Goal: Information Seeking & Learning: Check status

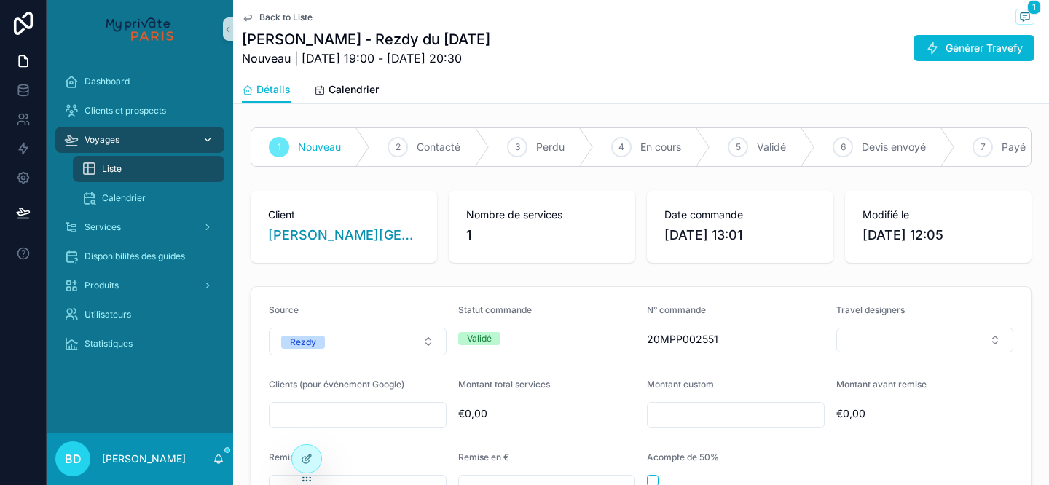
scroll to position [1272, 0]
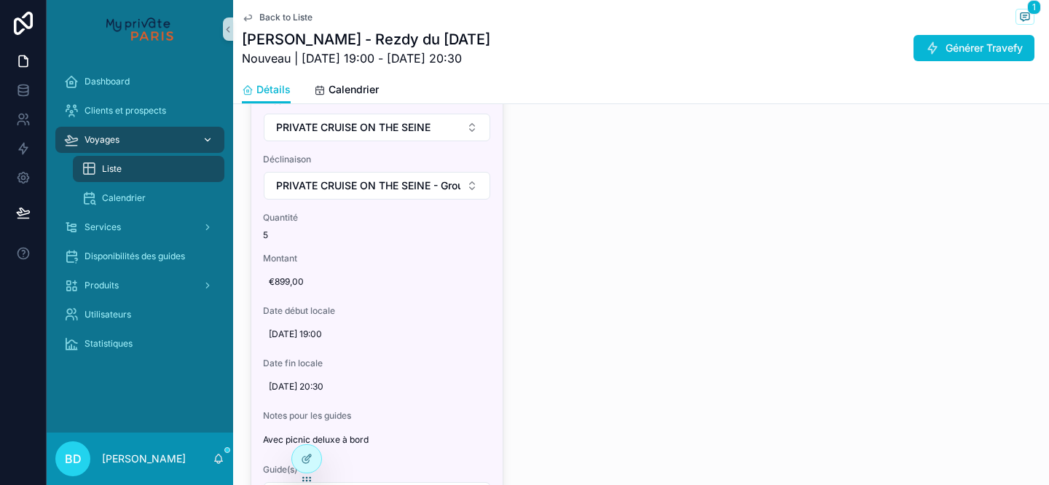
click at [150, 133] on div "Voyages" at bounding box center [139, 139] width 151 height 23
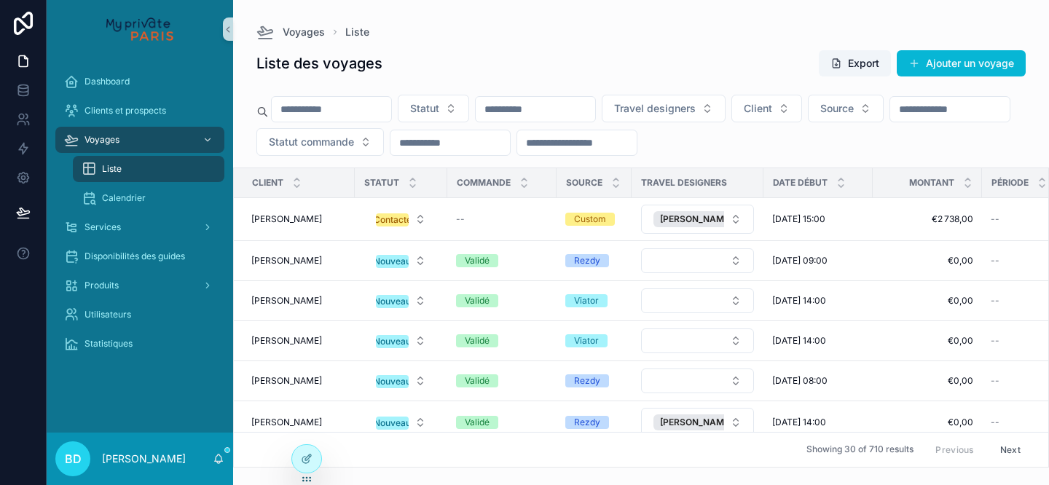
click at [326, 122] on div "Statut Travel designers Client Source Statut commande" at bounding box center [641, 128] width 816 height 79
click at [310, 111] on input "scrollable content" at bounding box center [331, 109] width 119 height 20
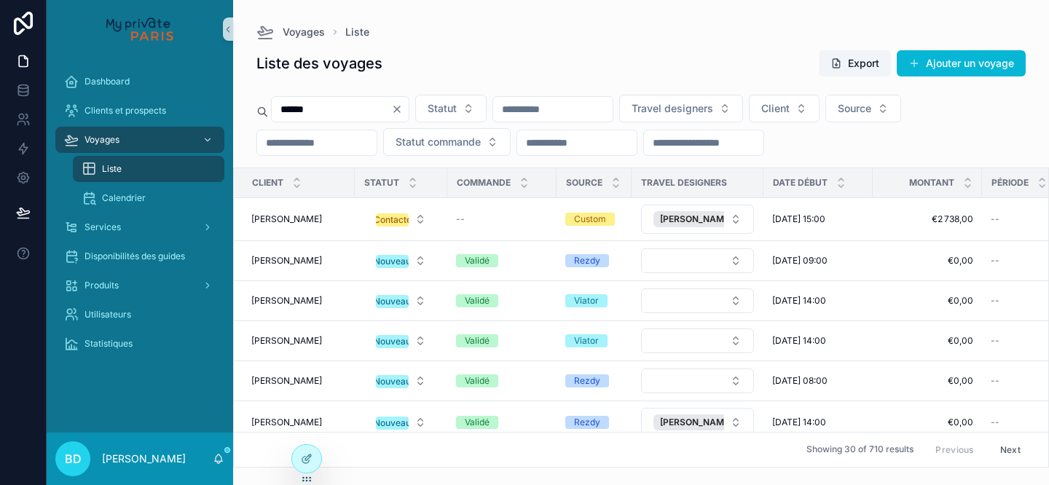
type input "******"
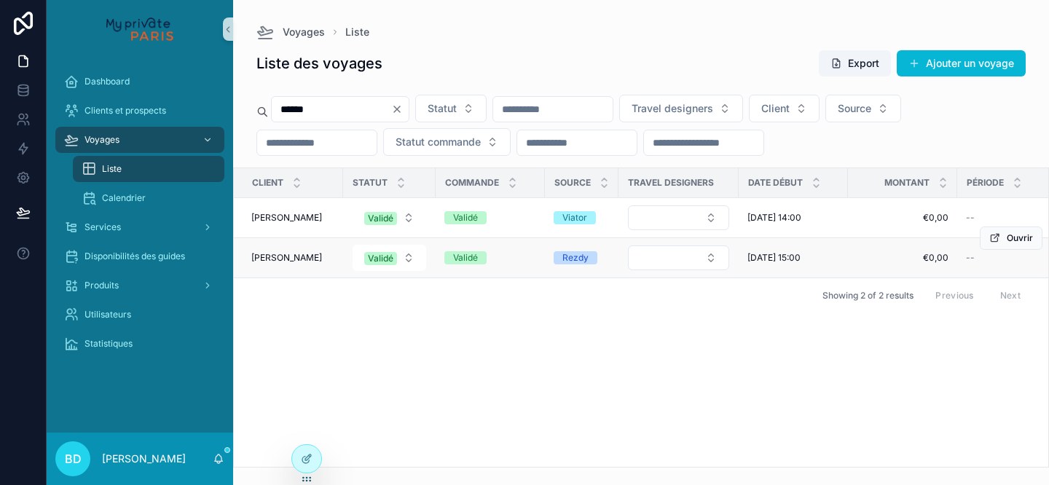
click at [315, 266] on td "[PERSON_NAME] [PERSON_NAME]" at bounding box center [288, 258] width 109 height 40
click at [305, 259] on div "[PERSON_NAME] [PERSON_NAME]" at bounding box center [292, 258] width 83 height 12
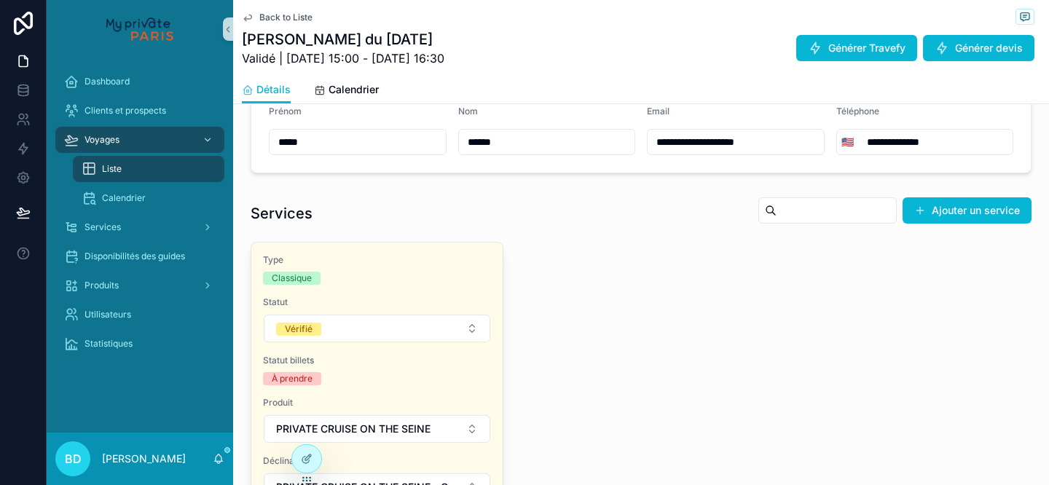
scroll to position [734, 0]
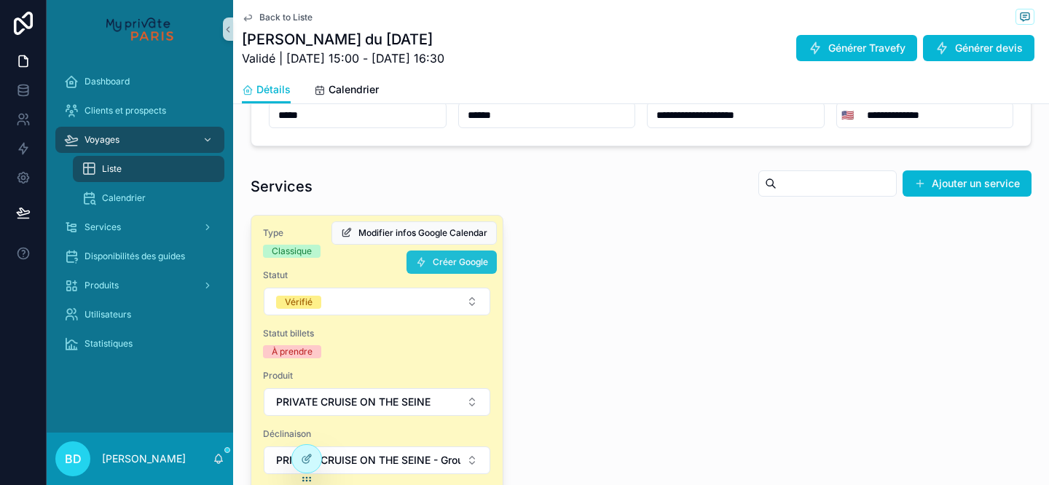
click at [444, 264] on span "Créer Google" at bounding box center [460, 262] width 55 height 12
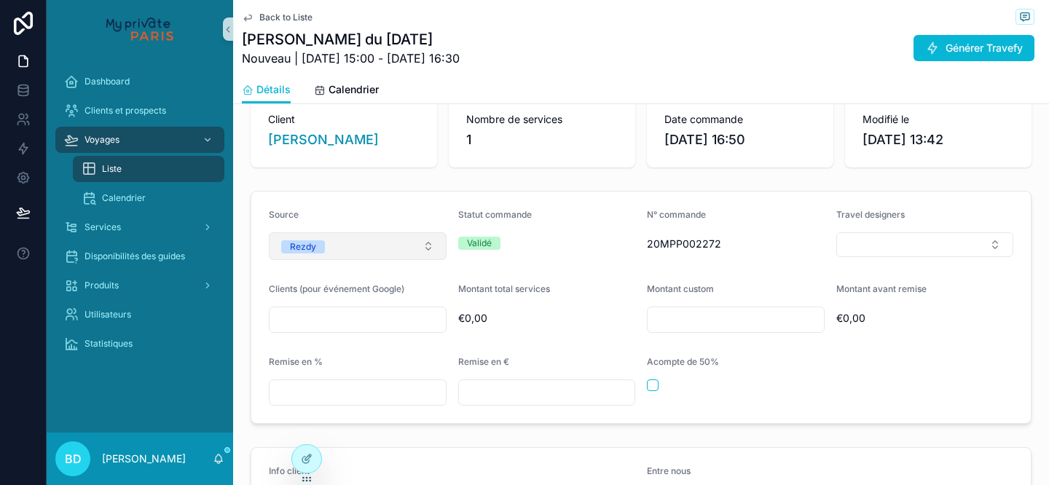
scroll to position [0, 0]
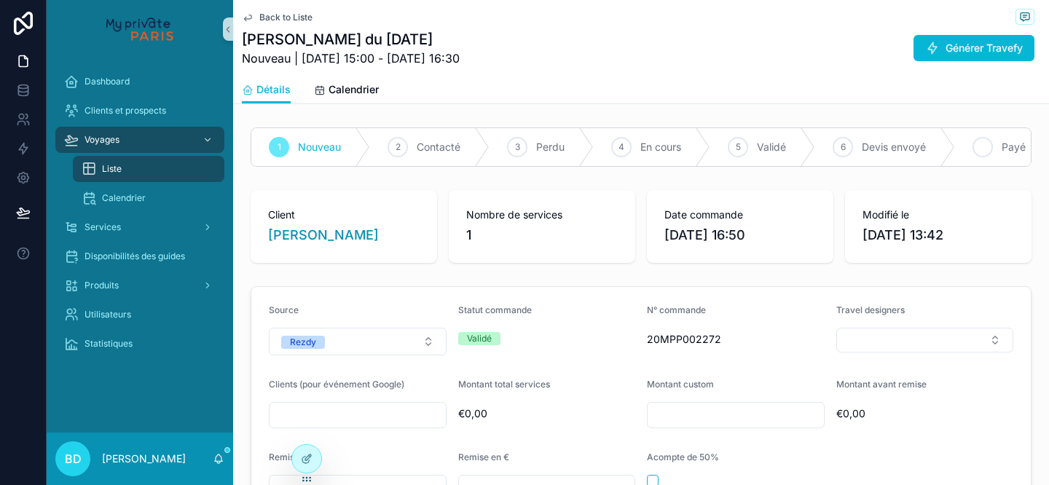
click at [972, 162] on div "7 Payé" at bounding box center [1005, 147] width 100 height 38
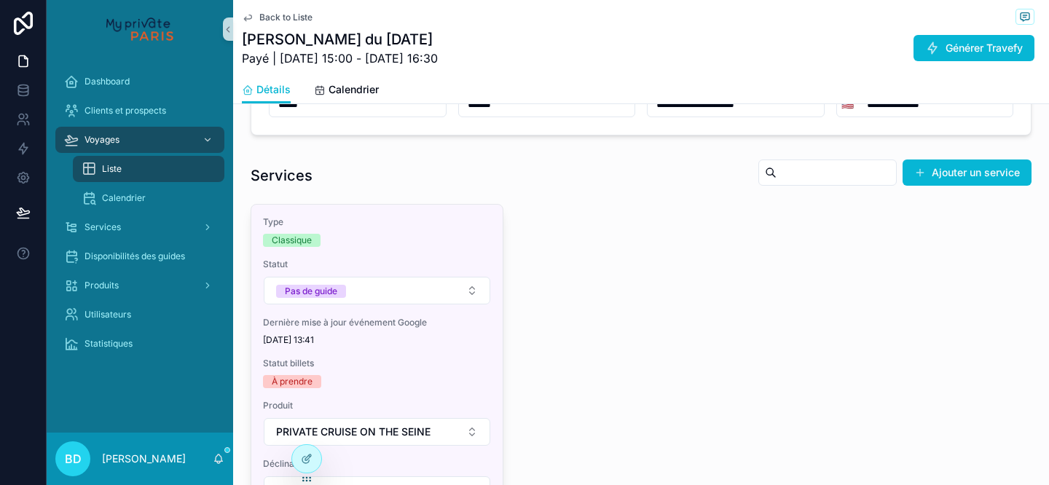
scroll to position [735, 0]
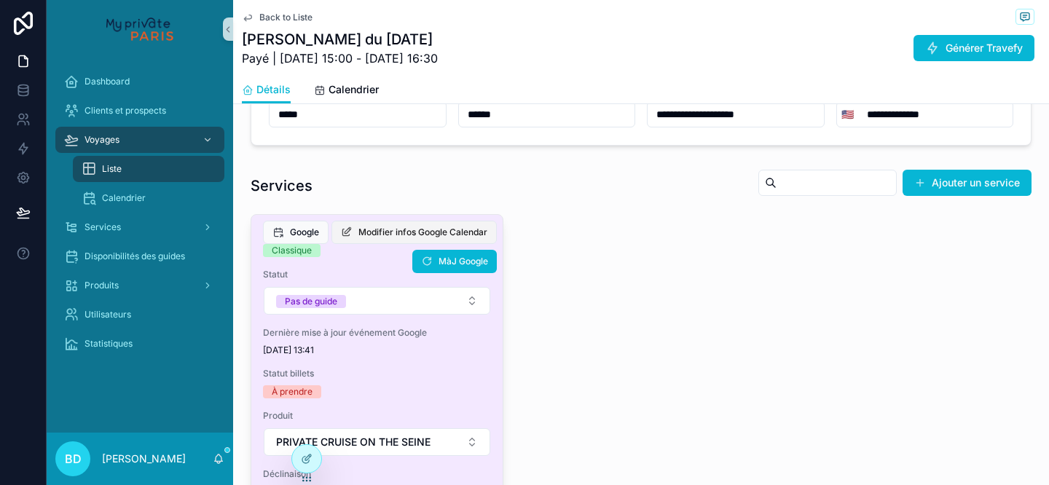
click at [399, 234] on span "Modifier infos Google Calendar" at bounding box center [422, 233] width 129 height 12
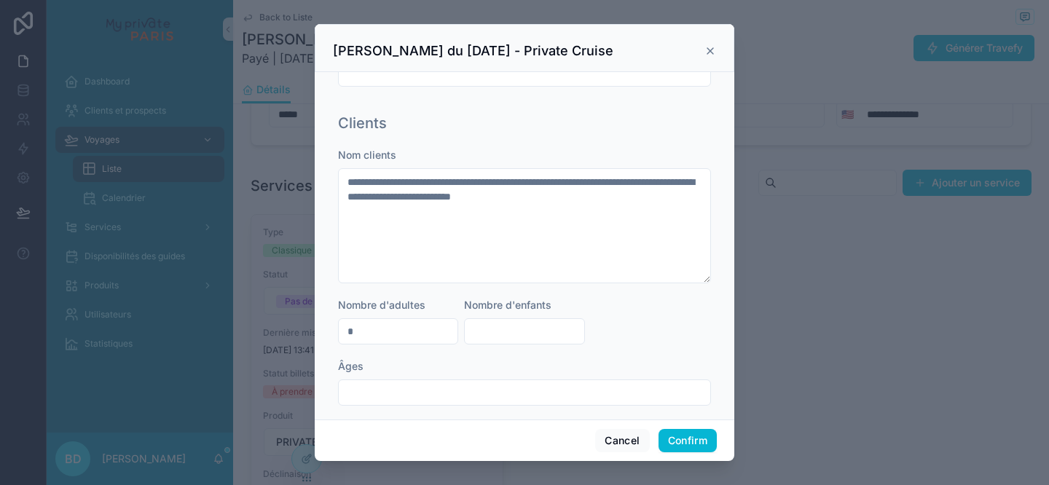
scroll to position [662, 0]
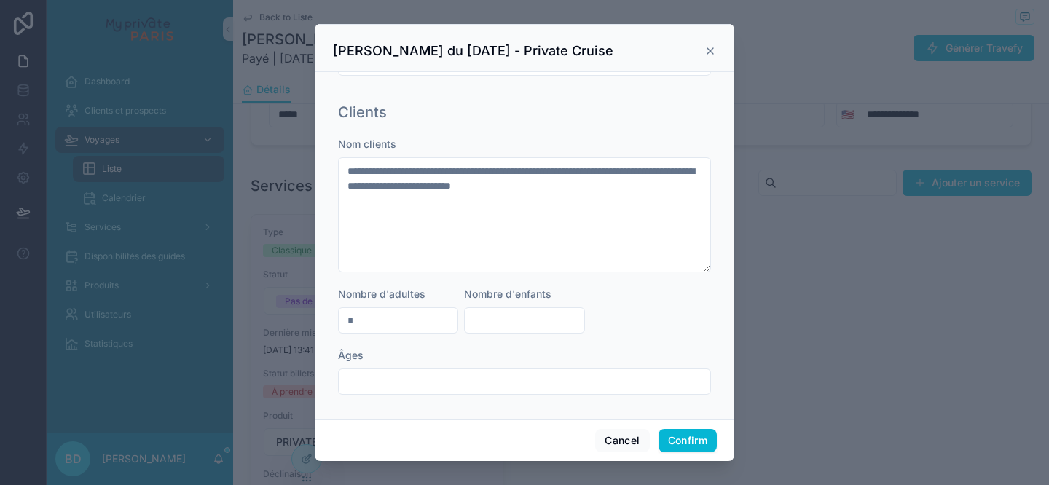
click at [374, 309] on div "*" at bounding box center [398, 320] width 120 height 26
click at [365, 327] on input "*" at bounding box center [398, 320] width 119 height 20
type input "*"
click at [690, 432] on button "Confirm" at bounding box center [687, 440] width 58 height 23
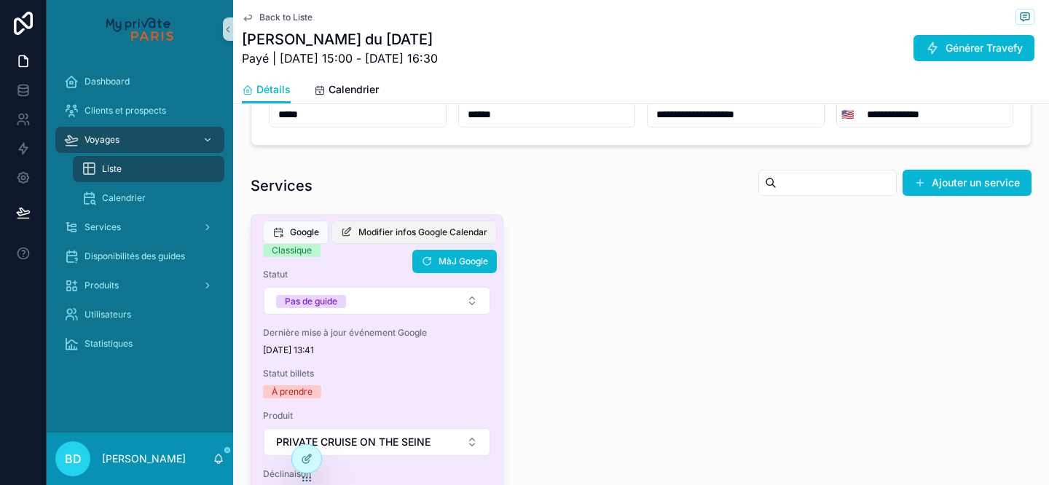
click at [382, 237] on span "Modifier infos Google Calendar" at bounding box center [422, 233] width 129 height 12
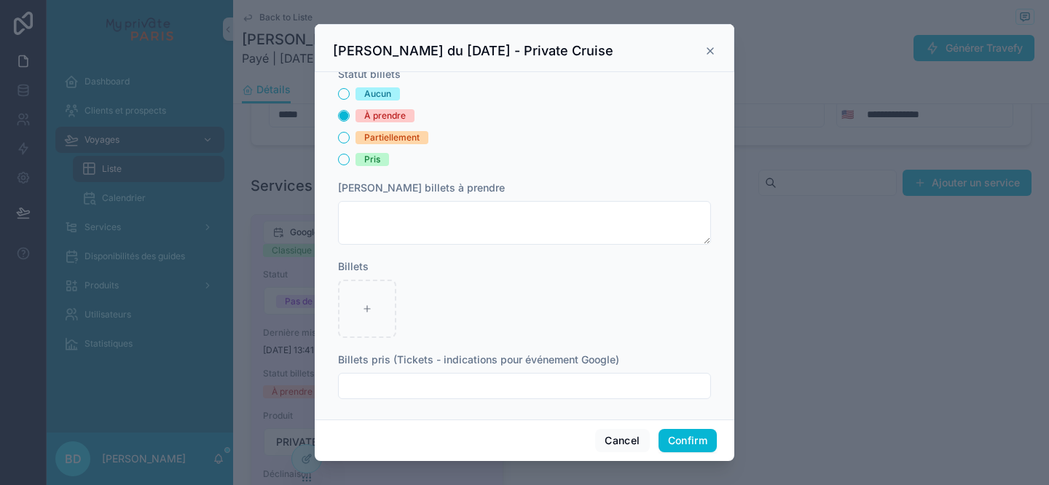
scroll to position [337, 0]
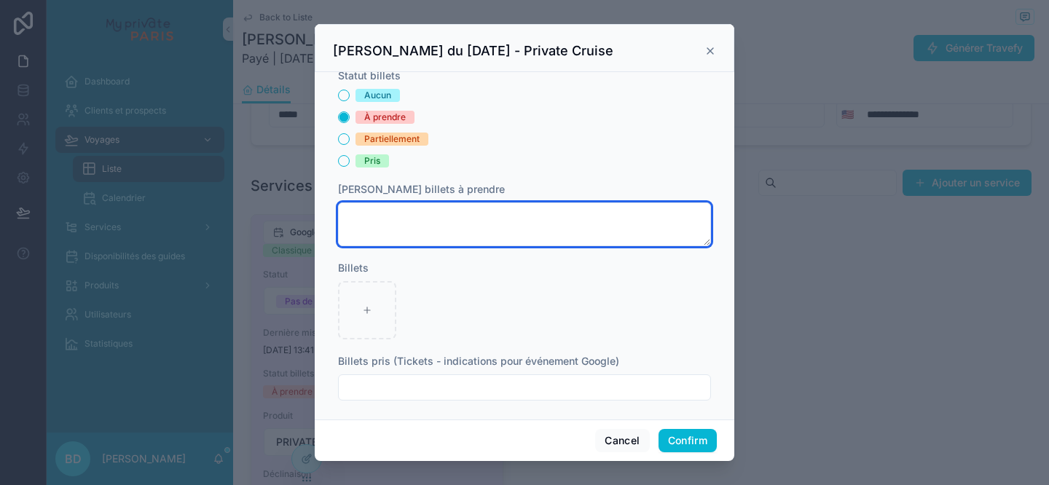
click at [394, 217] on textarea at bounding box center [524, 224] width 373 height 44
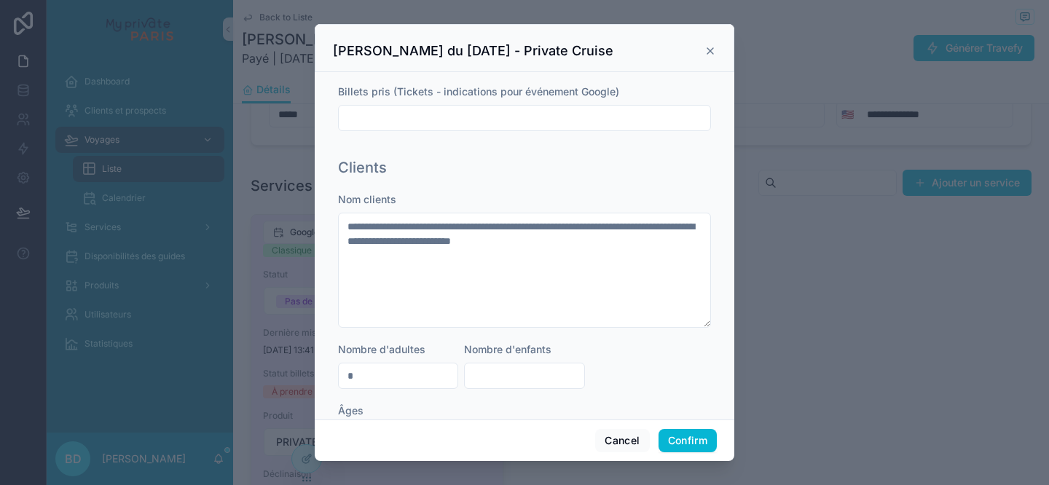
scroll to position [628, 0]
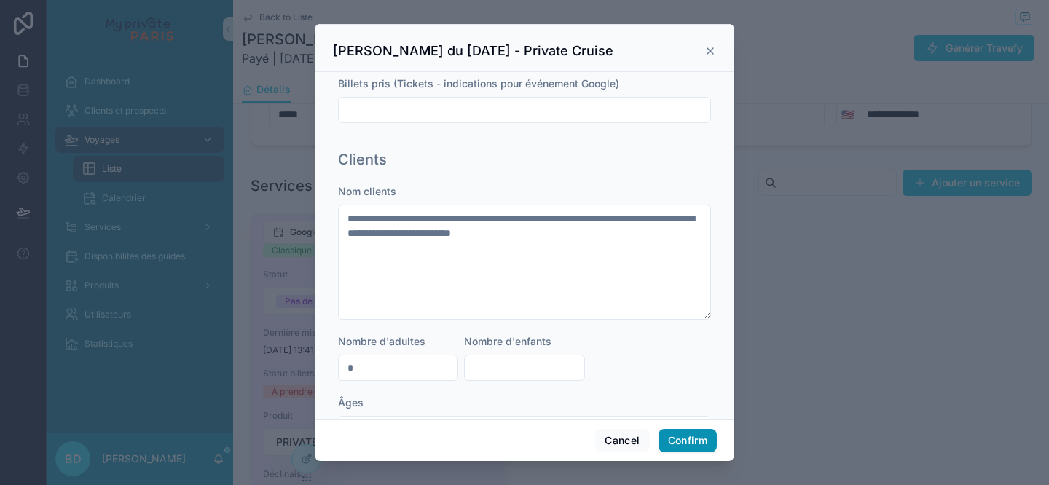
type textarea "**********"
click at [683, 438] on button "Confirm" at bounding box center [687, 440] width 58 height 23
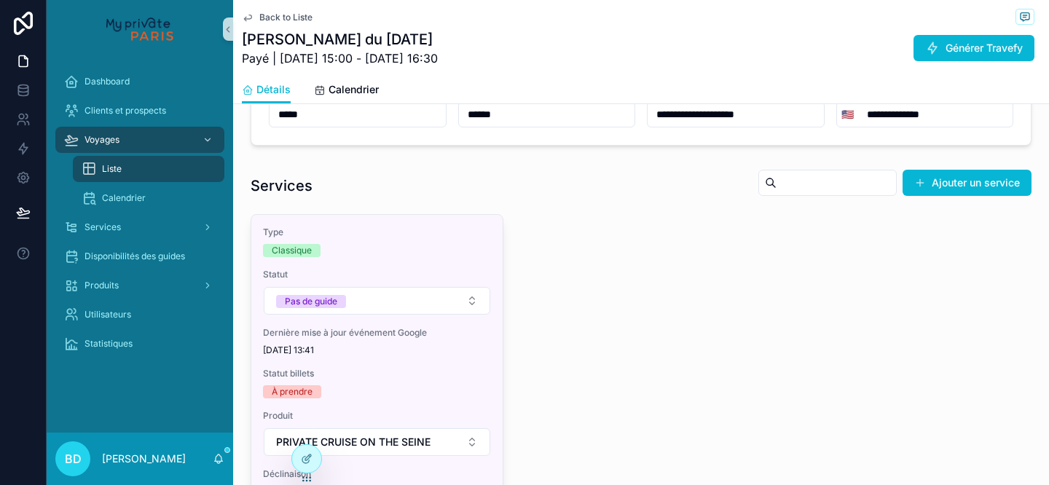
scroll to position [0, 0]
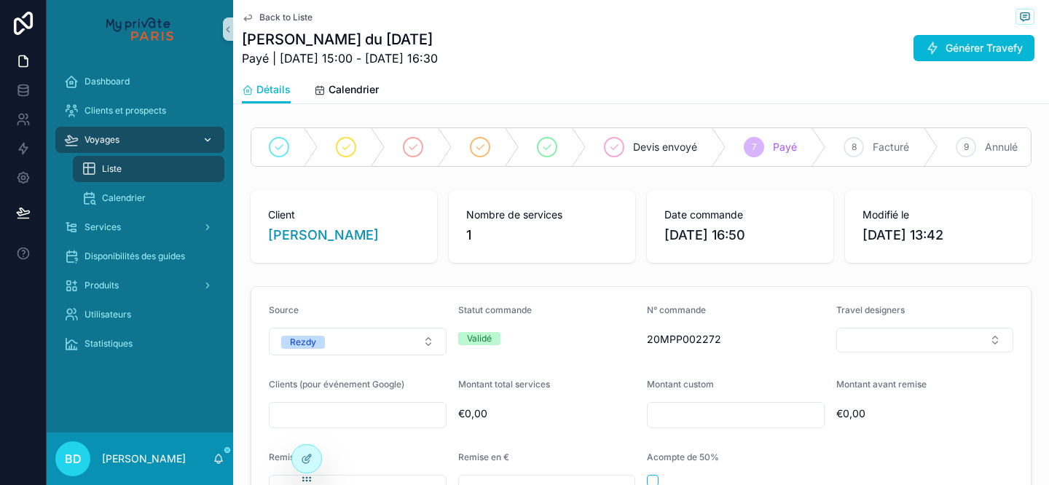
click at [161, 143] on div "Voyages" at bounding box center [139, 139] width 151 height 23
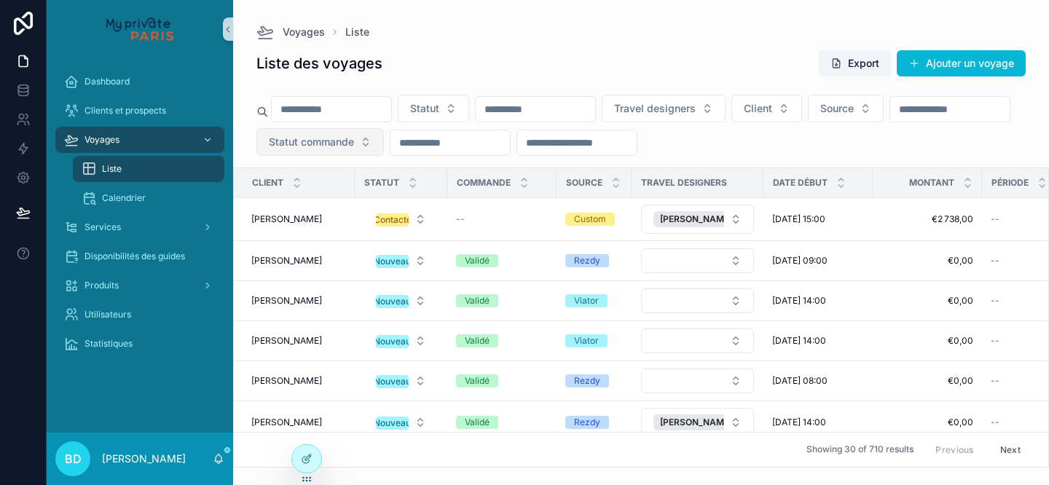
click at [354, 145] on span "Statut commande" at bounding box center [311, 142] width 85 height 15
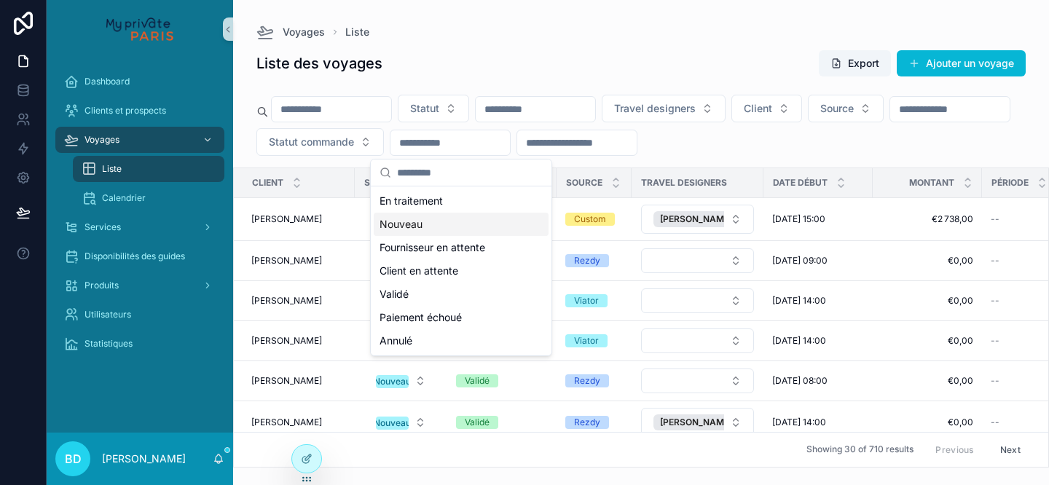
click at [446, 221] on div "Nouveau" at bounding box center [461, 224] width 175 height 23
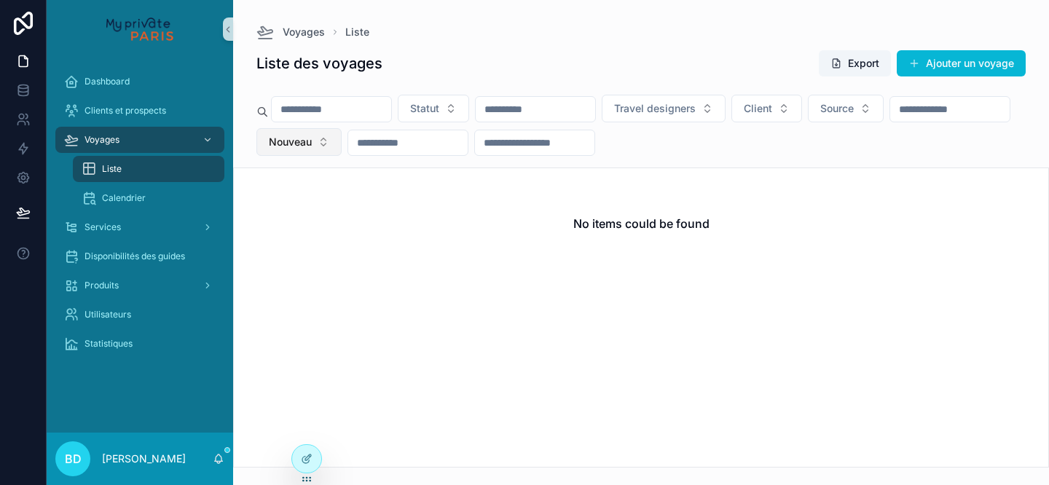
click at [342, 146] on button "Nouveau" at bounding box center [298, 142] width 85 height 28
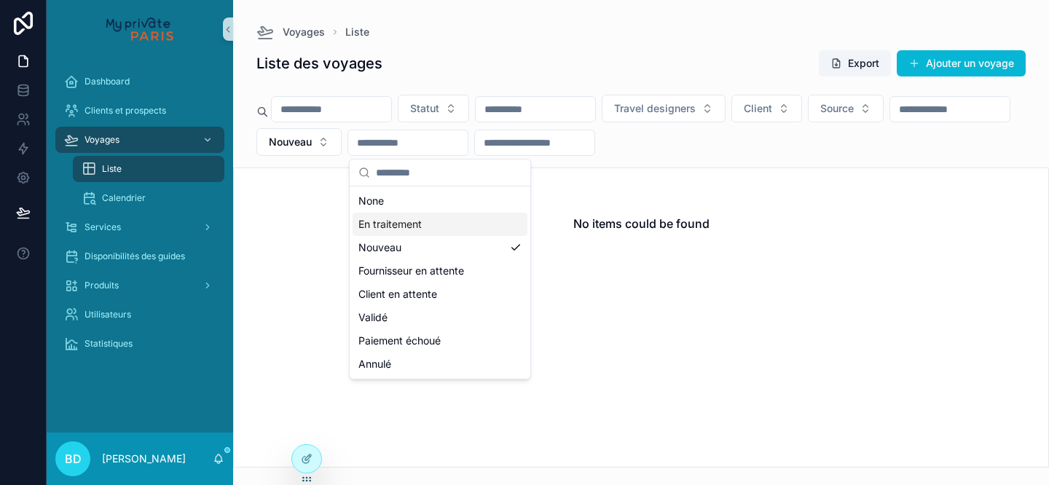
click at [479, 223] on div "En traitement" at bounding box center [440, 224] width 175 height 23
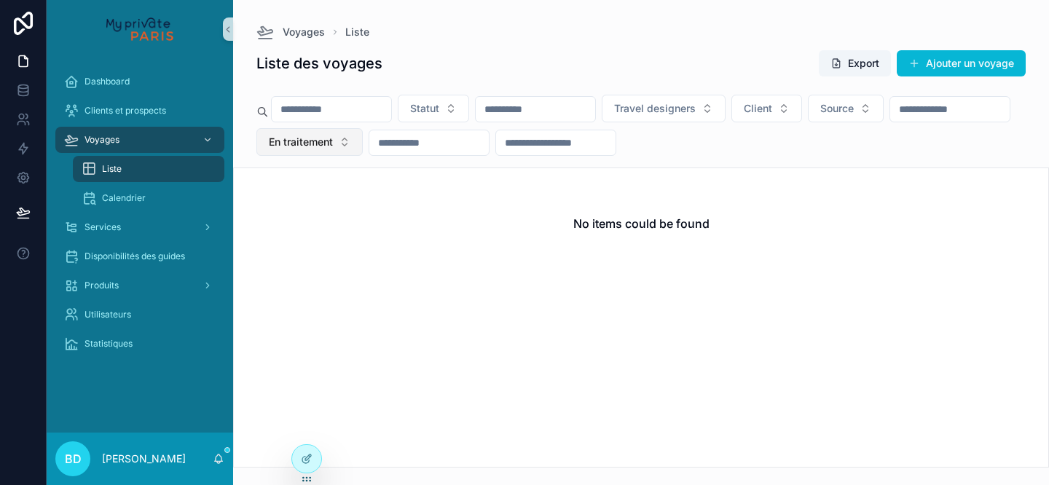
click at [333, 142] on span "En traitement" at bounding box center [301, 142] width 64 height 15
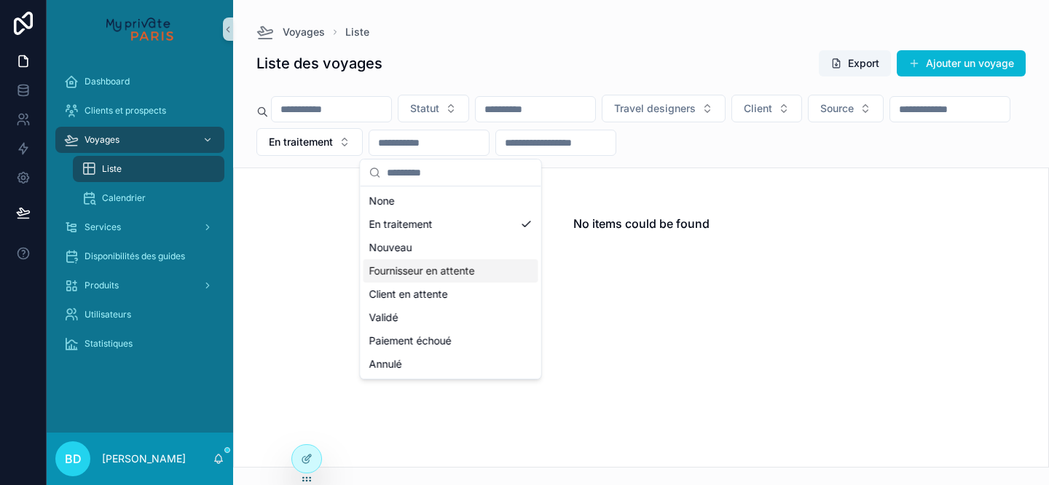
click at [492, 269] on div "Fournisseur en attente" at bounding box center [450, 270] width 175 height 23
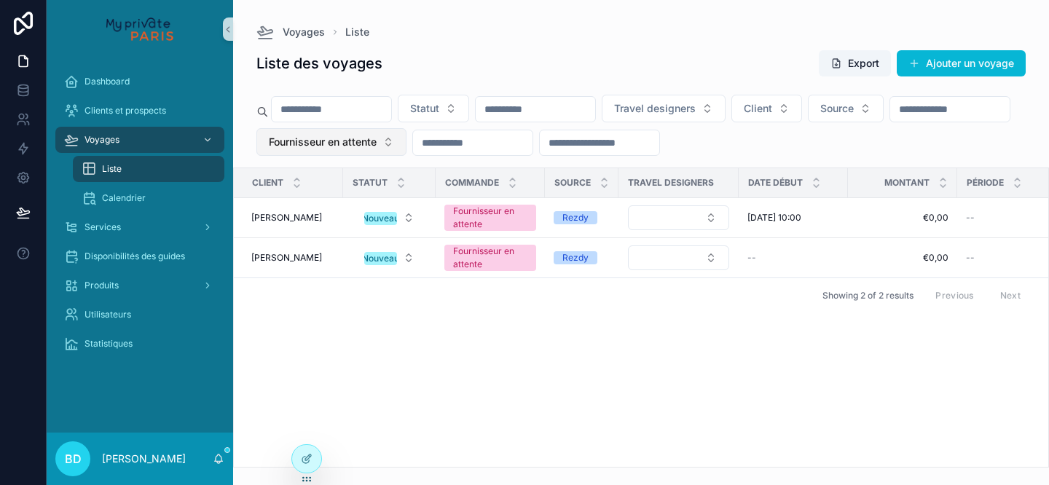
click at [406, 142] on button "Fournisseur en attente" at bounding box center [331, 142] width 150 height 28
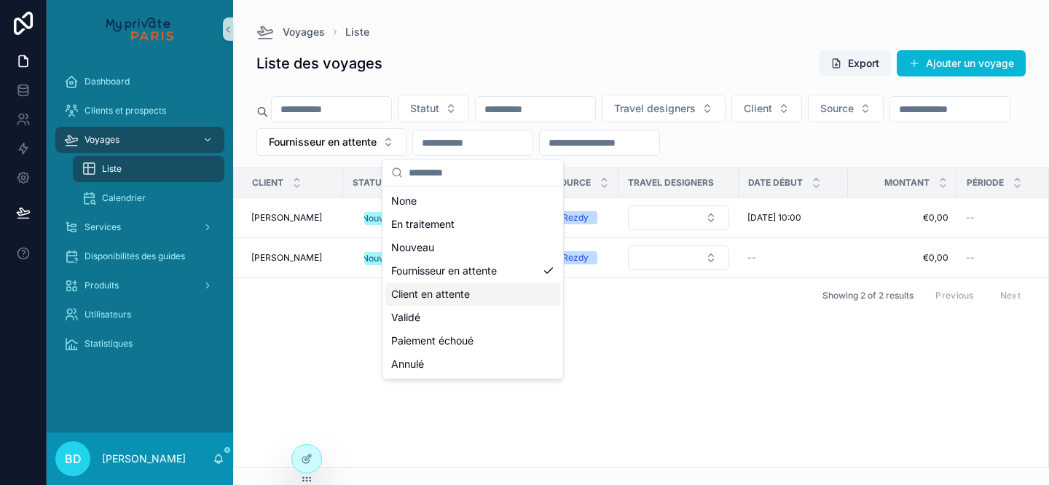
click at [516, 296] on div "Client en attente" at bounding box center [472, 294] width 175 height 23
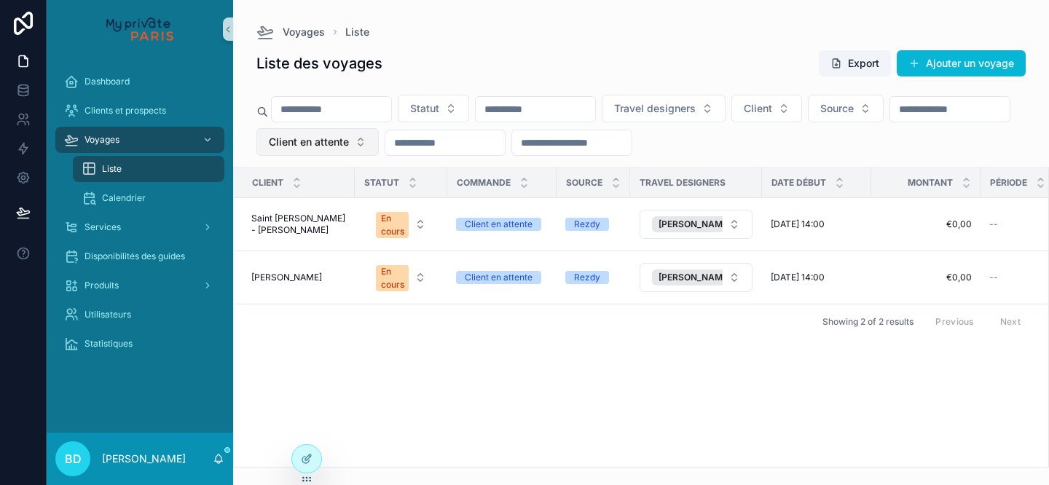
click at [349, 144] on span "Client en attente" at bounding box center [309, 142] width 80 height 15
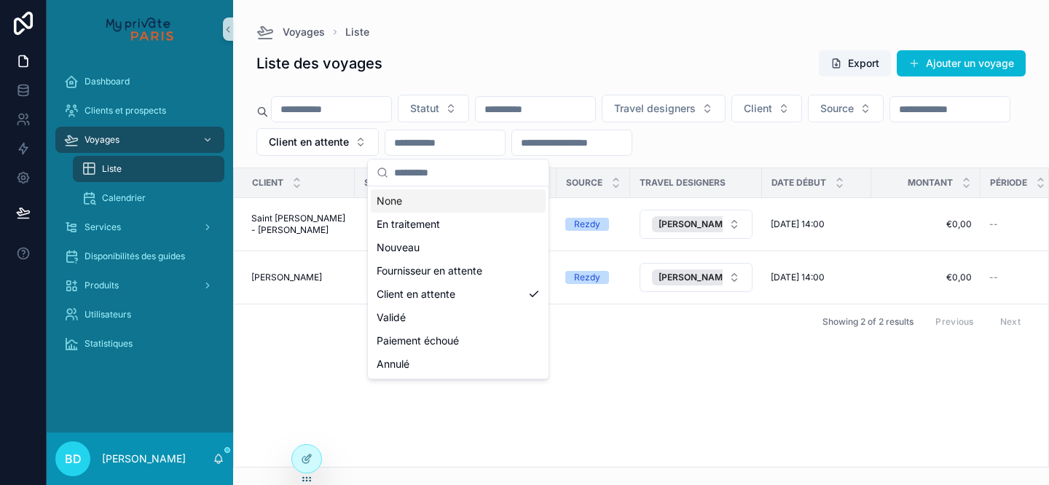
click at [468, 210] on div "None" at bounding box center [458, 200] width 175 height 23
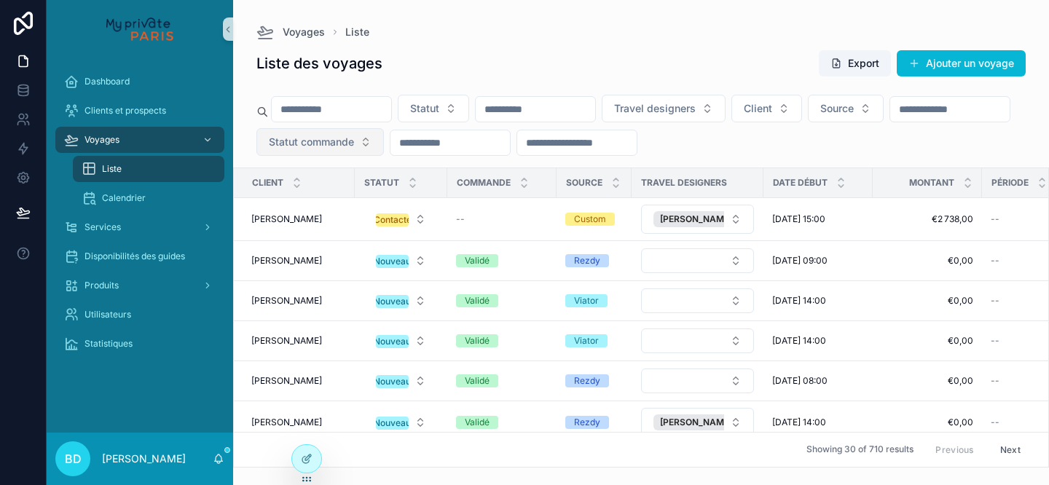
click at [354, 141] on span "Statut commande" at bounding box center [311, 142] width 85 height 15
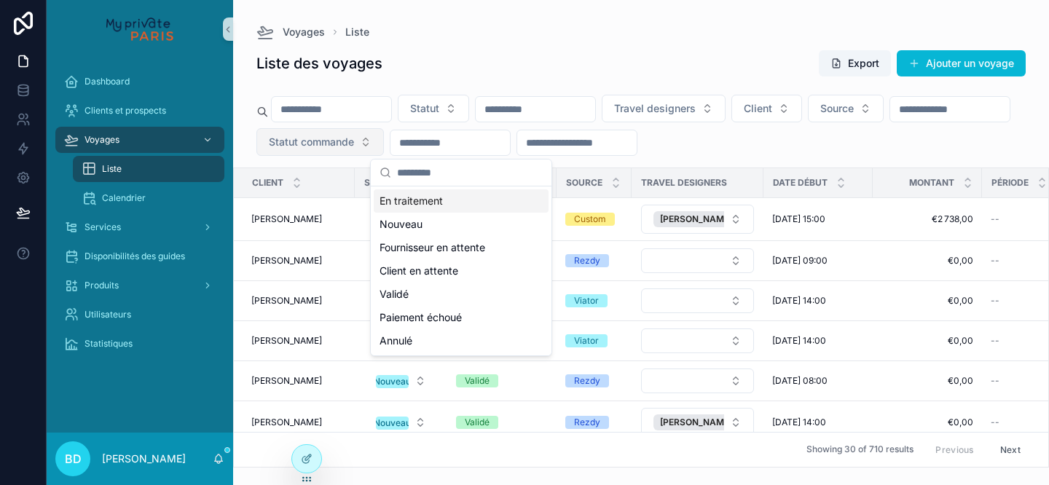
click at [354, 141] on span "Statut commande" at bounding box center [311, 142] width 85 height 15
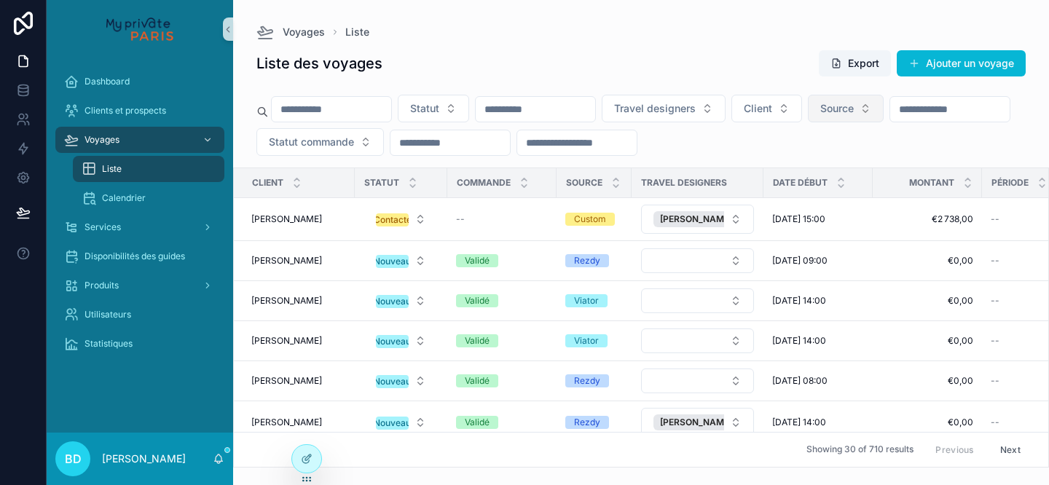
click at [854, 115] on span "Source" at bounding box center [837, 108] width 34 height 15
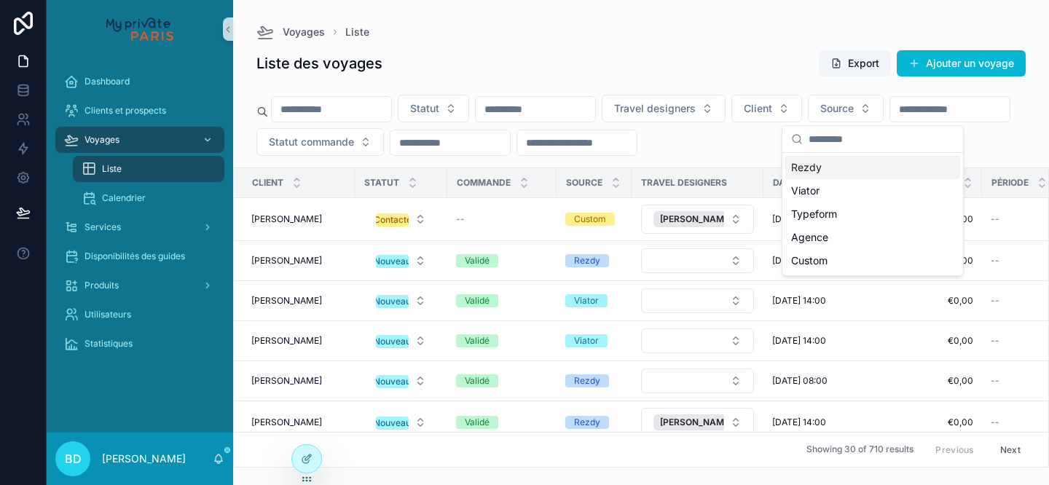
click at [854, 173] on div "Rezdy" at bounding box center [872, 167] width 175 height 23
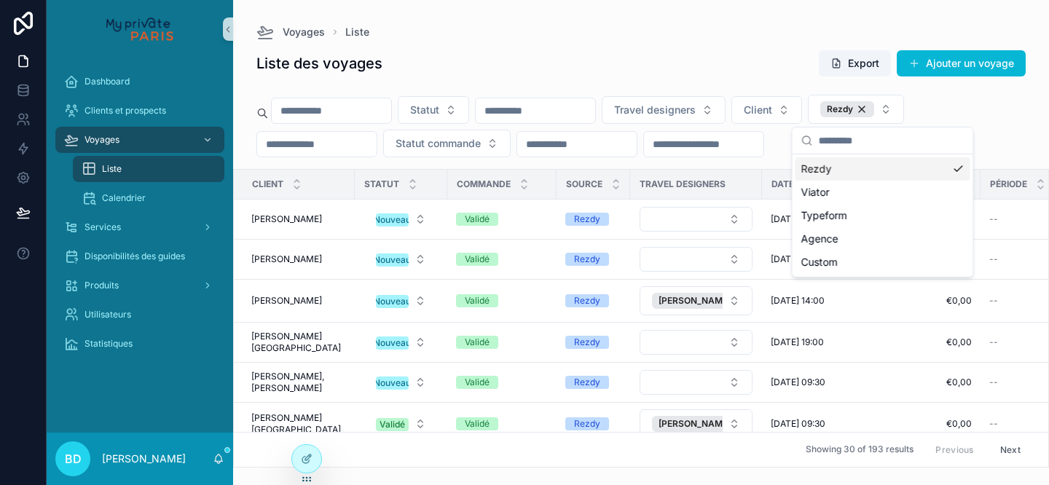
click at [668, 55] on div "Liste des voyages Export Ajouter un voyage" at bounding box center [640, 64] width 769 height 28
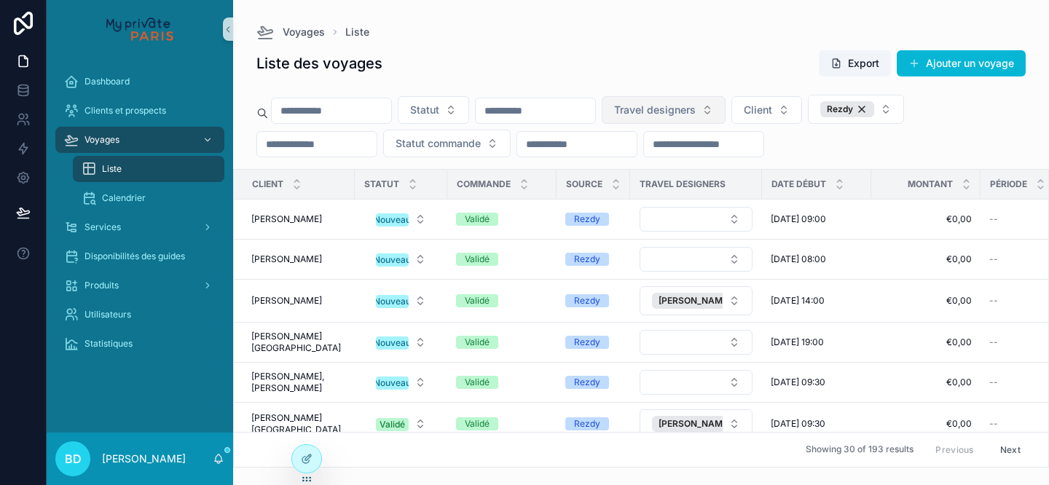
click at [667, 117] on span "Travel designers" at bounding box center [655, 110] width 82 height 15
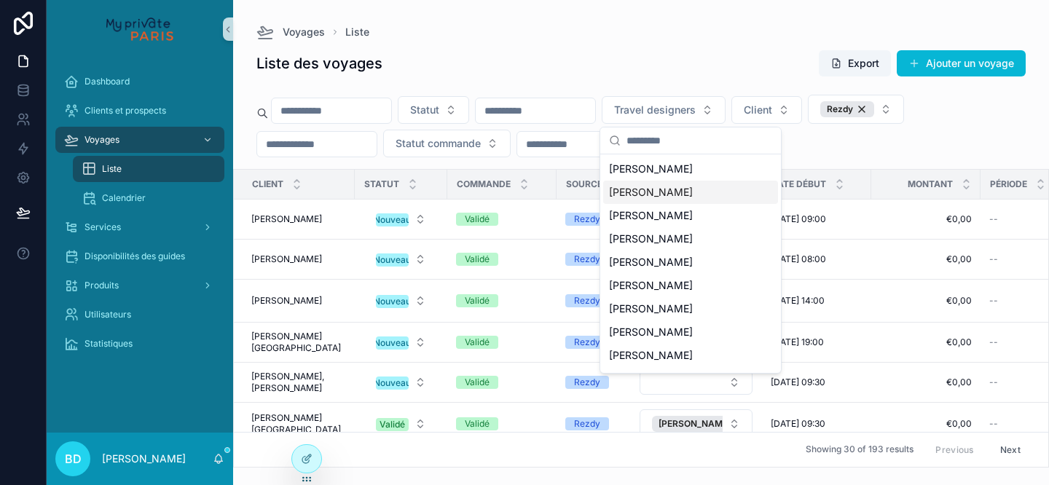
click at [621, 52] on div "Liste des voyages Export Ajouter un voyage" at bounding box center [640, 64] width 769 height 28
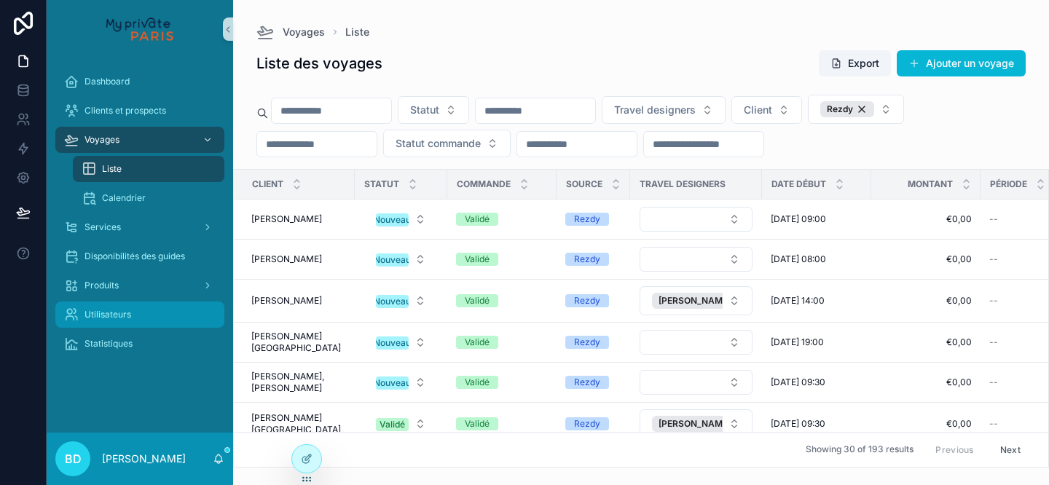
click at [145, 311] on div "Utilisateurs" at bounding box center [139, 314] width 151 height 23
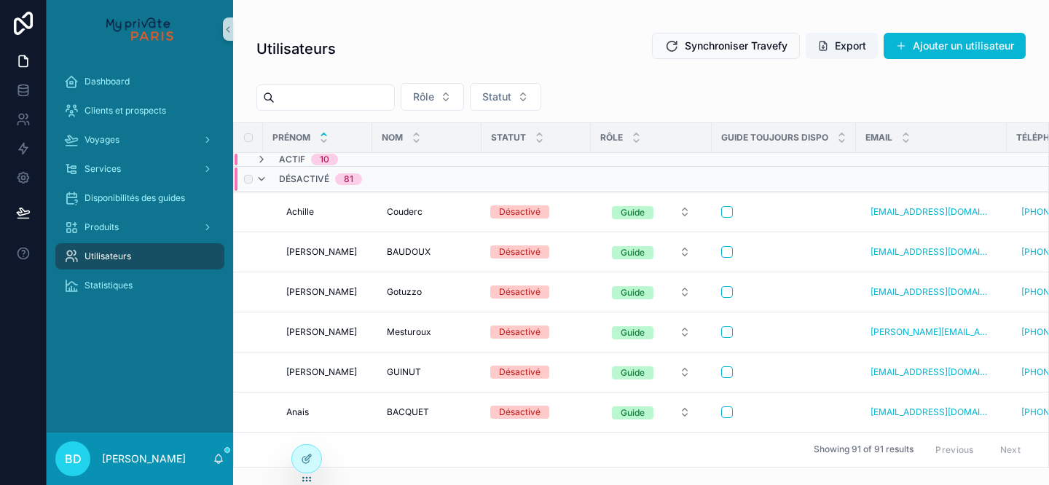
click at [301, 177] on span "Désactivé" at bounding box center [304, 179] width 50 height 12
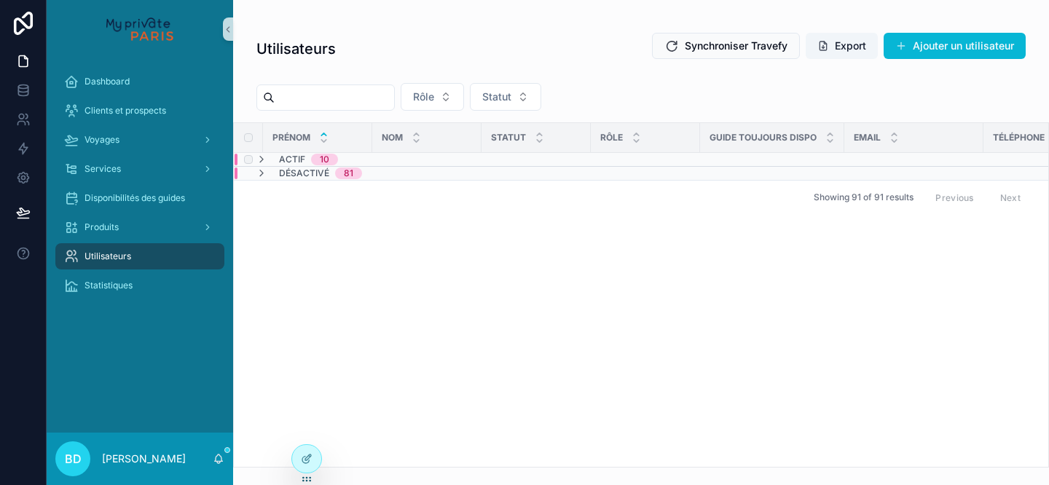
click at [291, 159] on span "Actif" at bounding box center [292, 160] width 26 height 12
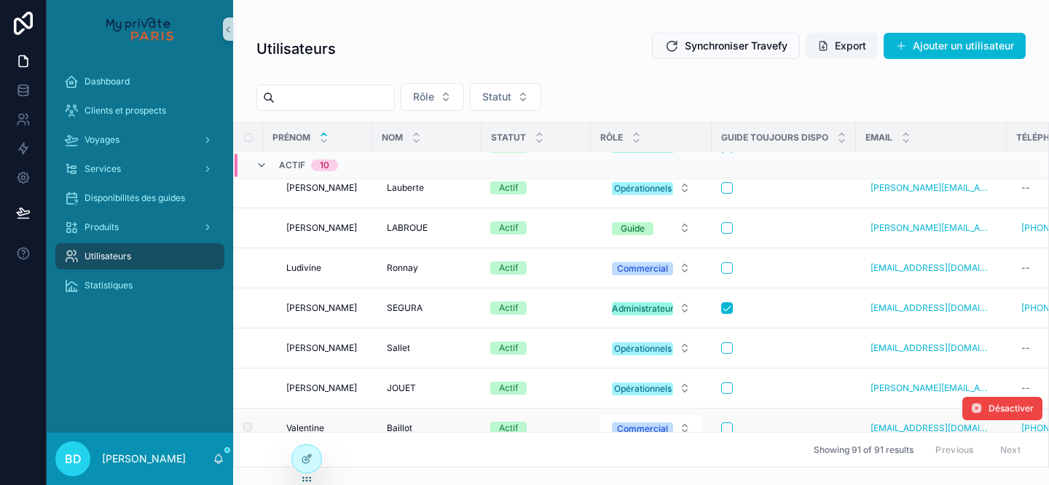
scroll to position [129, 0]
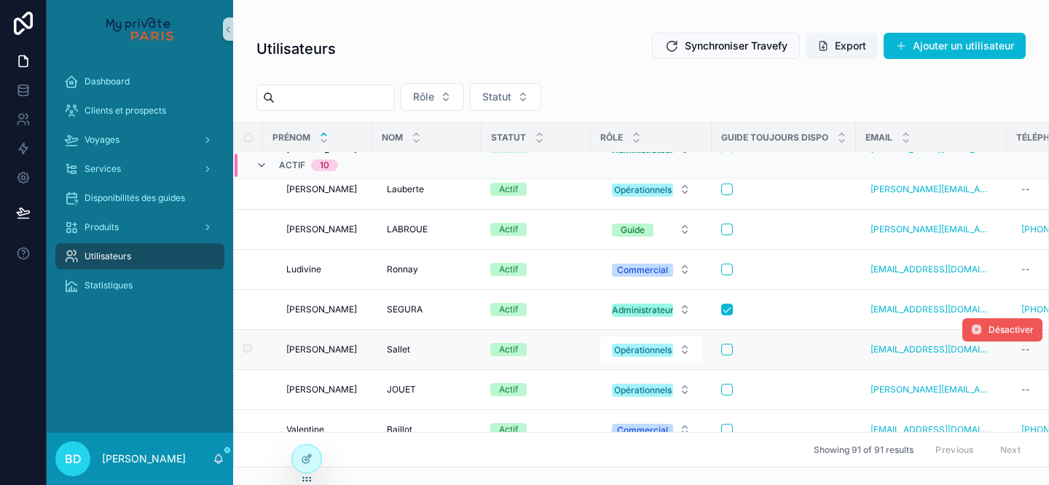
click at [996, 330] on span "Désactiver" at bounding box center [1010, 330] width 45 height 12
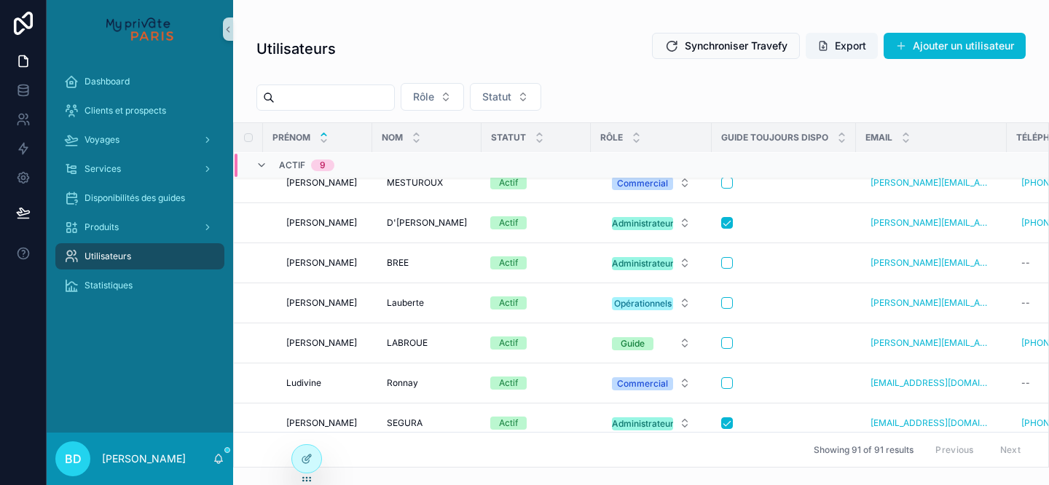
scroll to position [0, 0]
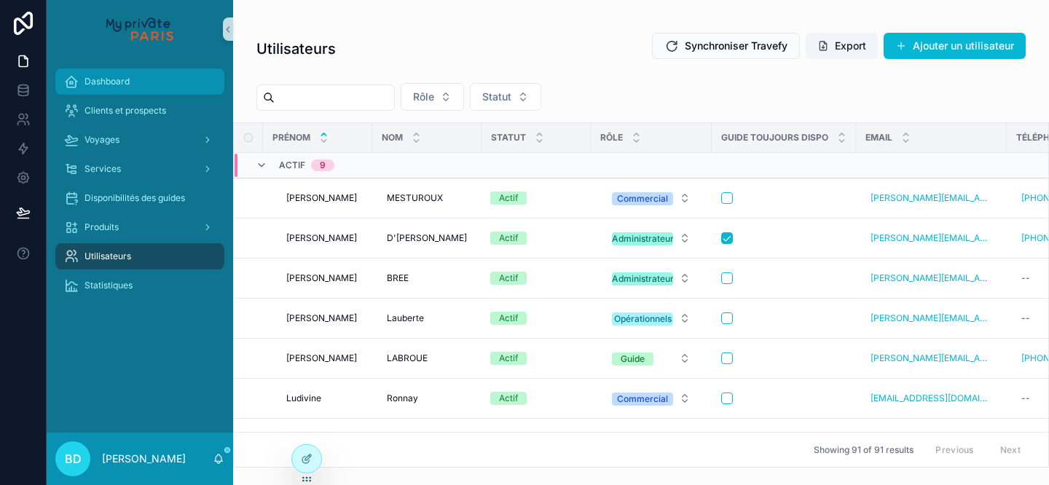
click at [114, 81] on span "Dashboard" at bounding box center [106, 82] width 45 height 12
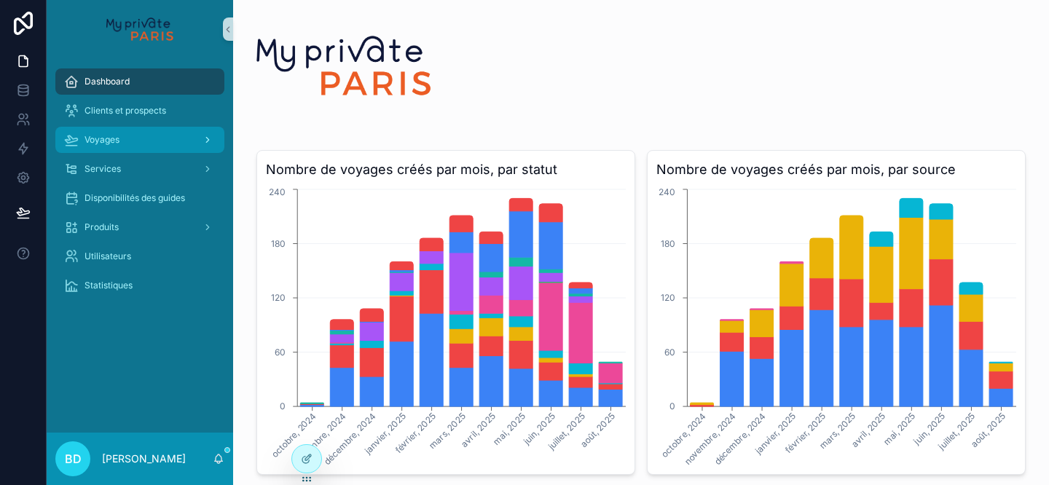
click at [121, 140] on div "Voyages" at bounding box center [139, 139] width 151 height 23
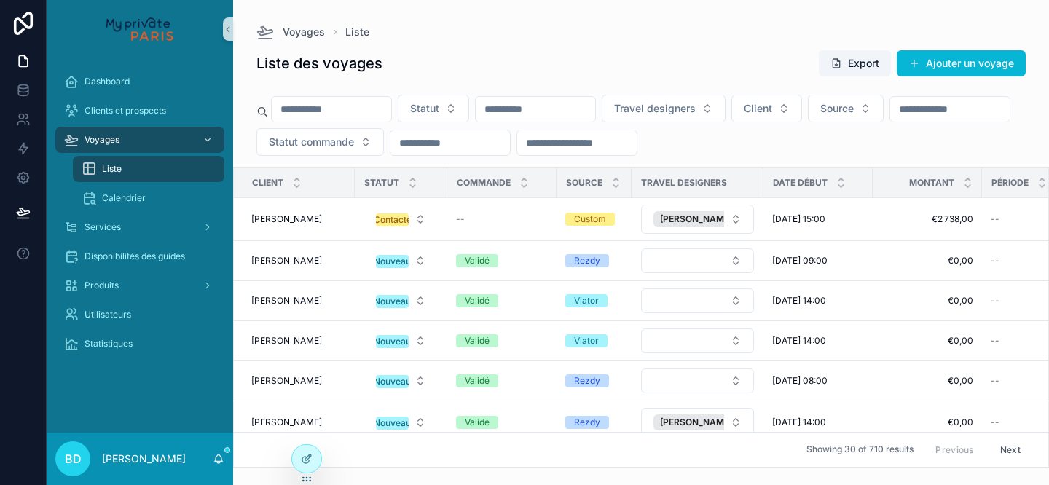
click at [345, 110] on input "scrollable content" at bounding box center [331, 109] width 119 height 20
paste input "*****"
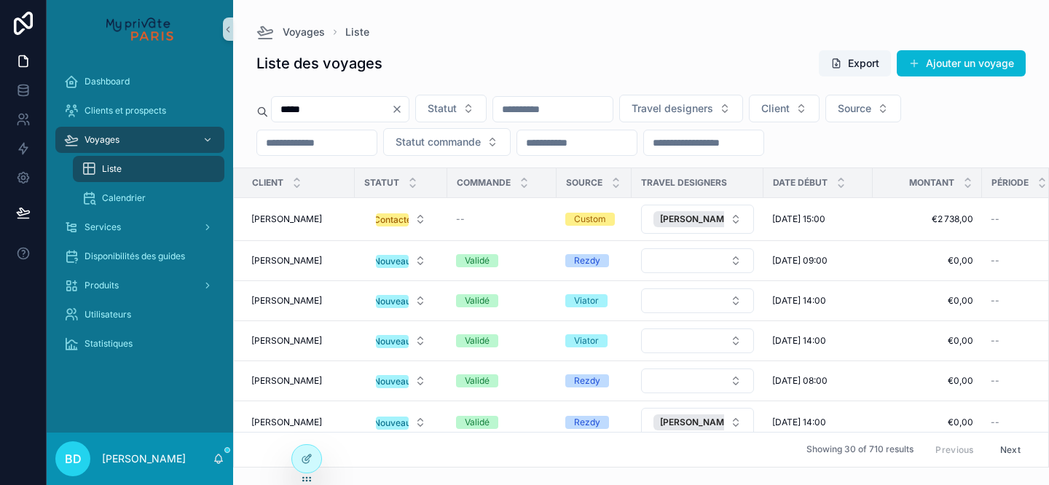
type input "*****"
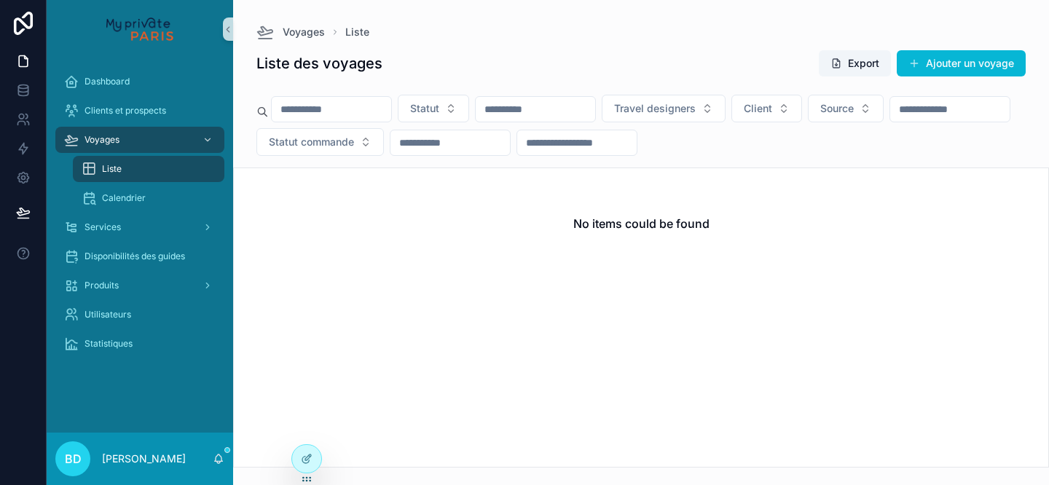
click at [637, 138] on input "scrollable content" at bounding box center [576, 143] width 119 height 20
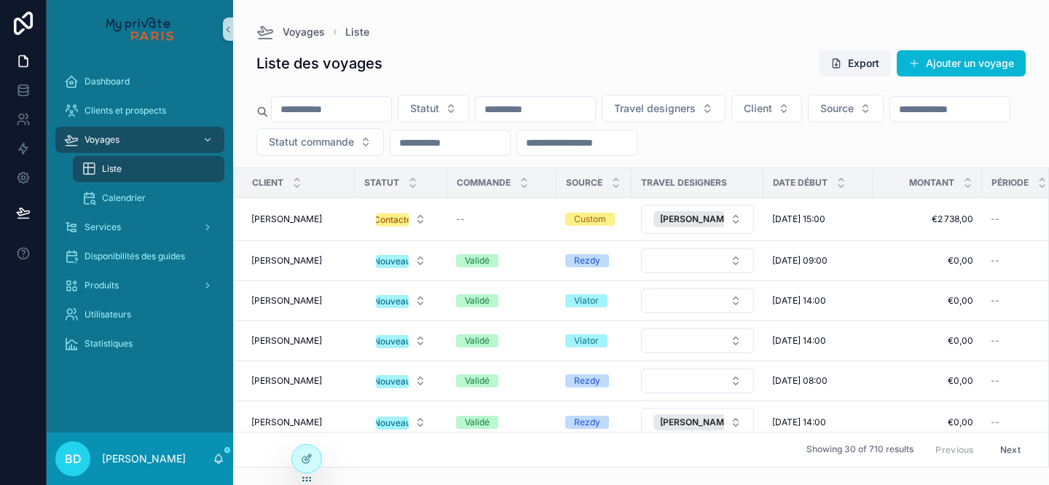
paste input "*****"
type input "*****"
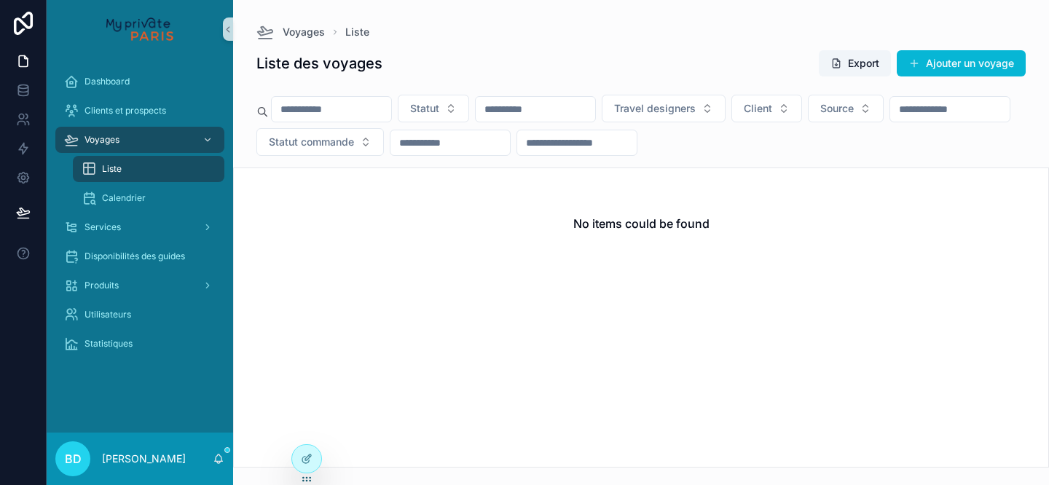
click at [310, 106] on input "scrollable content" at bounding box center [331, 109] width 119 height 20
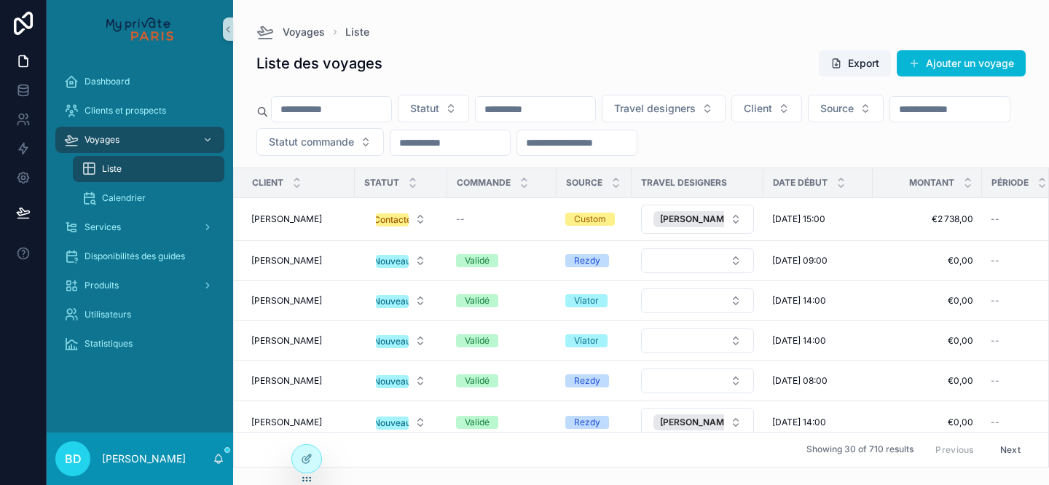
paste input "*****"
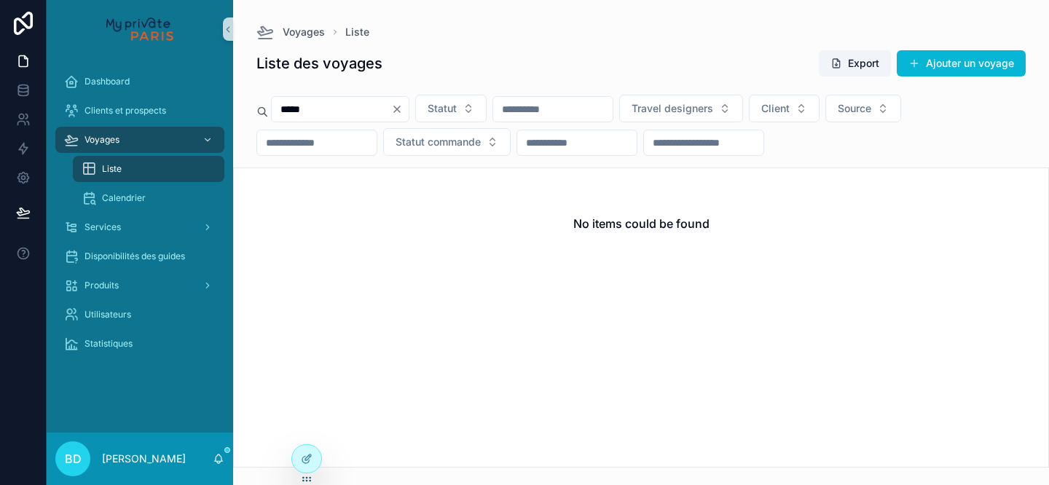
type input "*****"
click at [400, 110] on icon "Clear" at bounding box center [397, 109] width 6 height 6
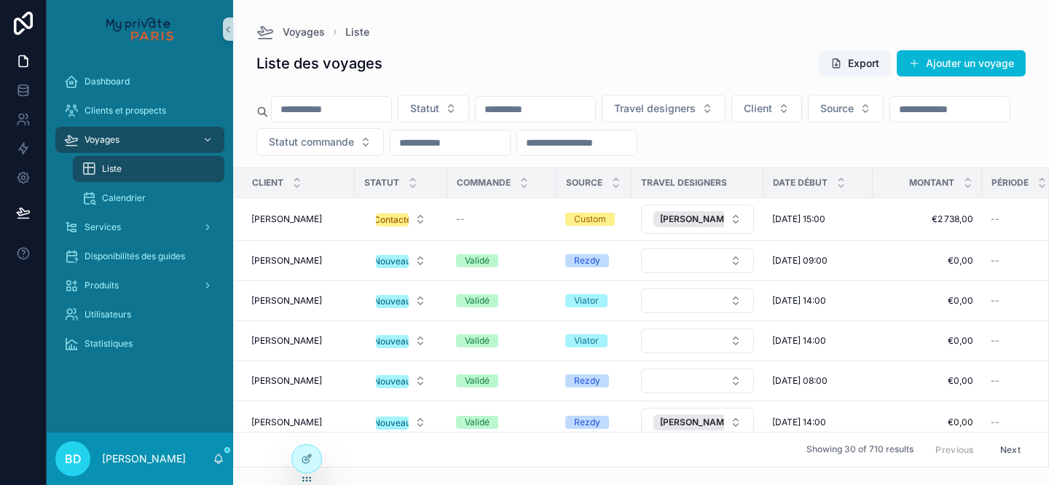
click at [339, 111] on input "scrollable content" at bounding box center [331, 109] width 119 height 20
paste input "*******"
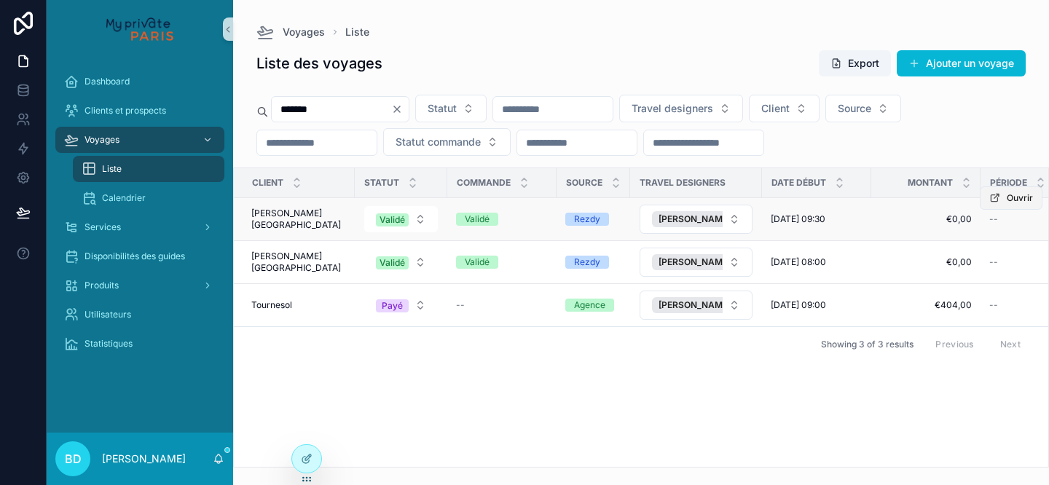
type input "*******"
click at [1004, 202] on button "Ouvrir" at bounding box center [1011, 197] width 63 height 23
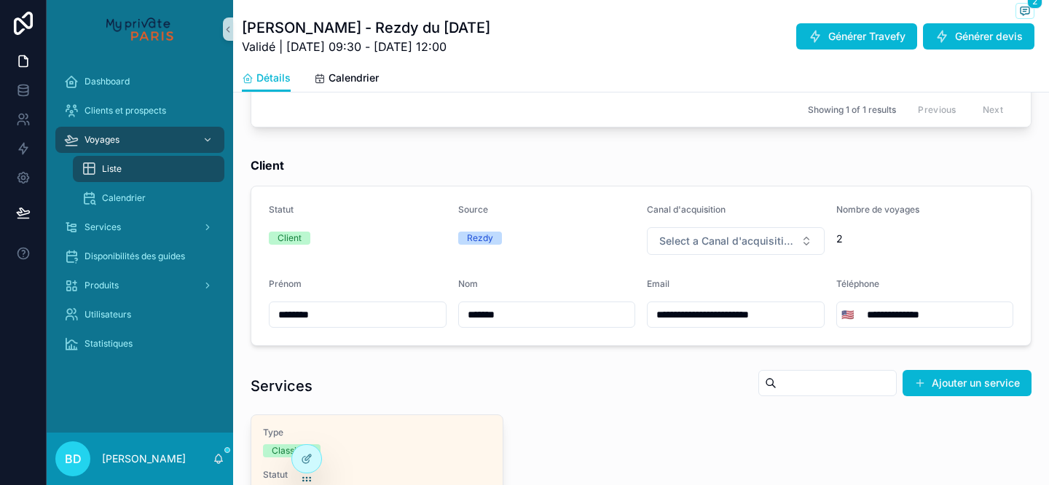
scroll to position [806, 0]
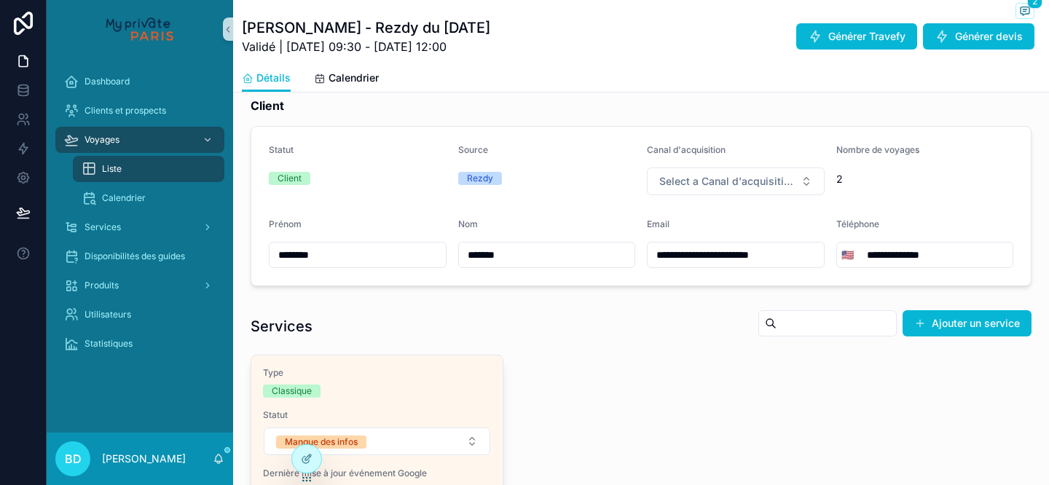
click at [344, 179] on div "Client" at bounding box center [358, 178] width 178 height 13
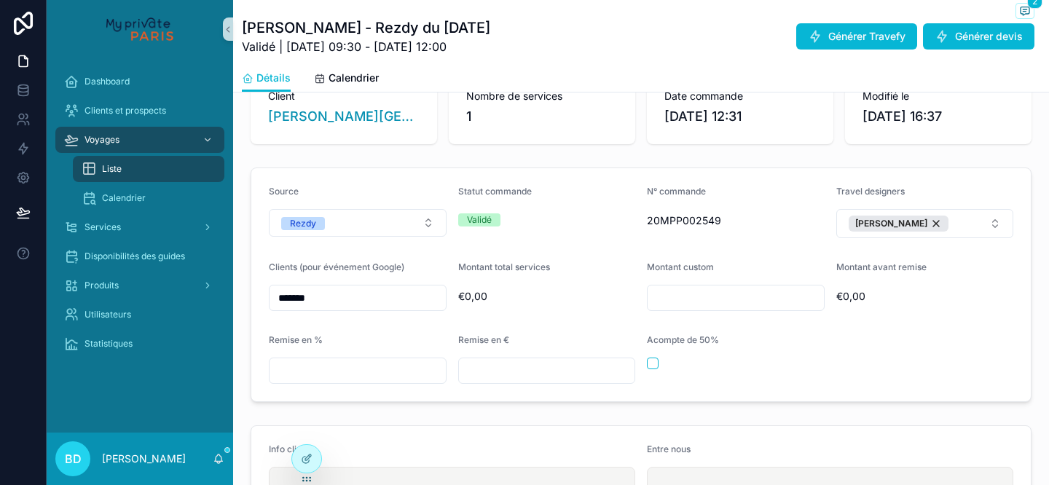
scroll to position [22, 0]
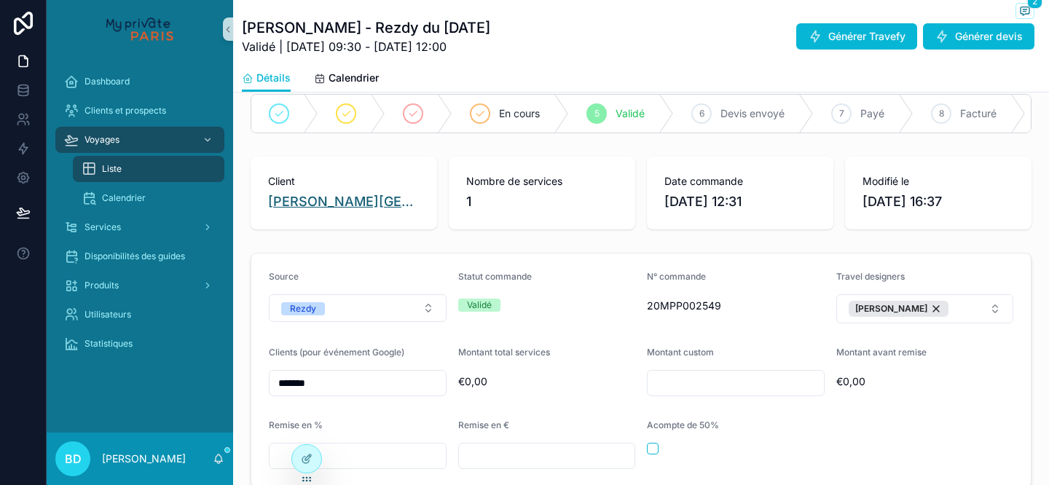
click at [355, 200] on span "[PERSON_NAME][GEOGRAPHIC_DATA]" at bounding box center [343, 202] width 151 height 20
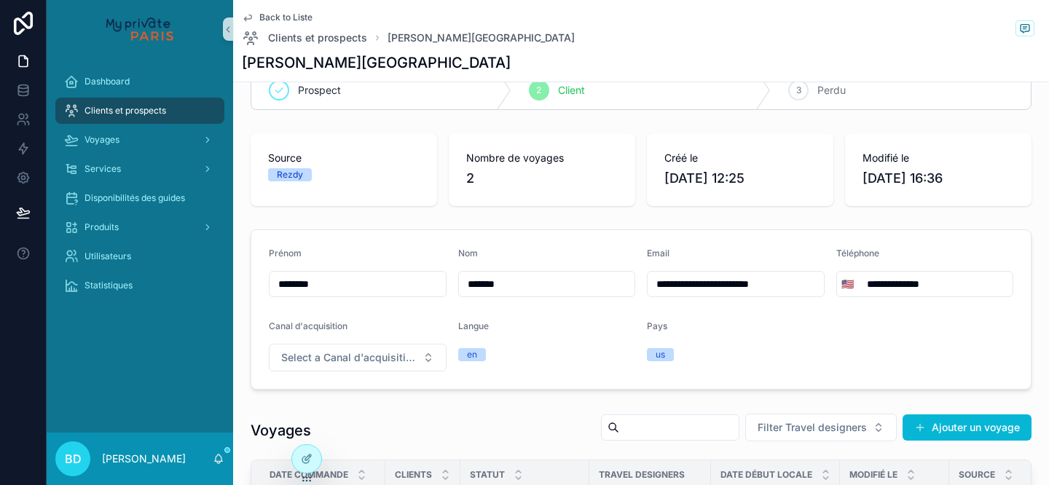
scroll to position [51, 0]
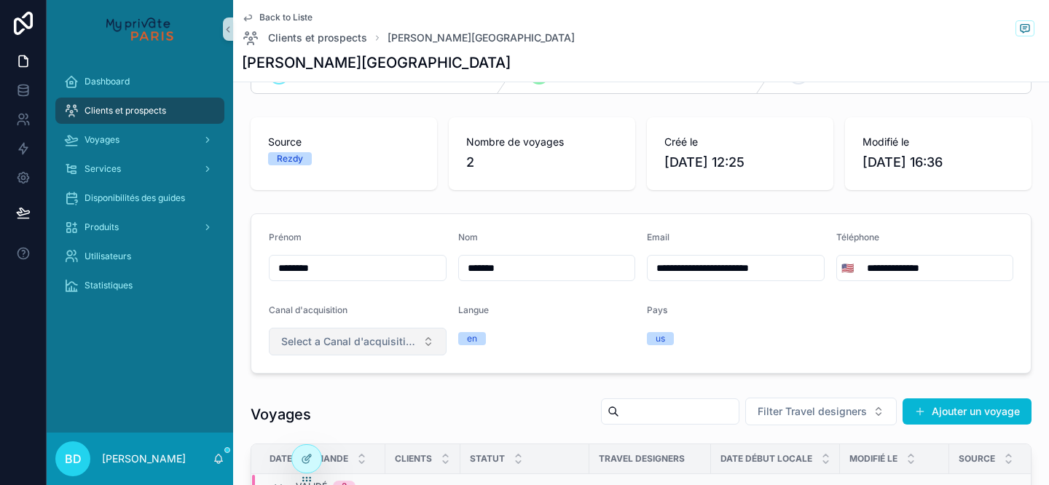
click at [417, 342] on button "Select a Canal d'acquisition" at bounding box center [358, 342] width 178 height 28
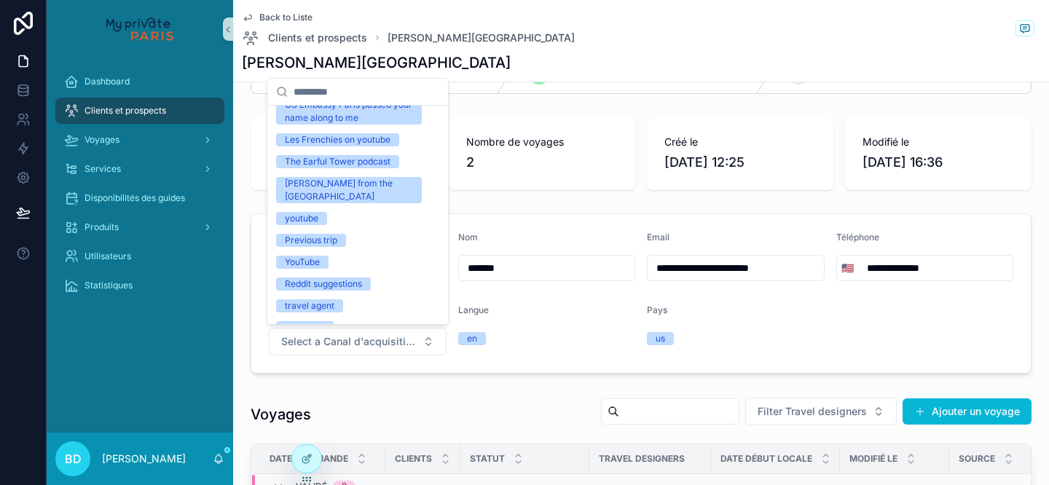
scroll to position [223, 0]
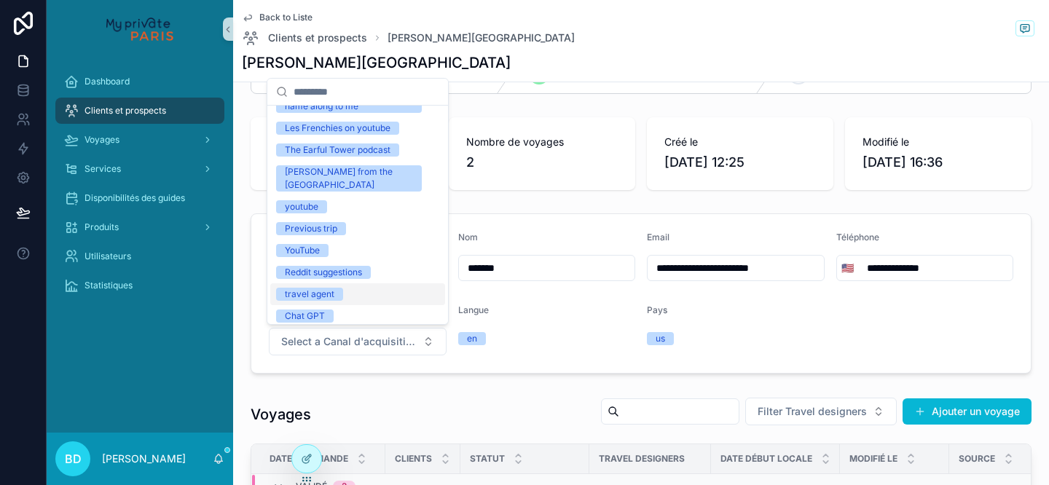
click at [351, 283] on div "travel agent" at bounding box center [357, 294] width 175 height 22
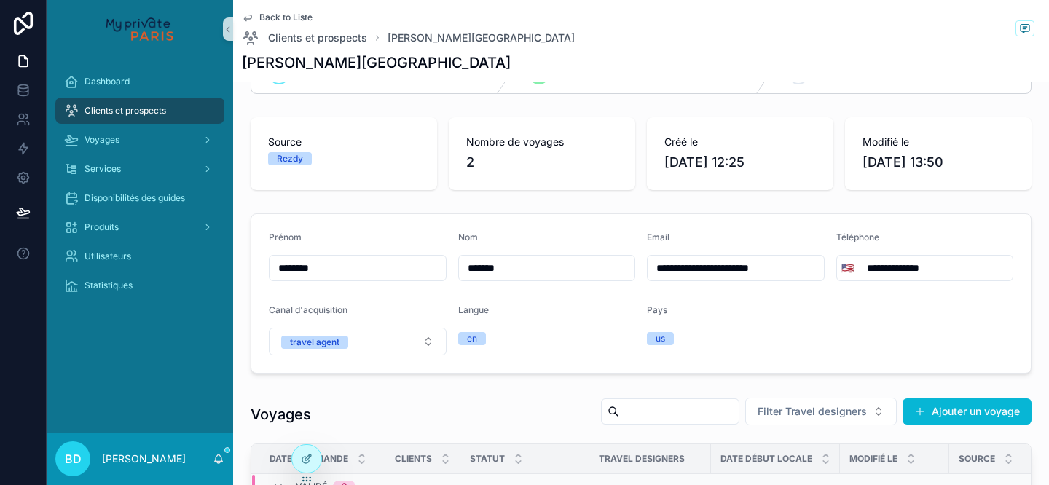
click at [548, 307] on div "Langue" at bounding box center [547, 312] width 178 height 17
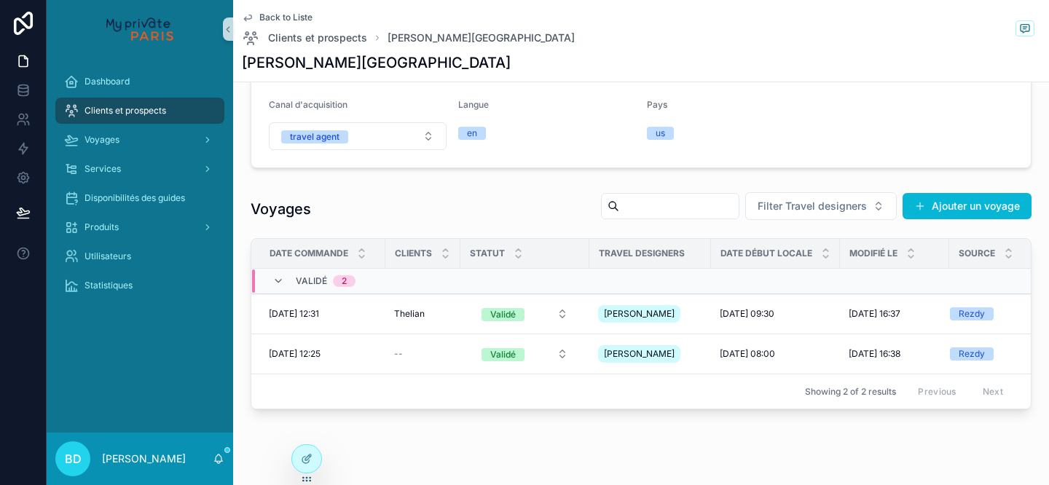
scroll to position [257, 0]
click at [404, 359] on div "--" at bounding box center [423, 353] width 58 height 12
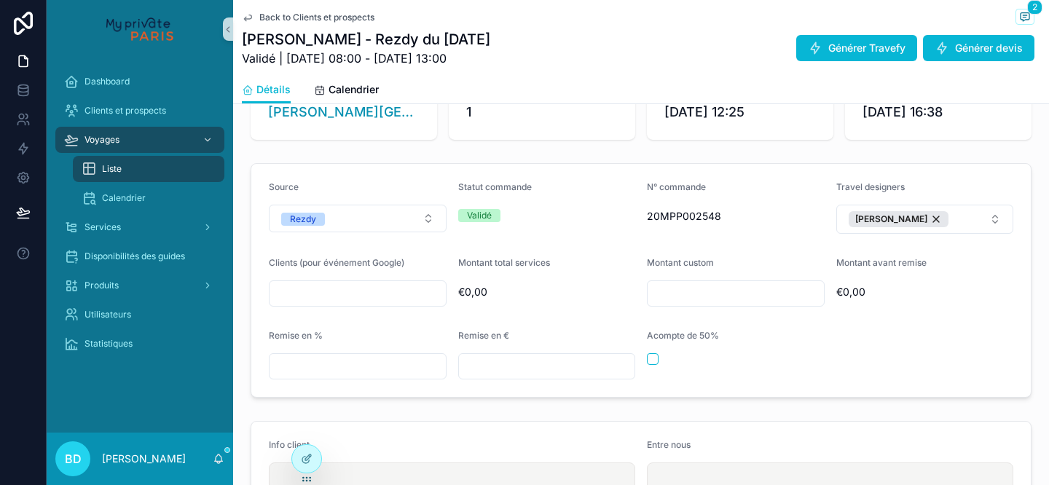
scroll to position [124, 0]
click at [361, 294] on input "scrollable content" at bounding box center [357, 293] width 176 height 20
paste input "*******"
type input "*******"
click at [417, 333] on div "Remise en %" at bounding box center [358, 337] width 178 height 17
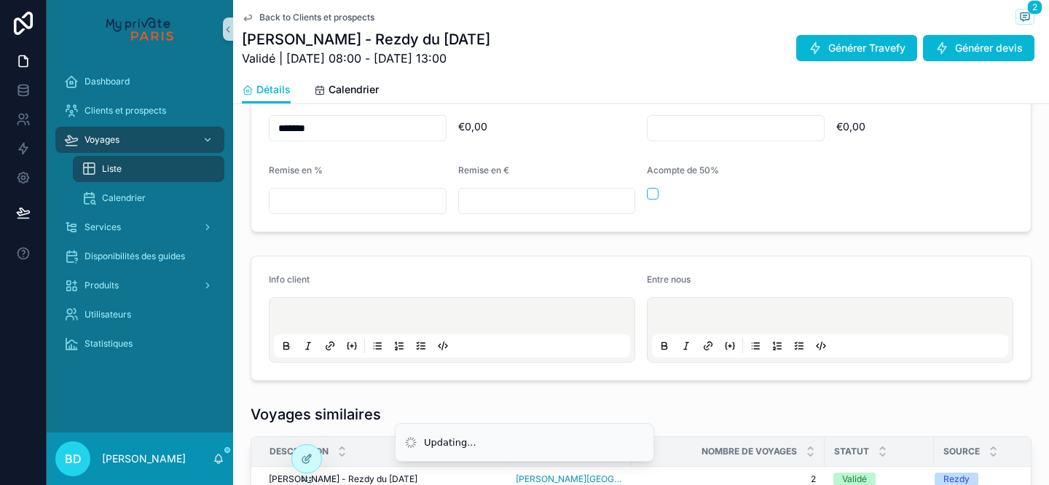
scroll to position [0, 0]
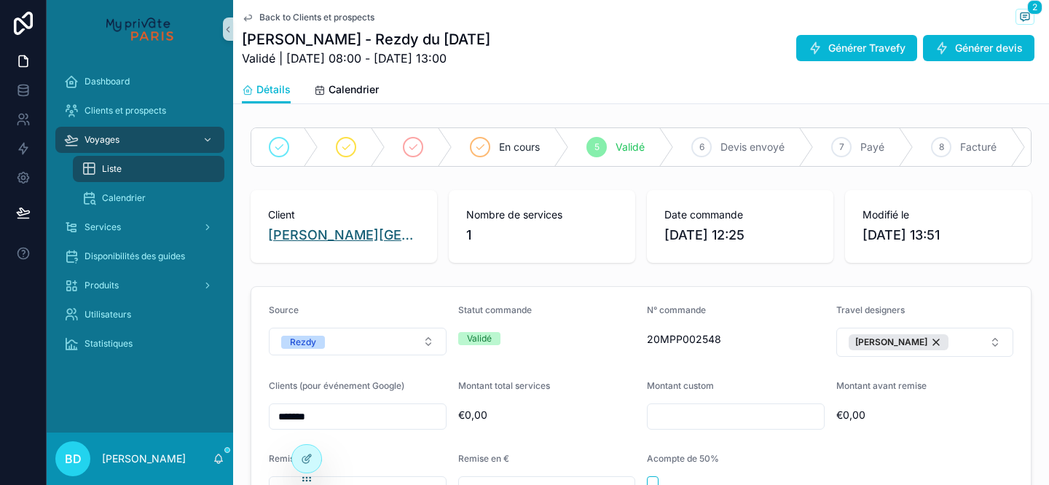
click at [350, 235] on span "[PERSON_NAME][GEOGRAPHIC_DATA]" at bounding box center [343, 235] width 151 height 20
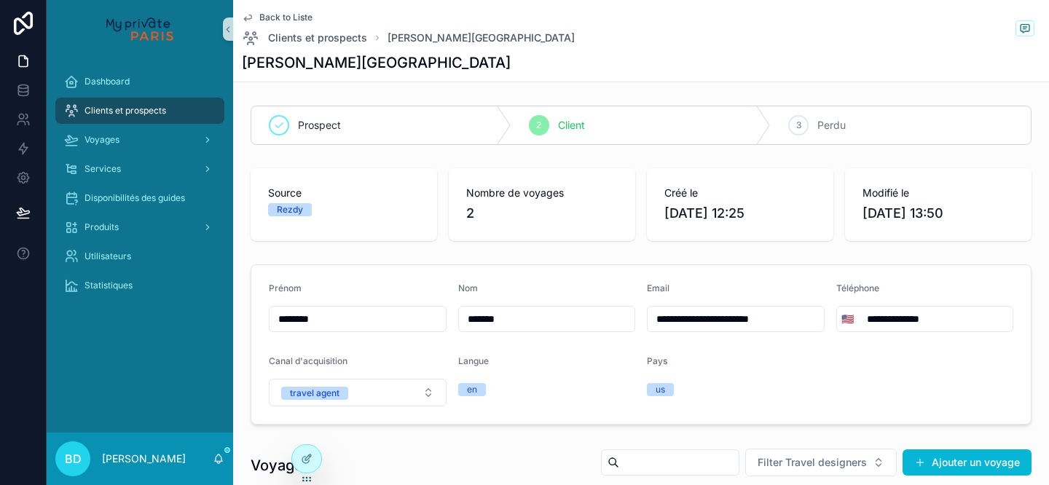
click at [516, 323] on input "*******" at bounding box center [547, 319] width 176 height 20
click at [516, 324] on input "*******" at bounding box center [547, 319] width 176 height 20
type input "**********"
click at [387, 324] on input "********" at bounding box center [357, 319] width 176 height 20
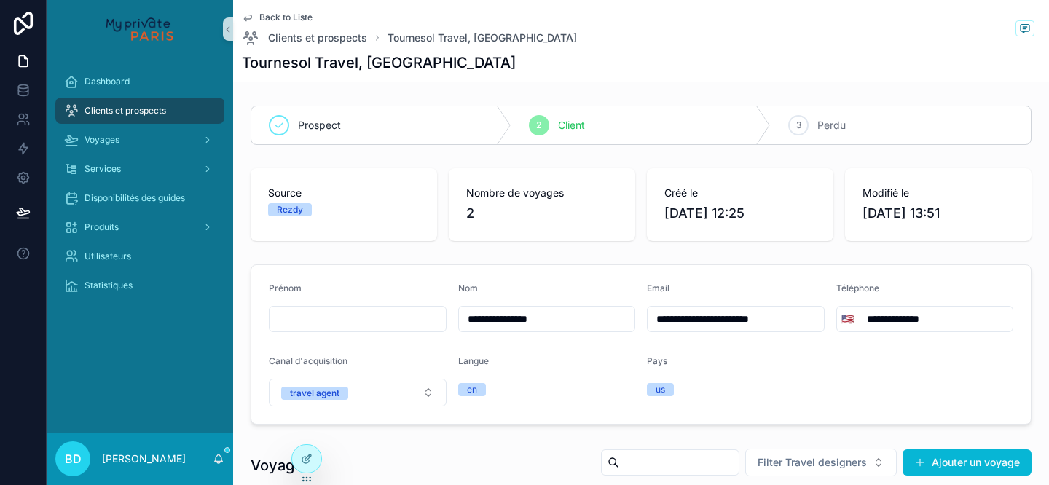
click at [568, 372] on div "Langue" at bounding box center [547, 363] width 178 height 17
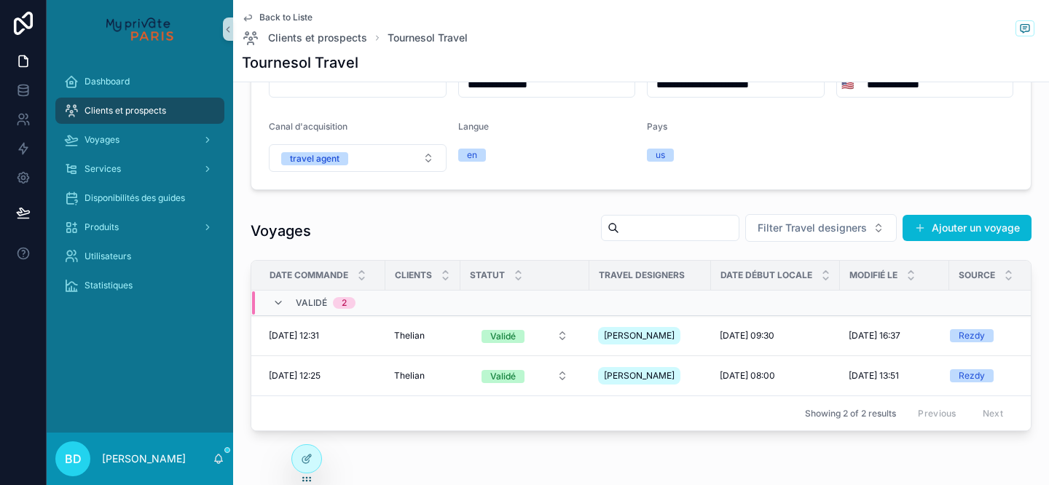
scroll to position [300, 0]
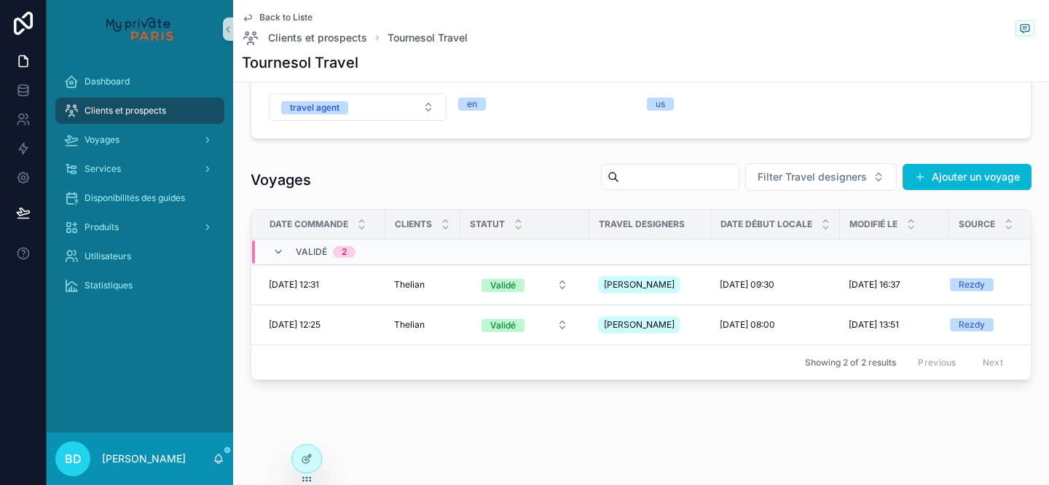
click at [515, 415] on div "**********" at bounding box center [641, 99] width 816 height 771
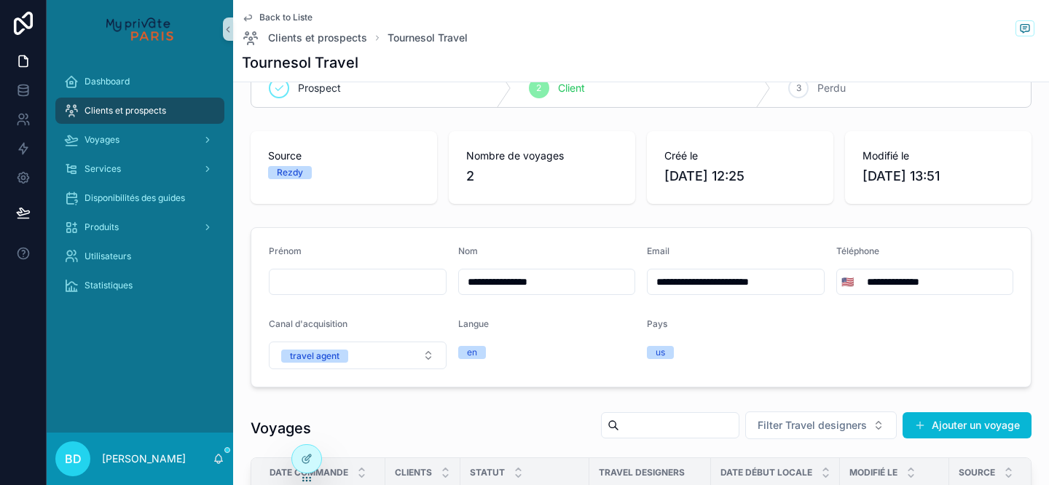
scroll to position [0, 0]
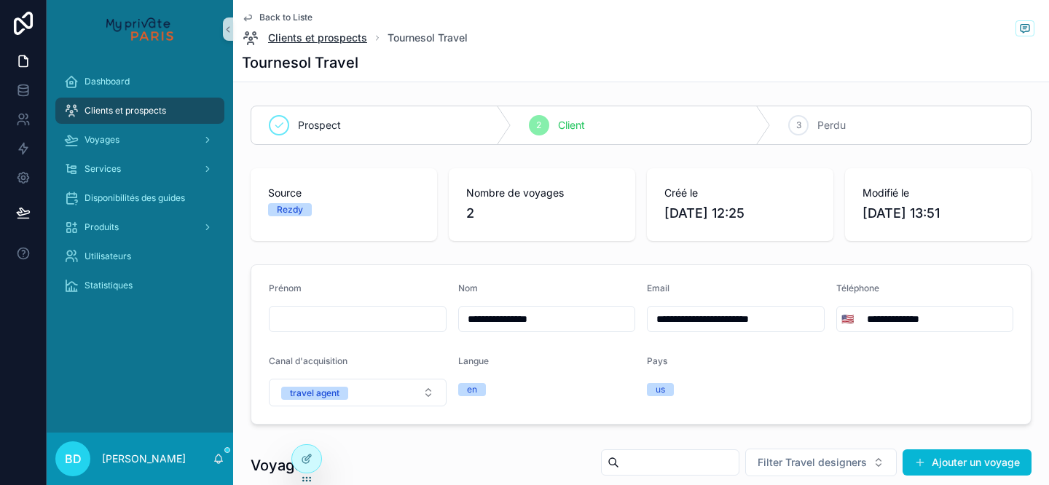
click at [354, 39] on span "Clients et prospects" at bounding box center [317, 38] width 99 height 15
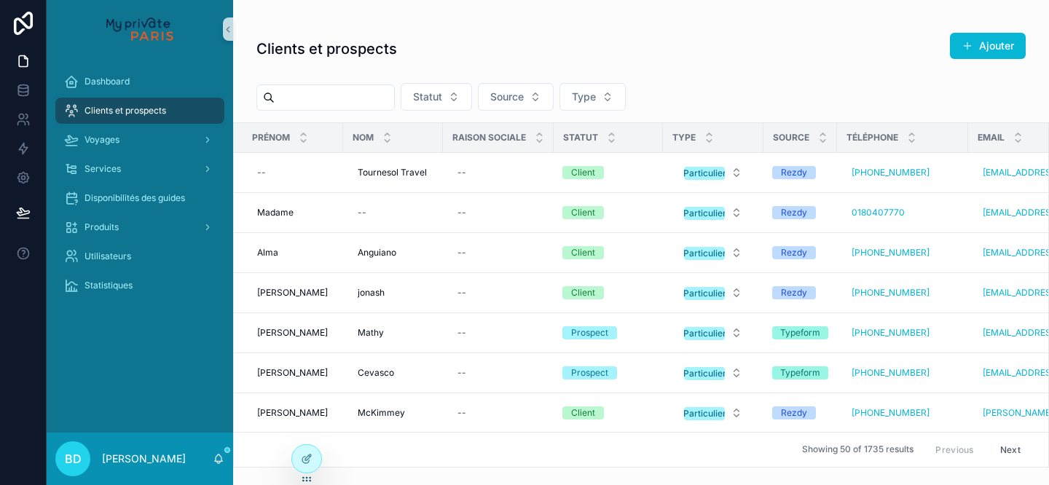
click at [363, 105] on input "scrollable content" at bounding box center [334, 97] width 119 height 20
type input "*******"
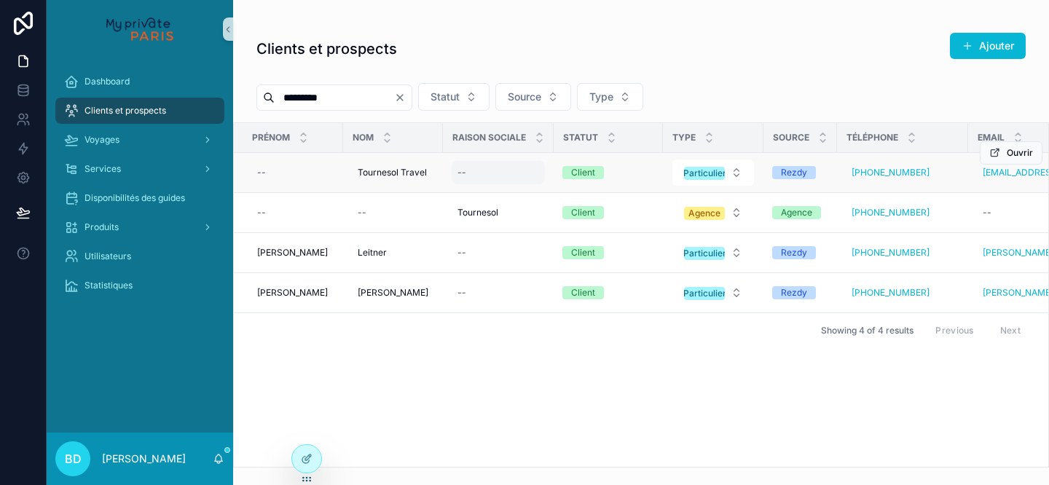
type input "*********"
click at [487, 178] on div "--" at bounding box center [498, 172] width 93 height 23
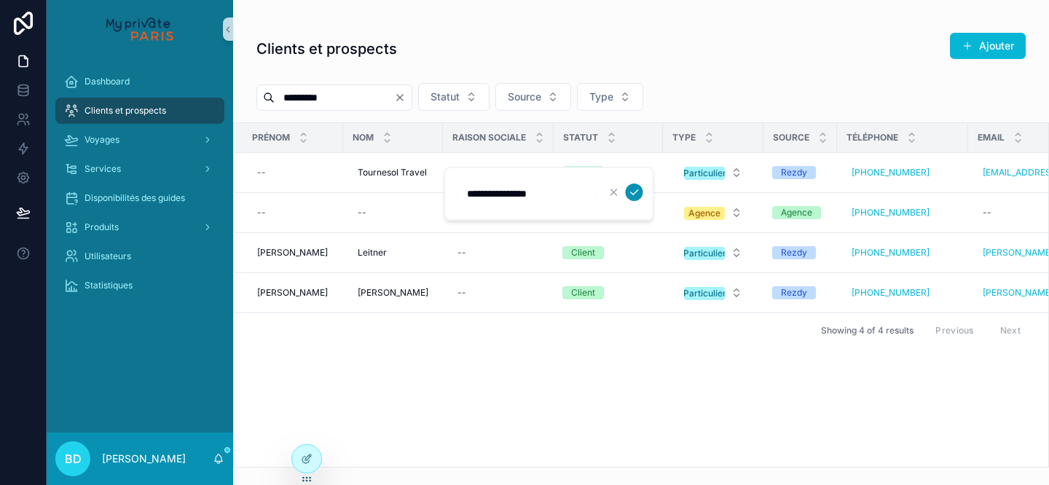
type input "**********"
click at [633, 195] on icon "scrollable content" at bounding box center [635, 192] width 12 height 12
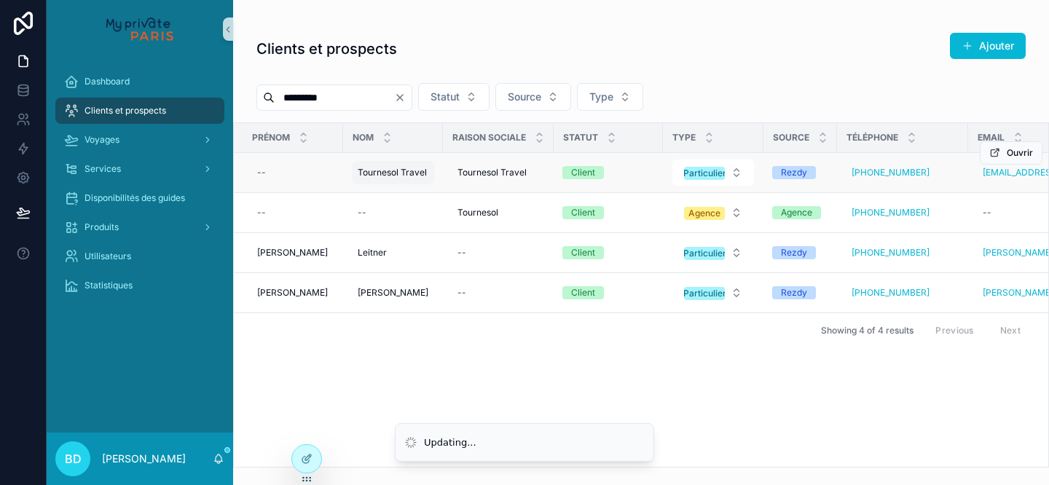
click at [415, 178] on span "Tournesol Travel" at bounding box center [392, 173] width 69 height 12
click at [542, 191] on td "Tournesol Travel Tournesol Travel" at bounding box center [498, 173] width 111 height 40
click at [428, 178] on div "Tournesol Travel Tournesol Travel" at bounding box center [393, 172] width 82 height 23
click at [433, 171] on td "Tournesol Travel Tournesol Travel" at bounding box center [393, 173] width 100 height 40
click at [409, 171] on span "Tournesol Travel" at bounding box center [392, 173] width 69 height 12
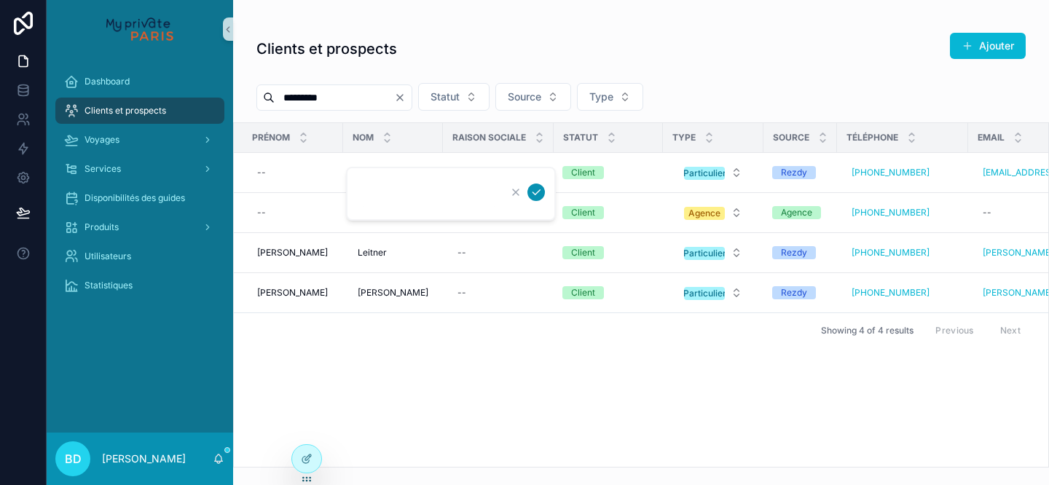
click at [534, 190] on icon "scrollable content" at bounding box center [536, 192] width 12 height 12
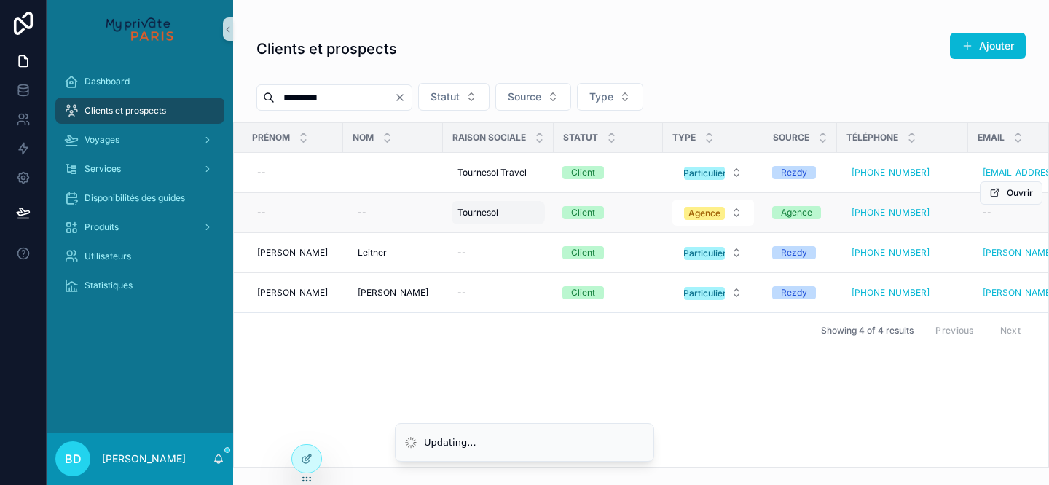
click at [509, 209] on div "Tournesol Tournesol" at bounding box center [498, 212] width 93 height 23
type input "**********"
click at [624, 231] on td "Client" at bounding box center [608, 213] width 109 height 40
click at [533, 215] on td "Tournesol Tournesol" at bounding box center [498, 213] width 111 height 40
click at [508, 216] on div "Tournesol Tournesol" at bounding box center [498, 212] width 93 height 23
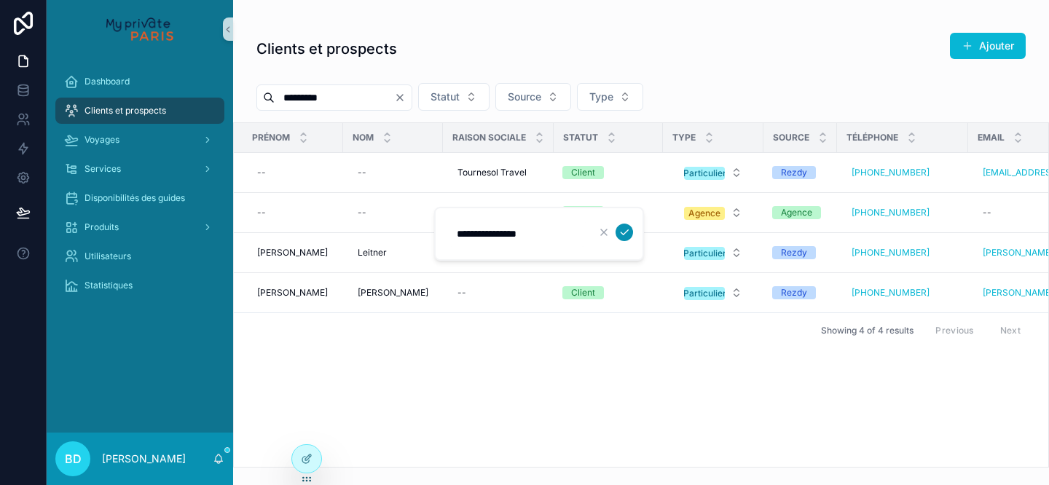
click at [623, 230] on icon "scrollable content" at bounding box center [624, 233] width 12 height 12
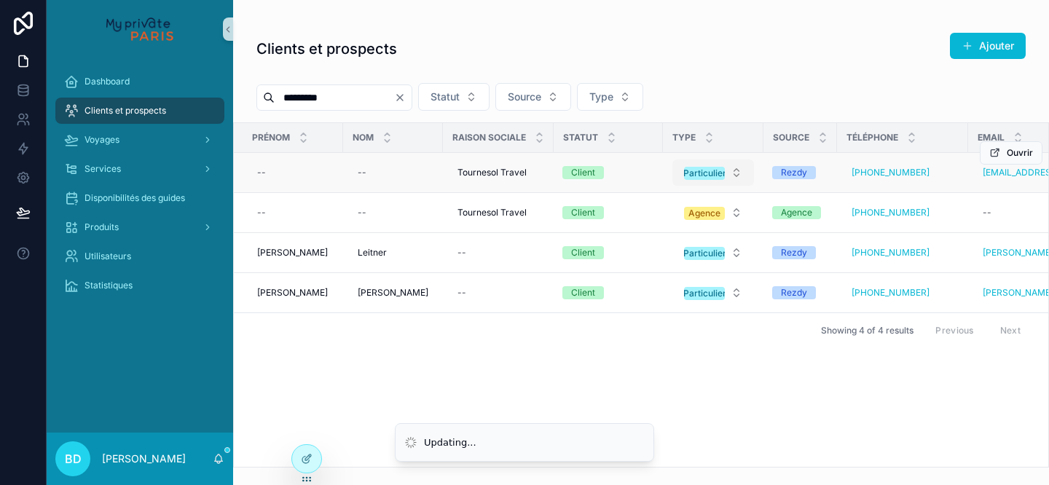
click at [717, 176] on button "Particulier" at bounding box center [713, 173] width 82 height 26
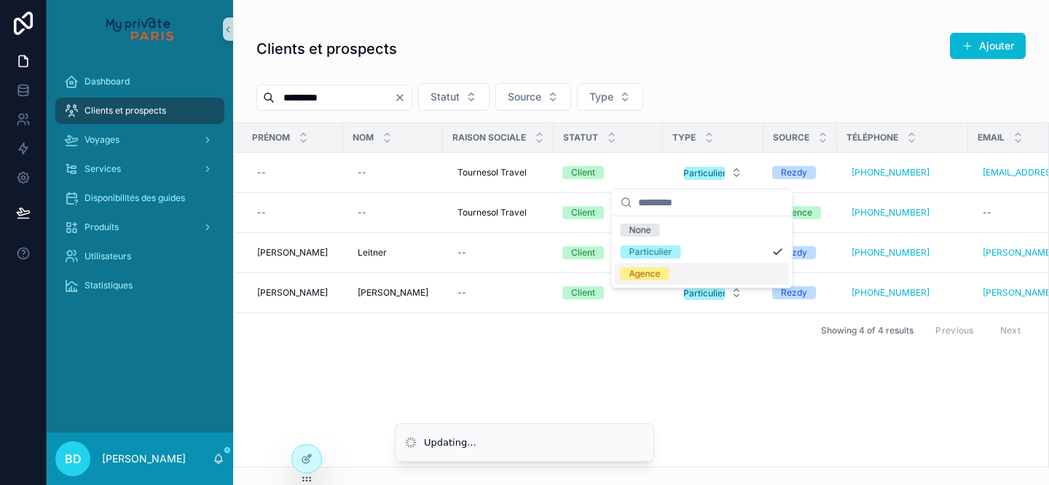
click at [688, 273] on div "Agence" at bounding box center [702, 274] width 175 height 22
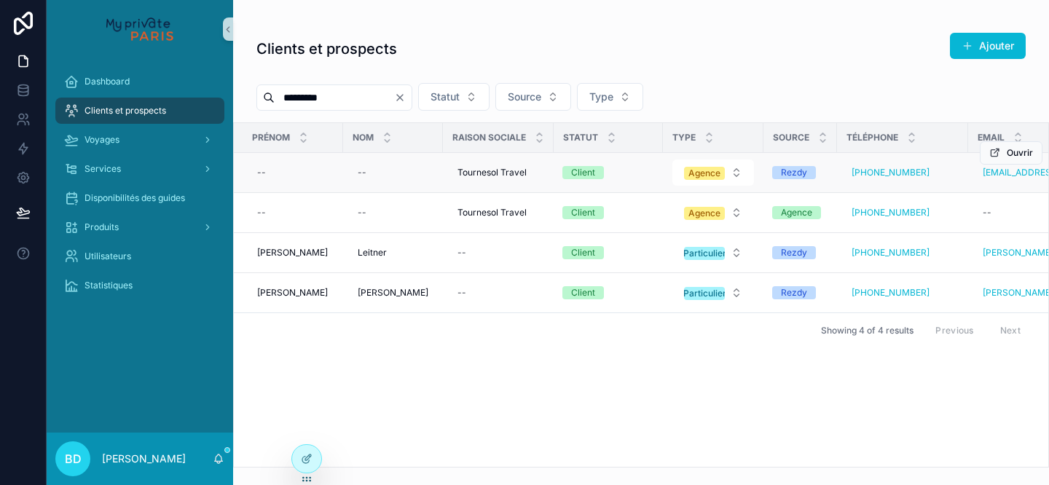
click at [783, 172] on div "Rezdy" at bounding box center [794, 172] width 26 height 13
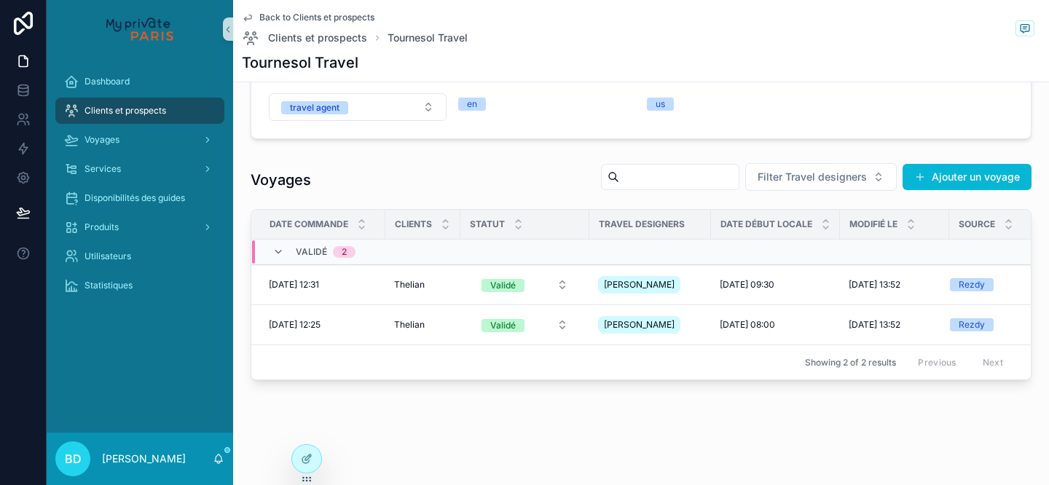
scroll to position [300, 0]
click at [355, 291] on td "[DATE] 12:31 [DATE] 12:31" at bounding box center [318, 285] width 134 height 40
click at [319, 279] on span "[DATE] 12:31" at bounding box center [294, 285] width 50 height 12
click at [320, 324] on span "[DATE] 12:25" at bounding box center [295, 325] width 52 height 12
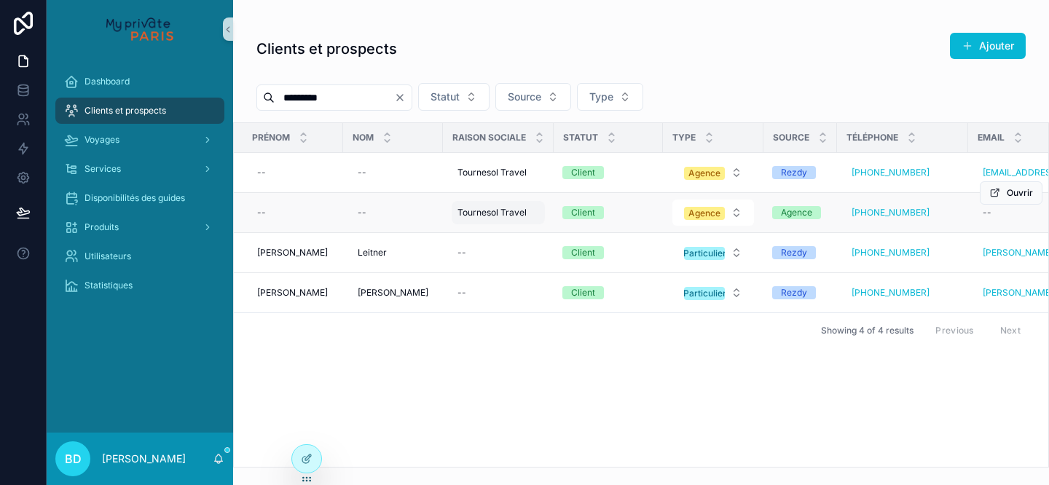
click at [465, 213] on span "Tournesol Travel" at bounding box center [491, 213] width 69 height 12
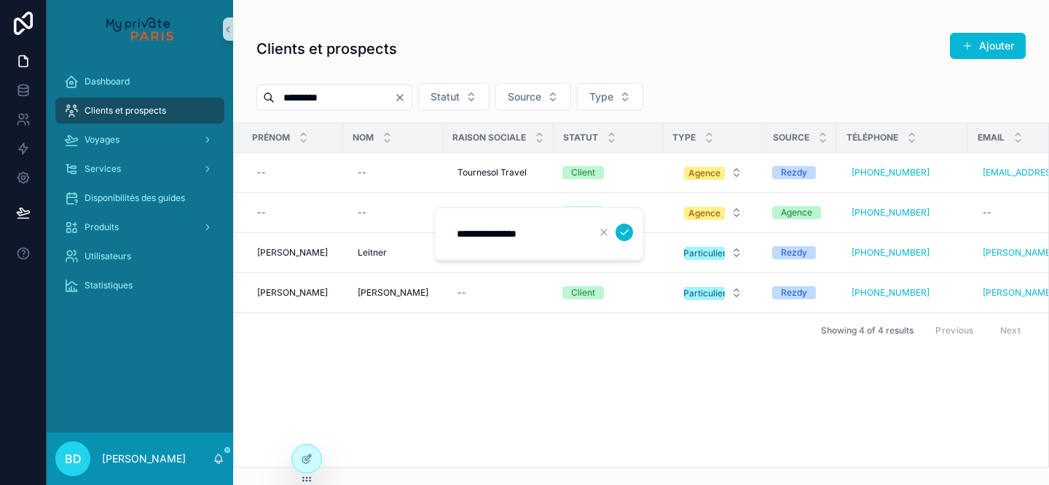
click at [632, 234] on div "scrollable content" at bounding box center [614, 232] width 38 height 17
click at [1015, 194] on span "Ouvrir" at bounding box center [1020, 193] width 26 height 12
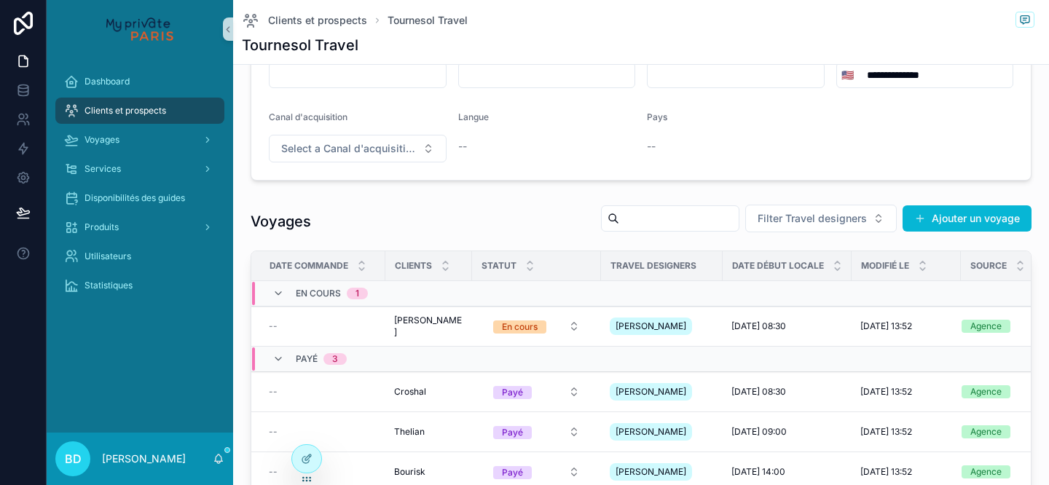
scroll to position [403, 0]
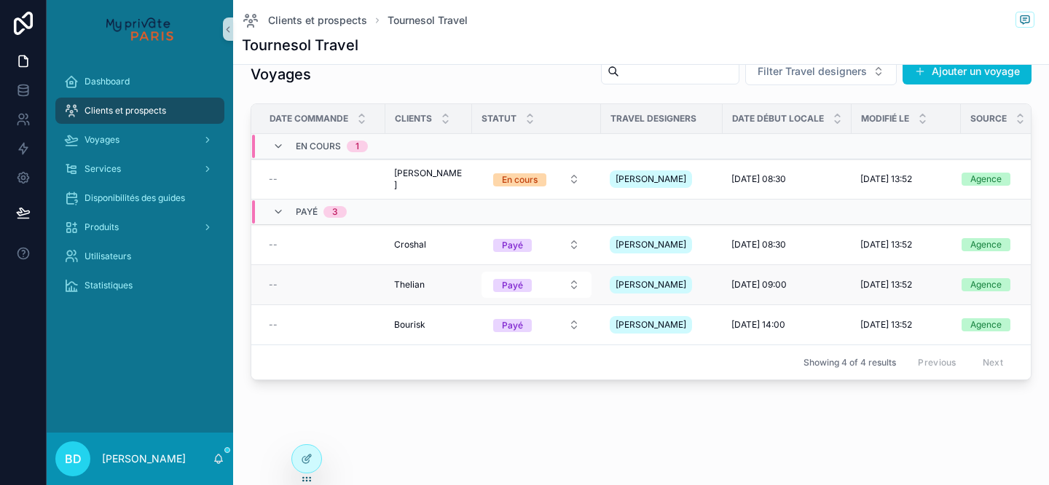
click at [441, 279] on div "Thelian Thelian" at bounding box center [428, 285] width 69 height 12
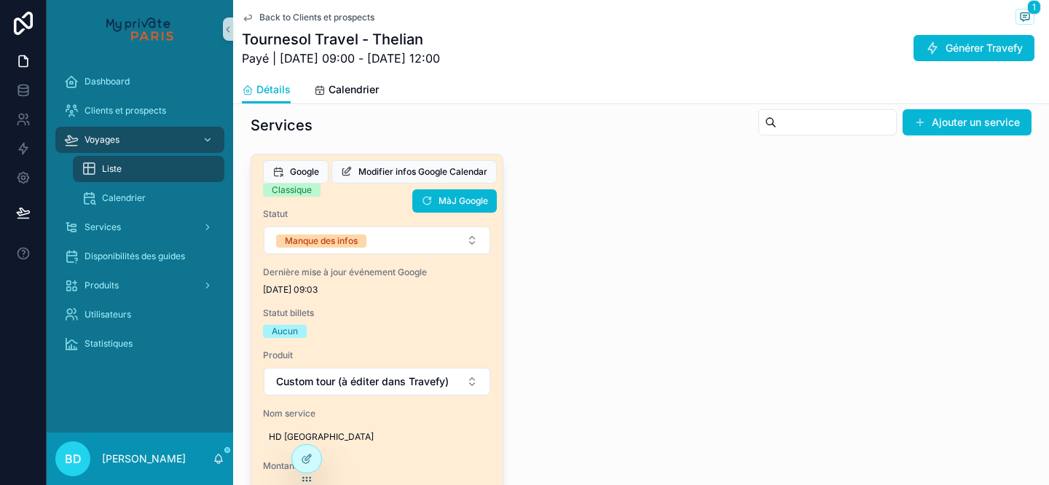
scroll to position [575, 0]
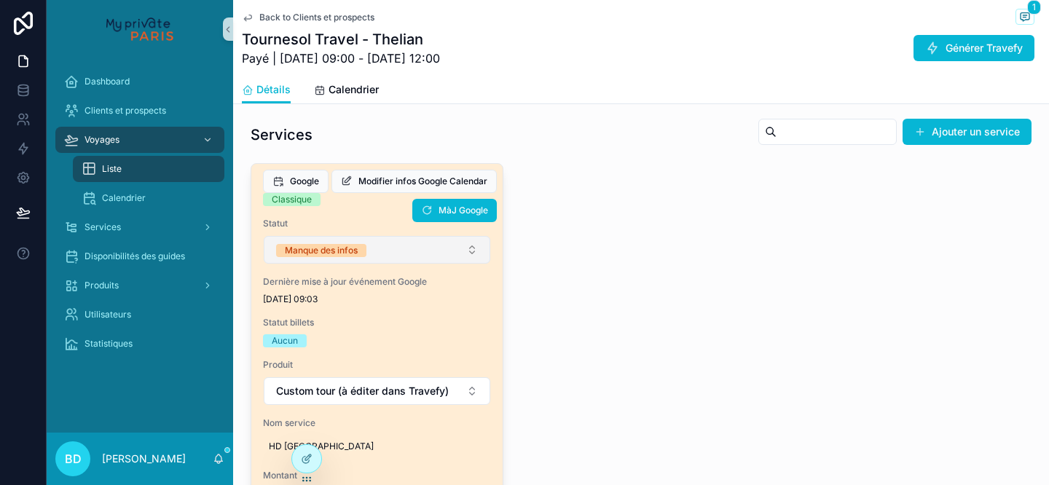
click at [418, 256] on button "Manque des infos" at bounding box center [377, 250] width 227 height 28
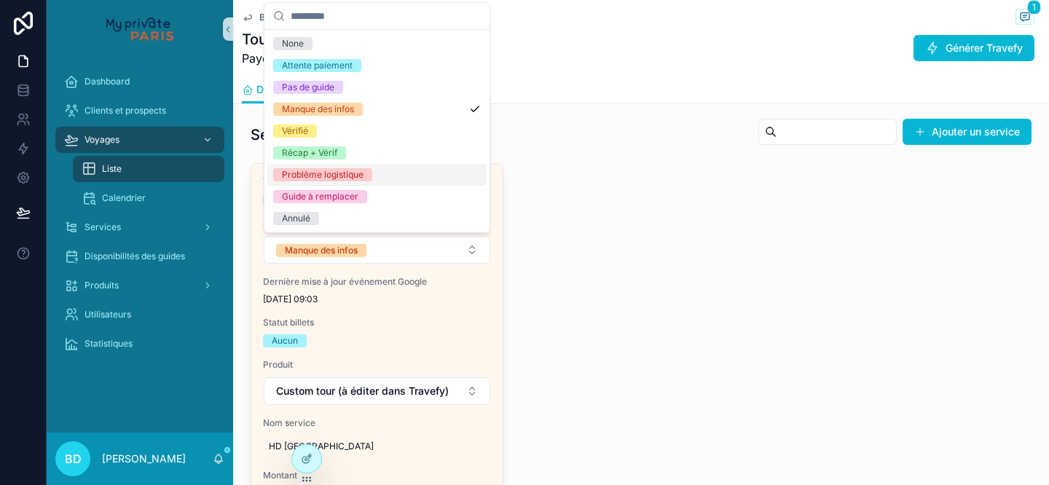
click at [417, 173] on div "Problème logistique" at bounding box center [376, 175] width 219 height 22
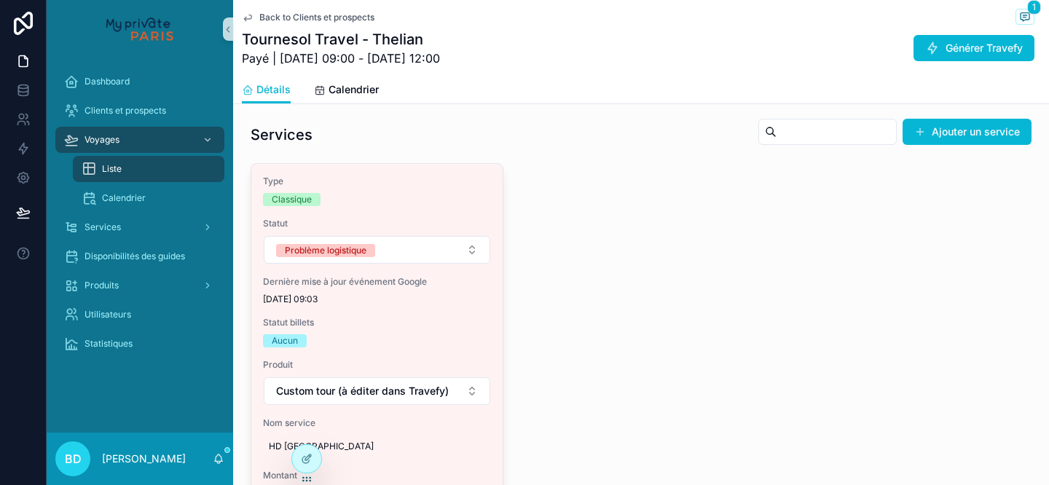
scroll to position [307, 0]
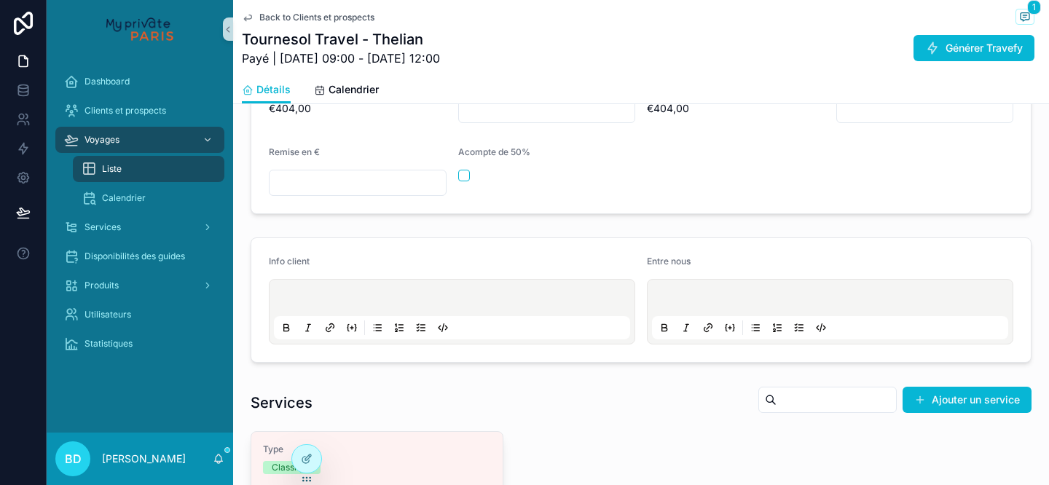
click at [752, 301] on p "scrollable content" at bounding box center [833, 300] width 356 height 15
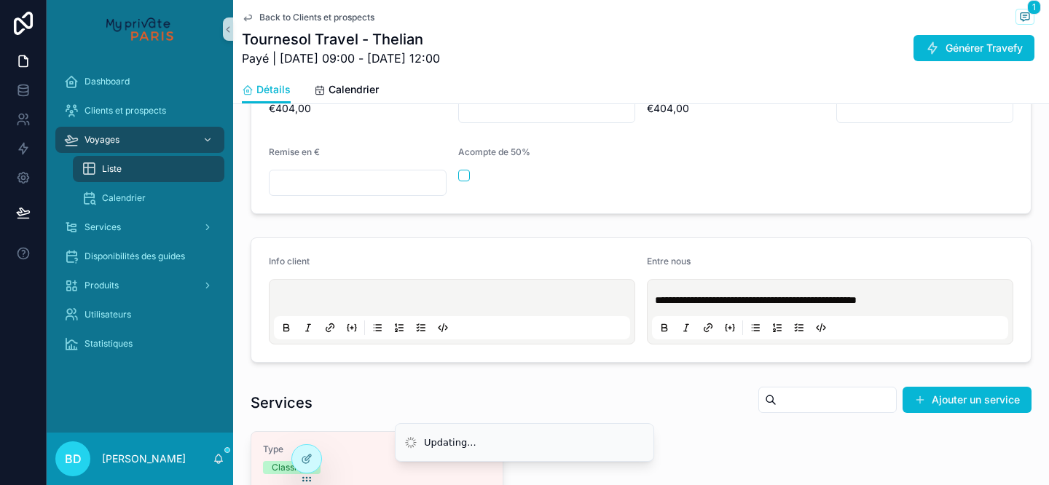
click at [925, 294] on p "**********" at bounding box center [833, 300] width 356 height 15
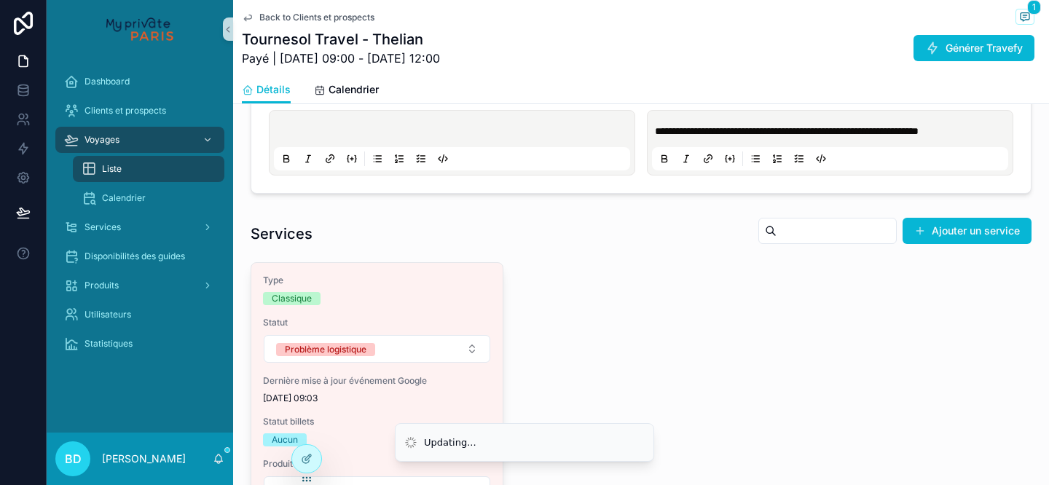
scroll to position [546, 0]
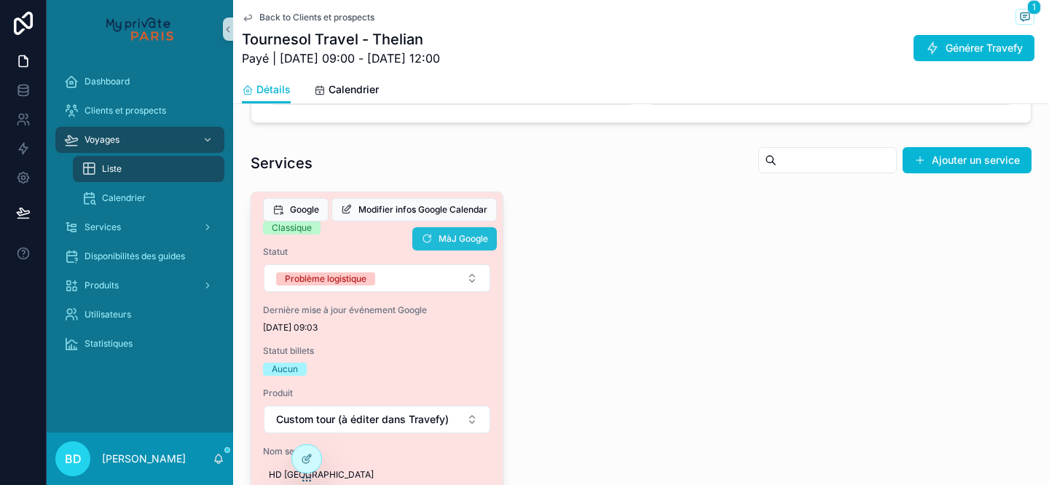
click at [450, 247] on button "MàJ Google" at bounding box center [454, 238] width 84 height 23
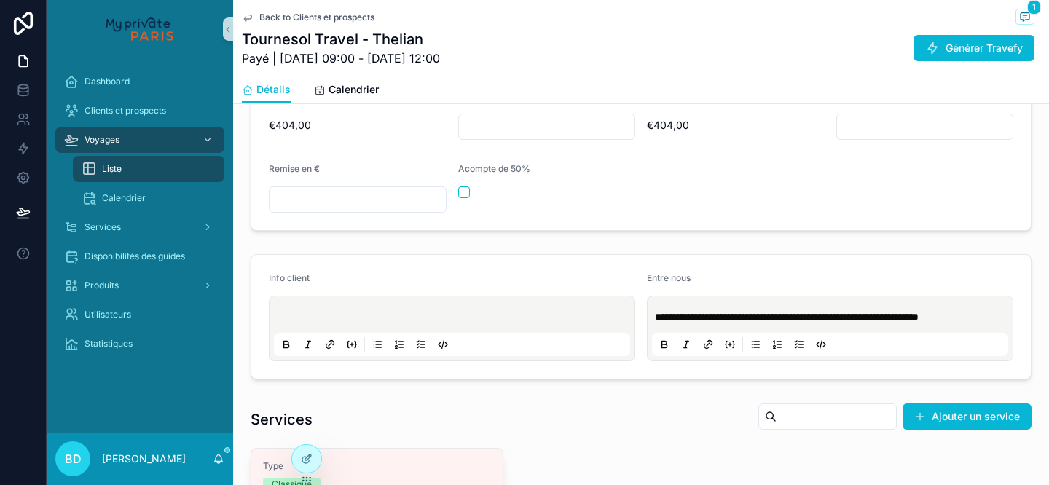
scroll to position [286, 0]
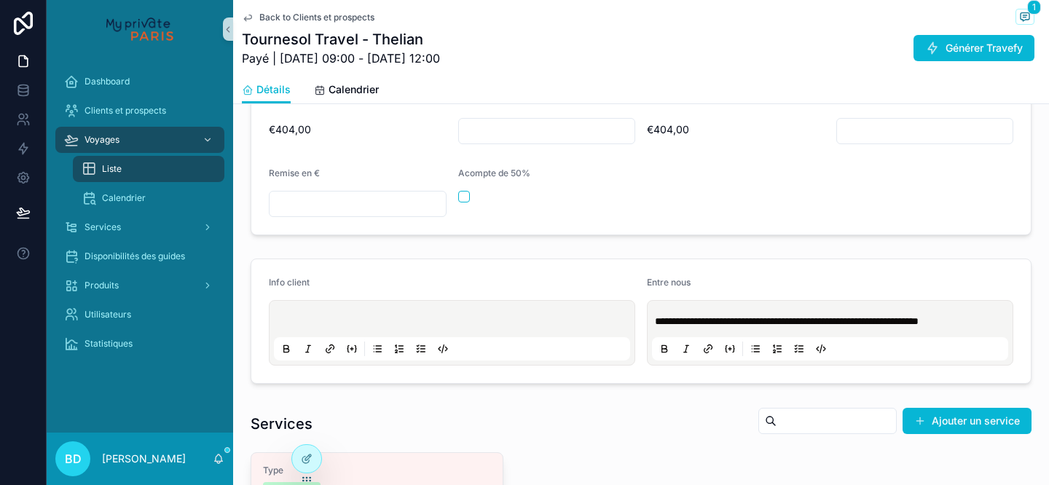
click at [453, 320] on p "scrollable content" at bounding box center [455, 321] width 356 height 15
paste div "scrollable content"
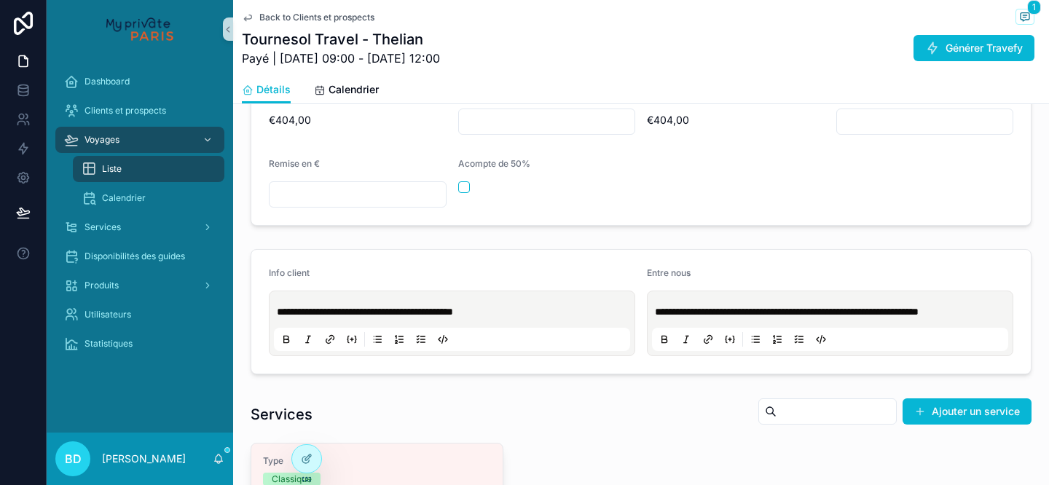
click at [650, 371] on form "**********" at bounding box center [640, 312] width 779 height 124
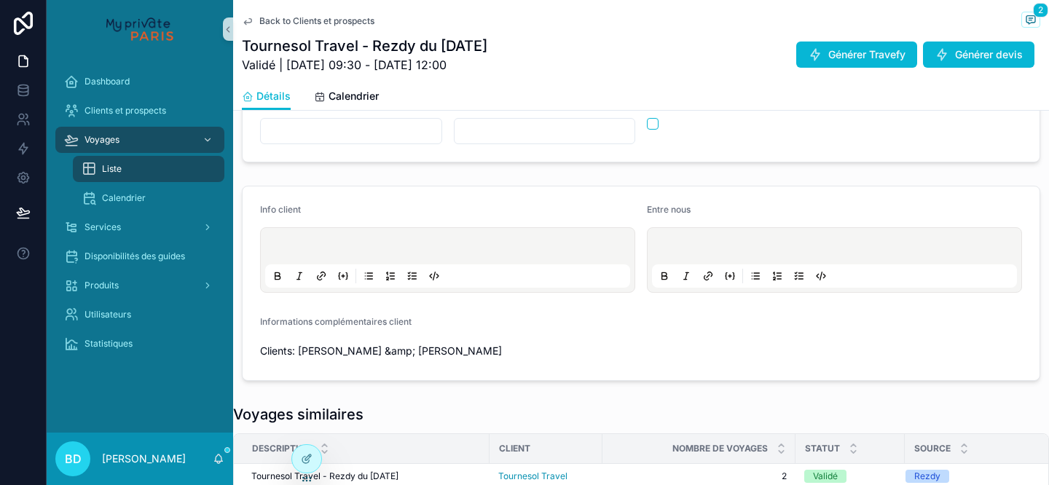
scroll to position [366, 0]
click at [452, 357] on span "Clients: [PERSON_NAME] &amp; [PERSON_NAME]" at bounding box center [447, 350] width 375 height 15
drag, startPoint x: 481, startPoint y: 353, endPoint x: 299, endPoint y: 350, distance: 181.4
click at [299, 349] on span "Clients: [PERSON_NAME] &amp; [PERSON_NAME]" at bounding box center [447, 350] width 375 height 15
copy span "Lorraine Thelian &amp; Jerry Parrott"
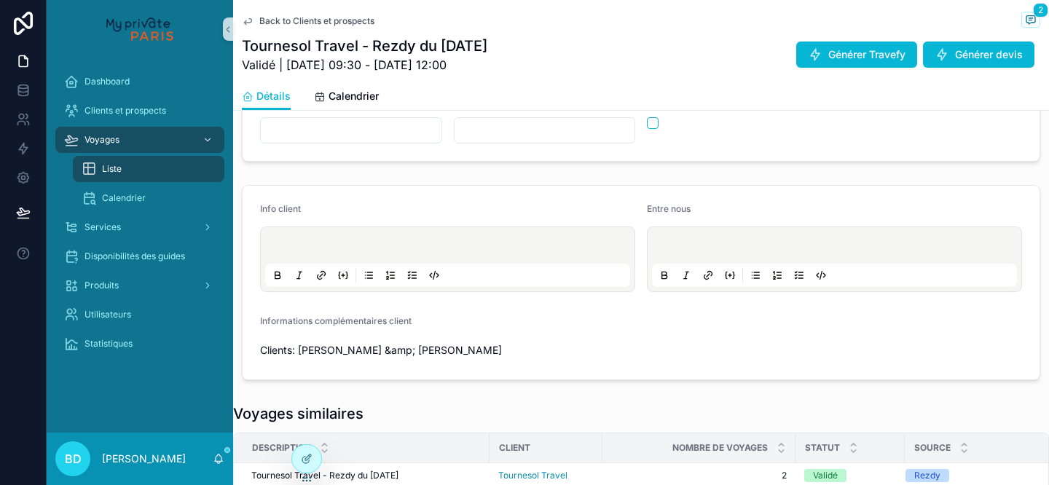
click at [314, 245] on p "scrollable content" at bounding box center [450, 247] width 365 height 15
paste div "scrollable content"
drag, startPoint x: 385, startPoint y: 248, endPoint x: 361, endPoint y: 248, distance: 24.8
click at [361, 248] on span "**********" at bounding box center [334, 248] width 133 height 10
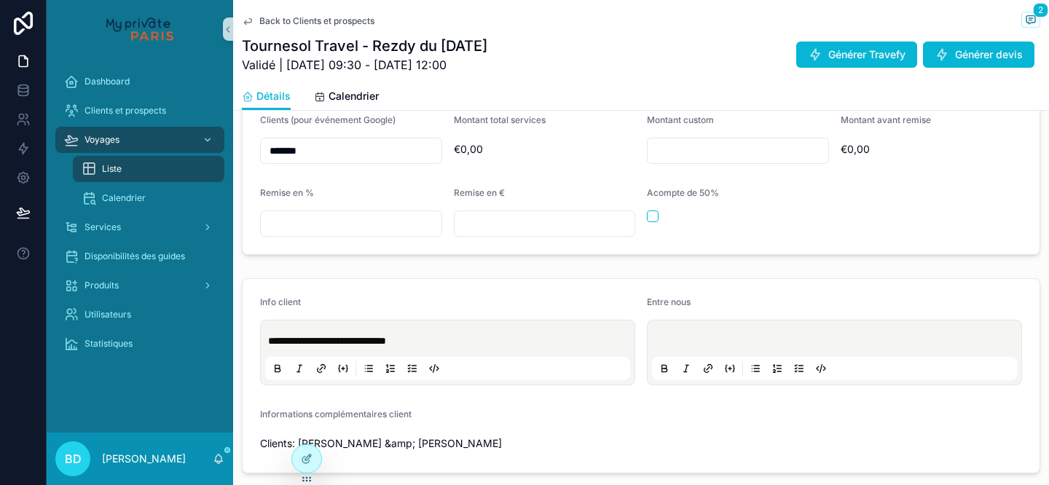
scroll to position [304, 0]
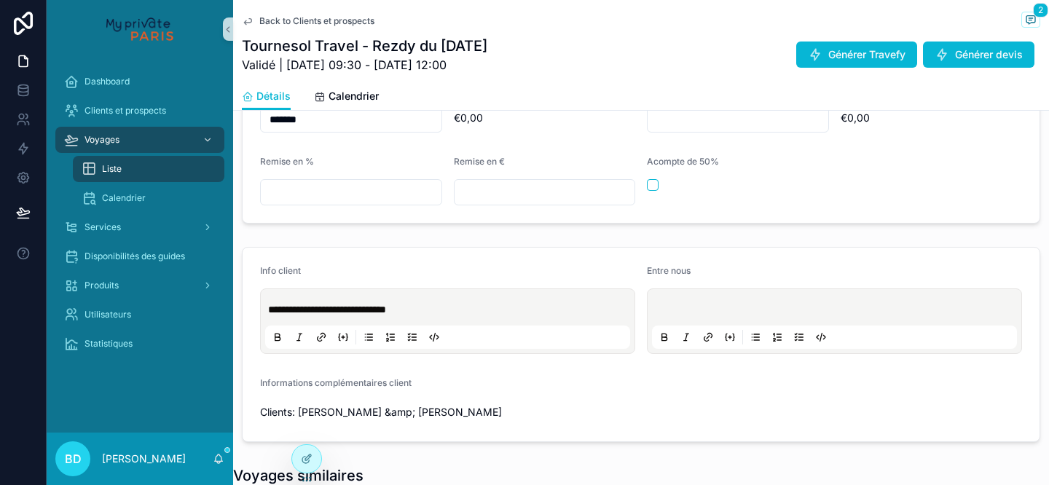
click at [450, 311] on p "**********" at bounding box center [450, 309] width 365 height 15
click at [535, 415] on span "Clients: [PERSON_NAME] &amp; [PERSON_NAME]" at bounding box center [447, 412] width 375 height 15
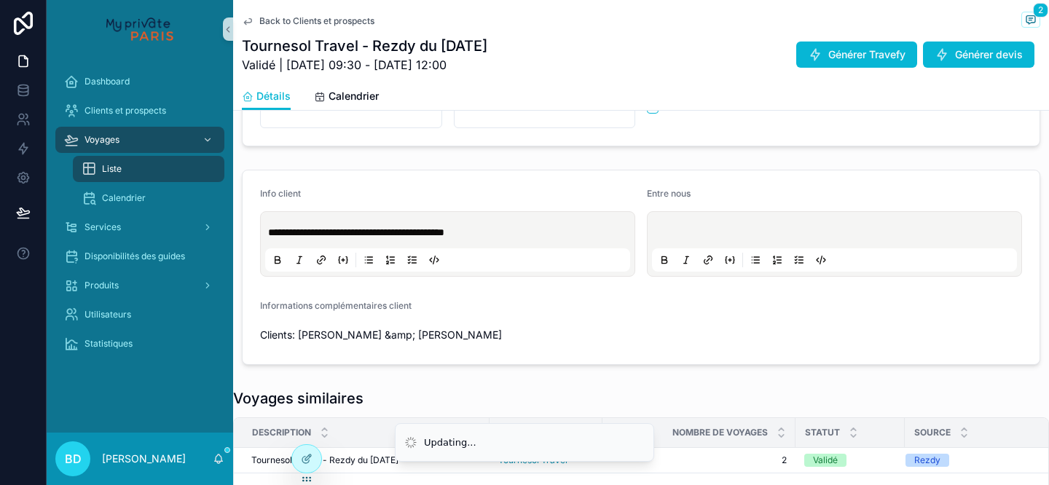
scroll to position [0, 0]
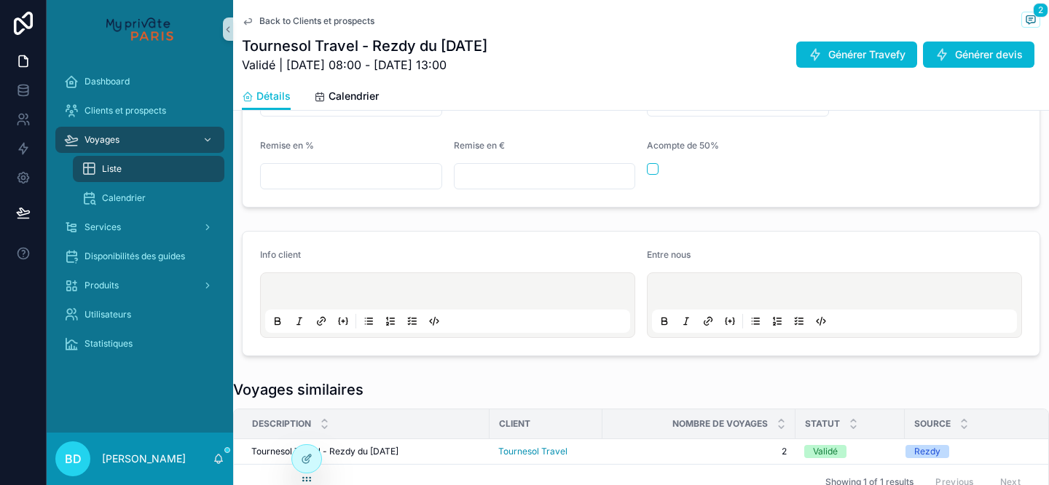
scroll to position [358, 0]
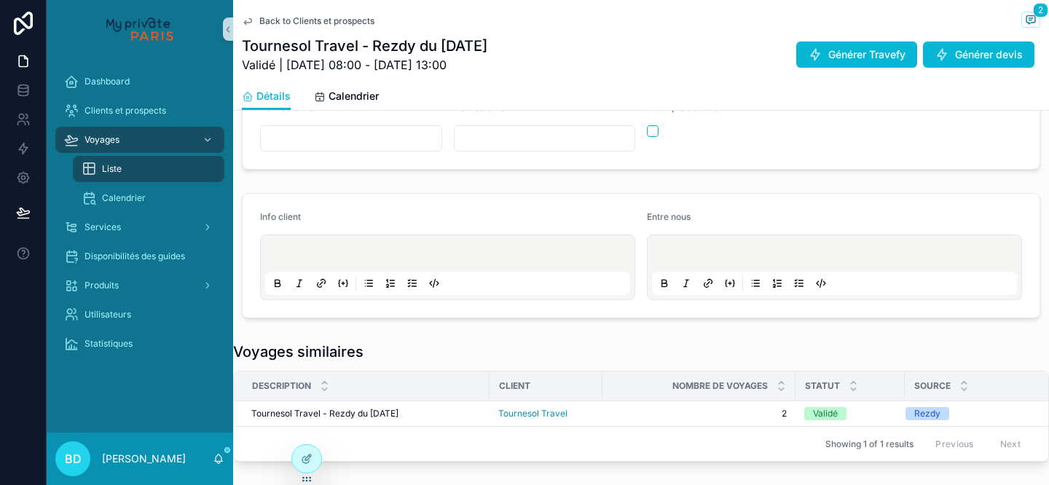
click at [369, 257] on p "scrollable content" at bounding box center [450, 255] width 365 height 15
paste div "scrollable content"
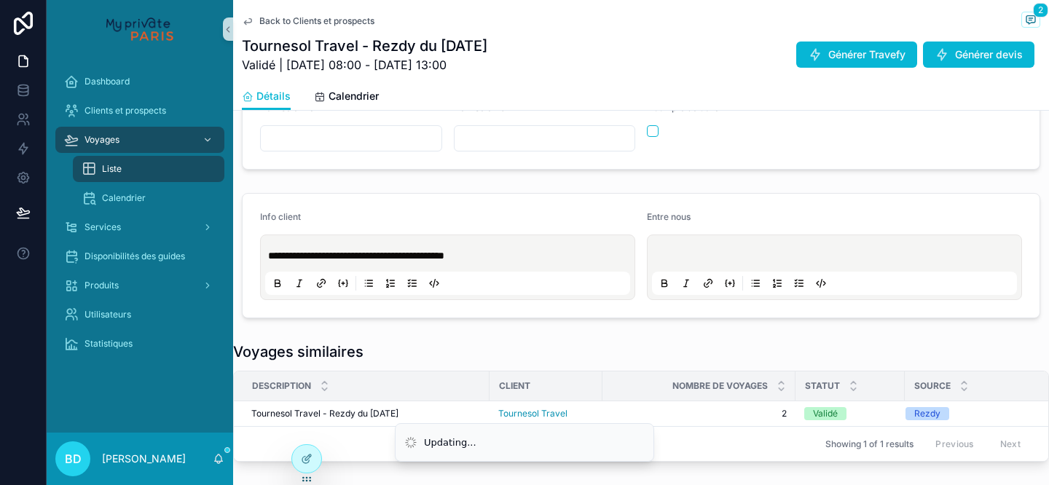
scroll to position [0, 0]
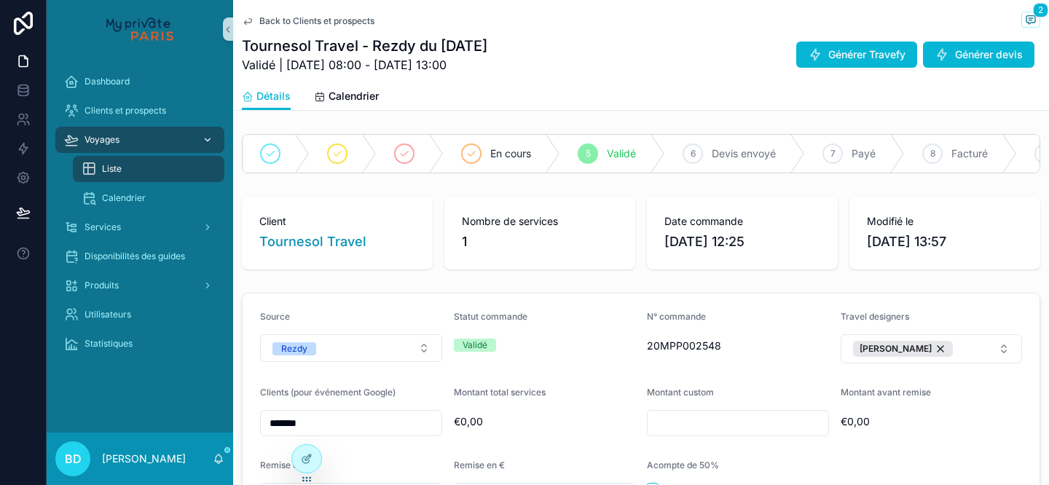
click at [154, 137] on div "Voyages" at bounding box center [139, 139] width 151 height 23
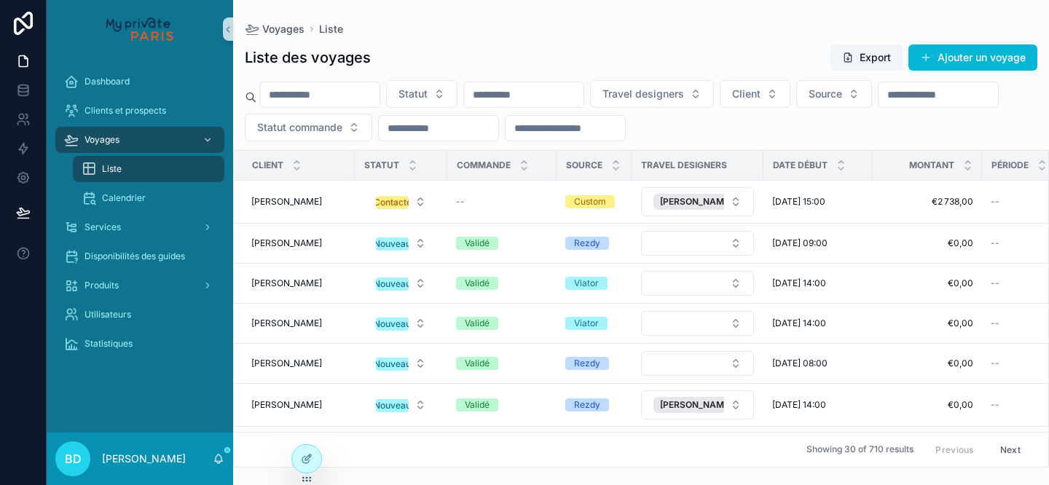
click at [350, 98] on input "scrollable content" at bounding box center [319, 94] width 119 height 20
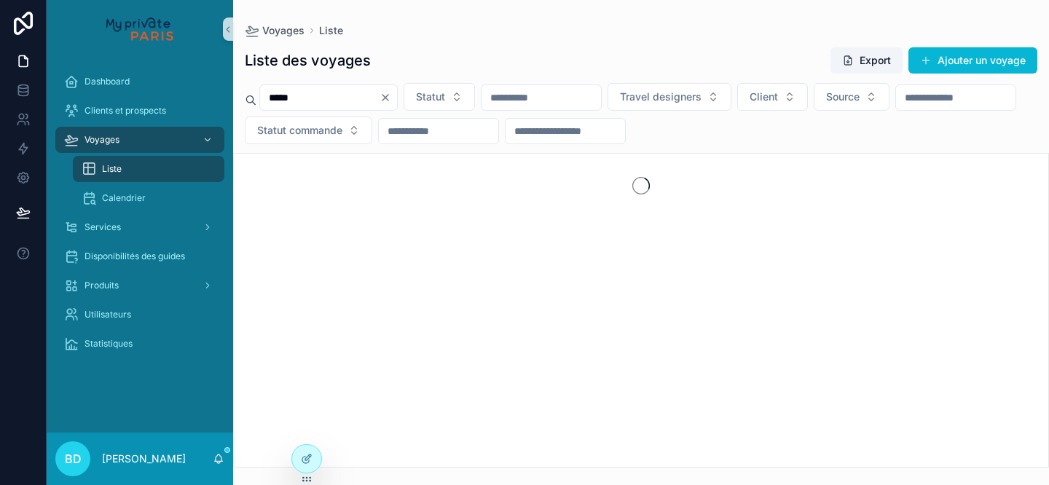
type input "*****"
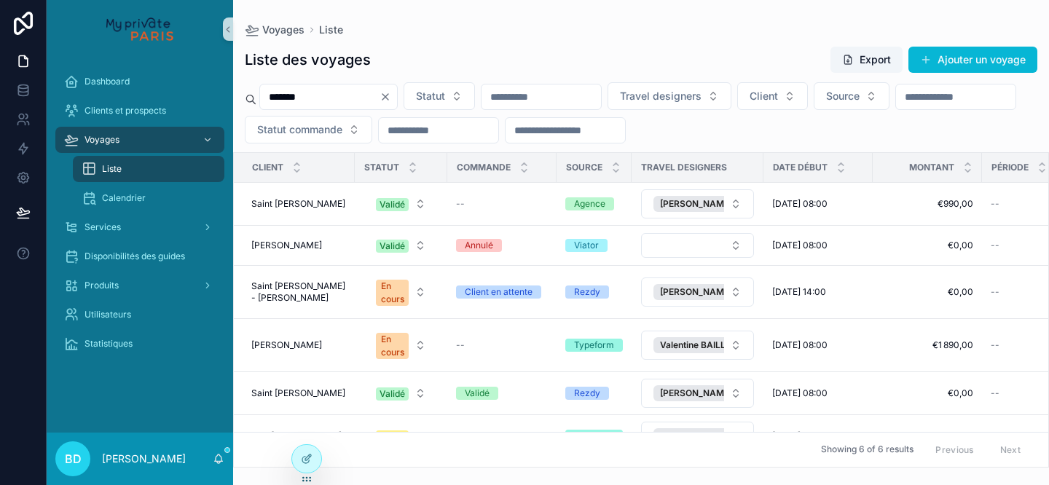
type input "*******"
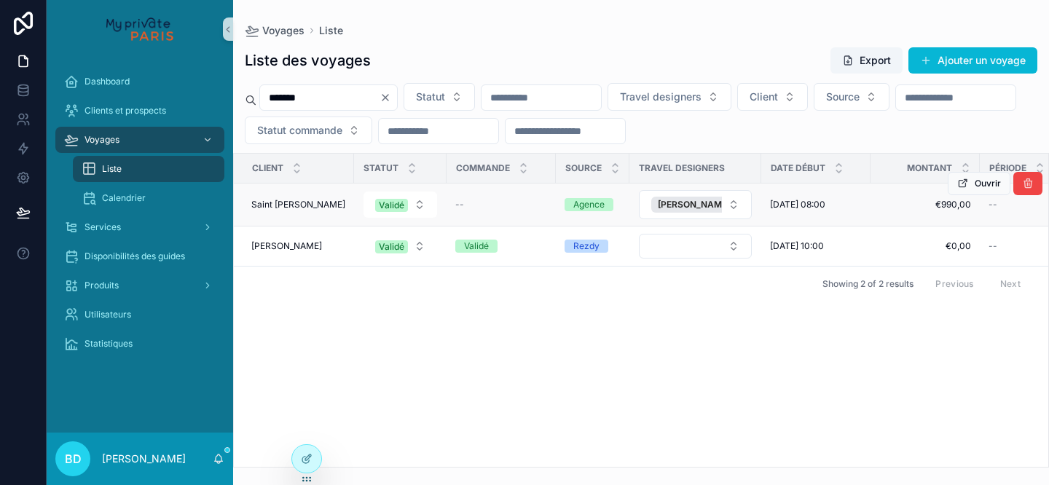
click at [318, 202] on div "Saint James Saint James" at bounding box center [298, 205] width 94 height 12
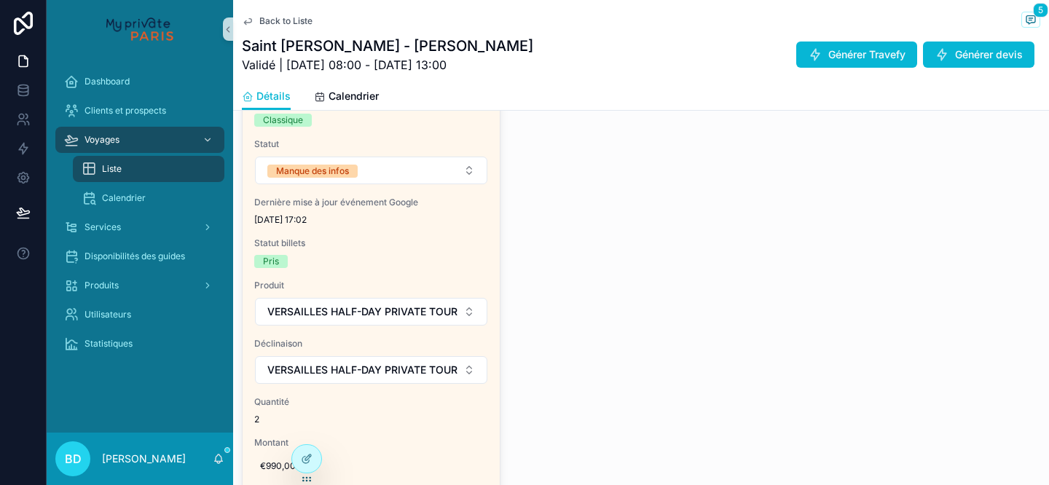
scroll to position [576, 0]
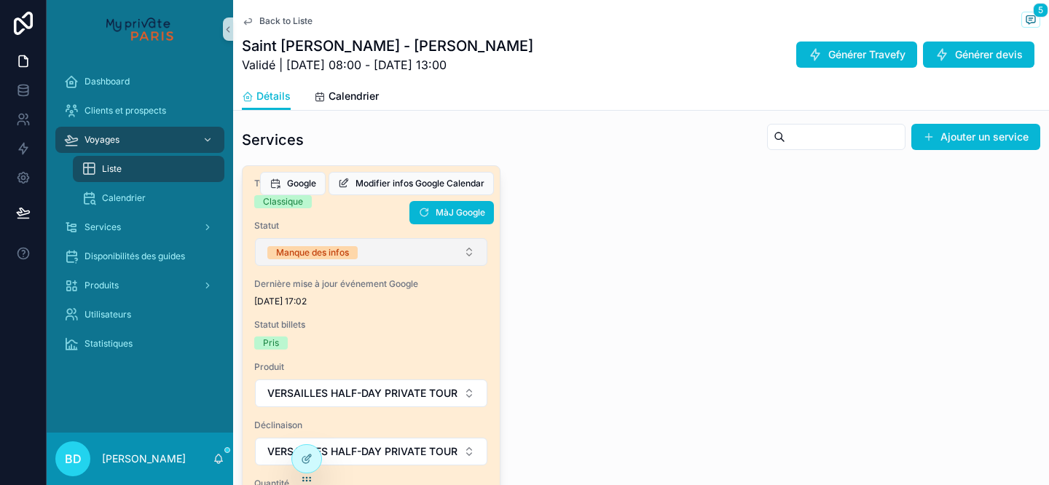
click at [418, 261] on button "Manque des infos" at bounding box center [371, 252] width 232 height 28
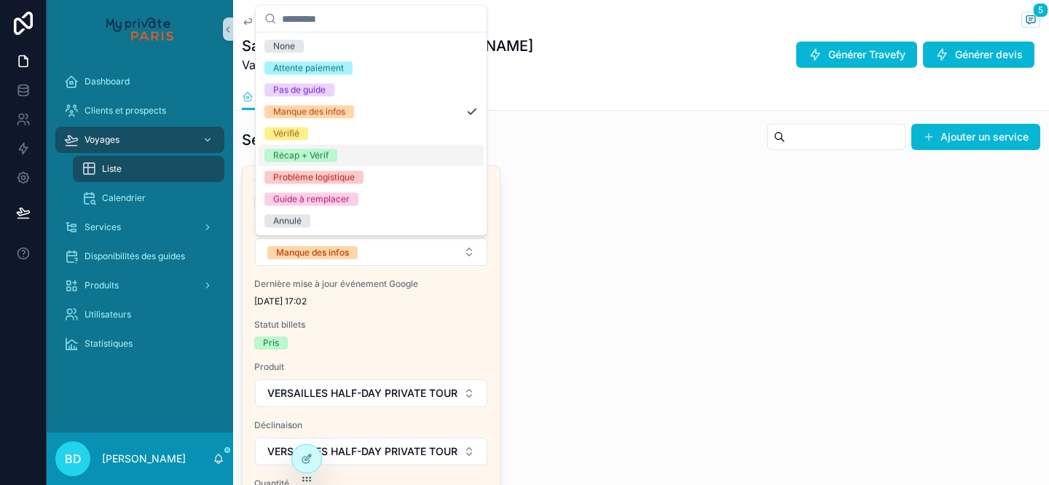
click at [406, 158] on div "Récap + Vérif" at bounding box center [371, 156] width 225 height 22
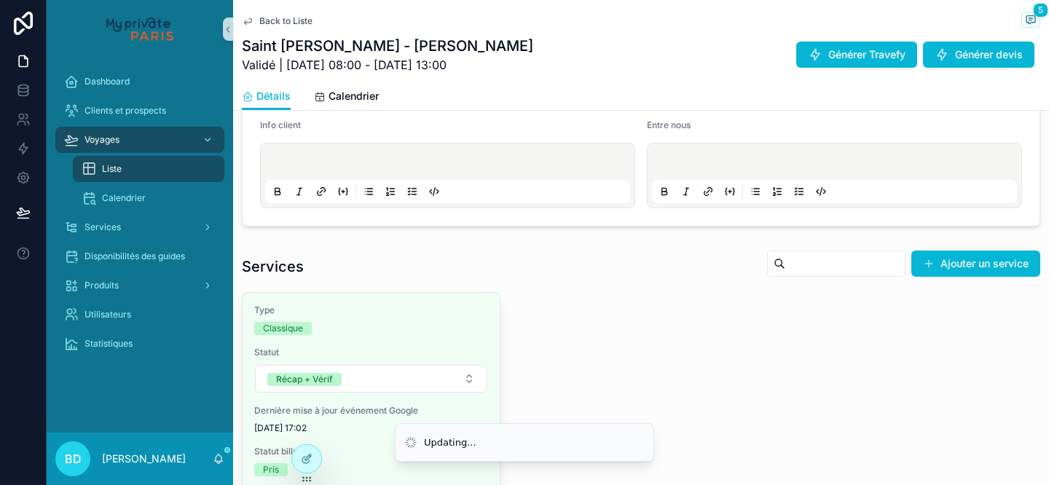
scroll to position [450, 0]
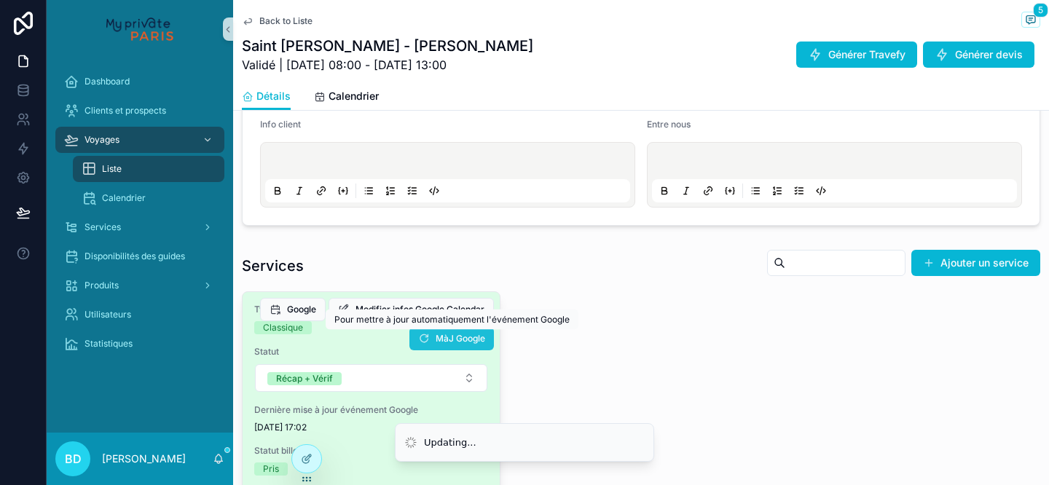
click at [469, 342] on span "MàJ Google" at bounding box center [461, 339] width 50 height 12
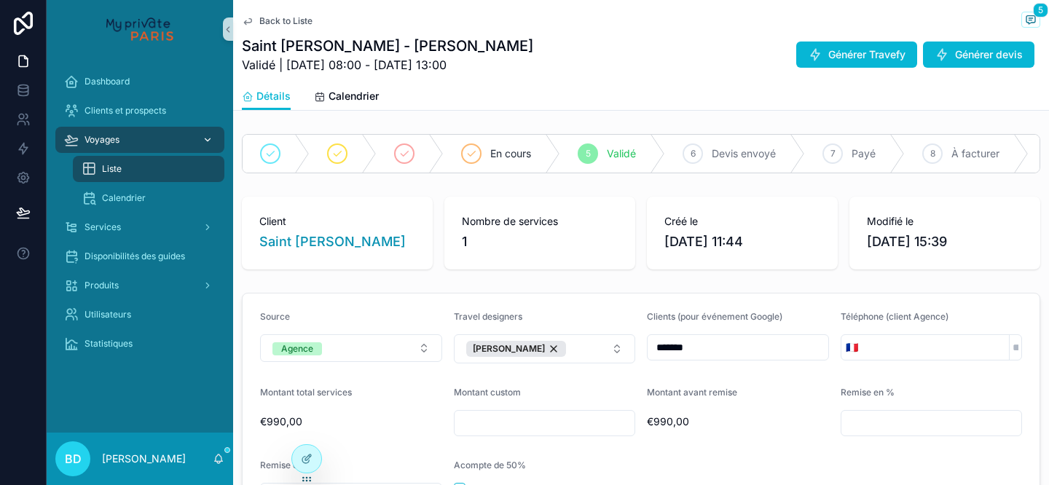
click at [152, 132] on div "Voyages" at bounding box center [139, 139] width 151 height 23
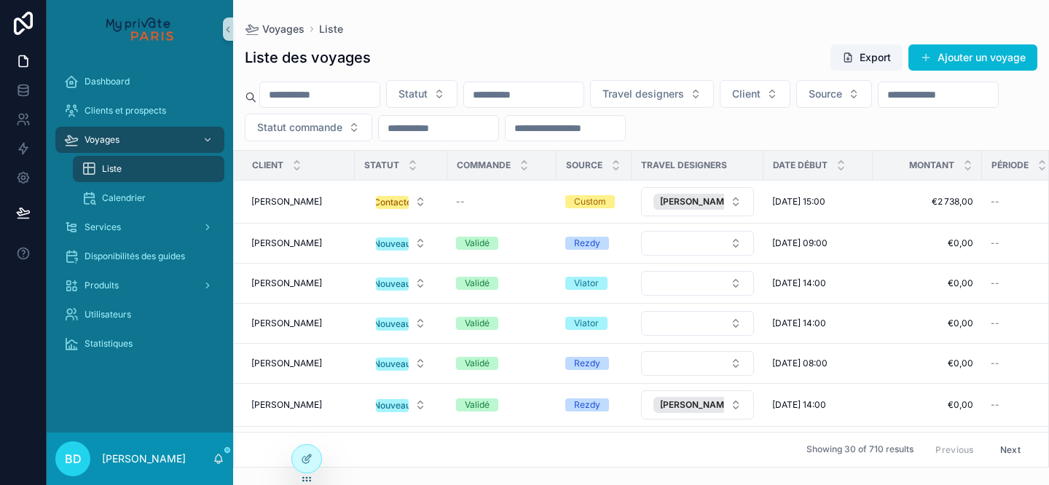
click at [336, 90] on input "scrollable content" at bounding box center [319, 94] width 119 height 20
type input "******"
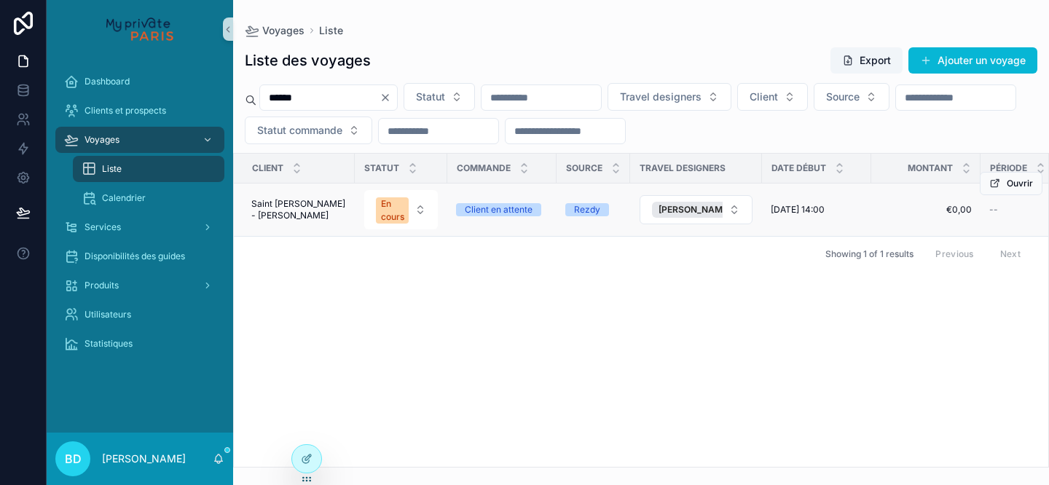
click at [312, 219] on td "Saint James - Castro Saint James - Castro" at bounding box center [294, 210] width 121 height 53
click at [322, 208] on span "Saint [PERSON_NAME] - [PERSON_NAME]" at bounding box center [298, 209] width 95 height 23
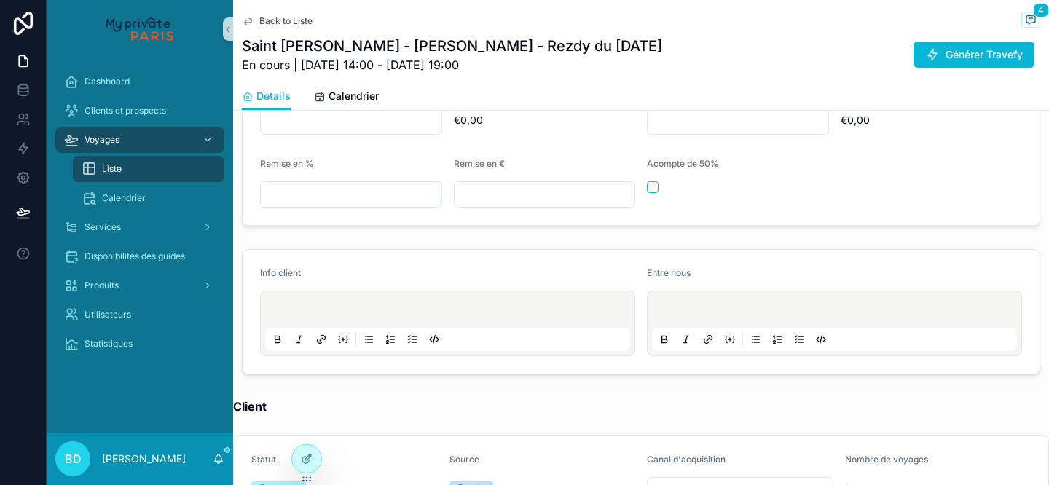
scroll to position [275, 0]
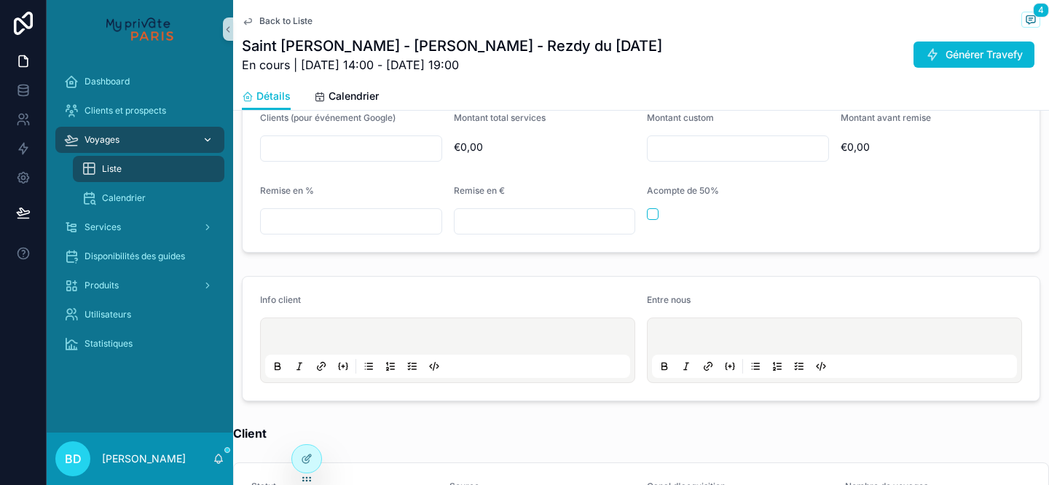
click at [141, 130] on div "Voyages" at bounding box center [139, 139] width 151 height 23
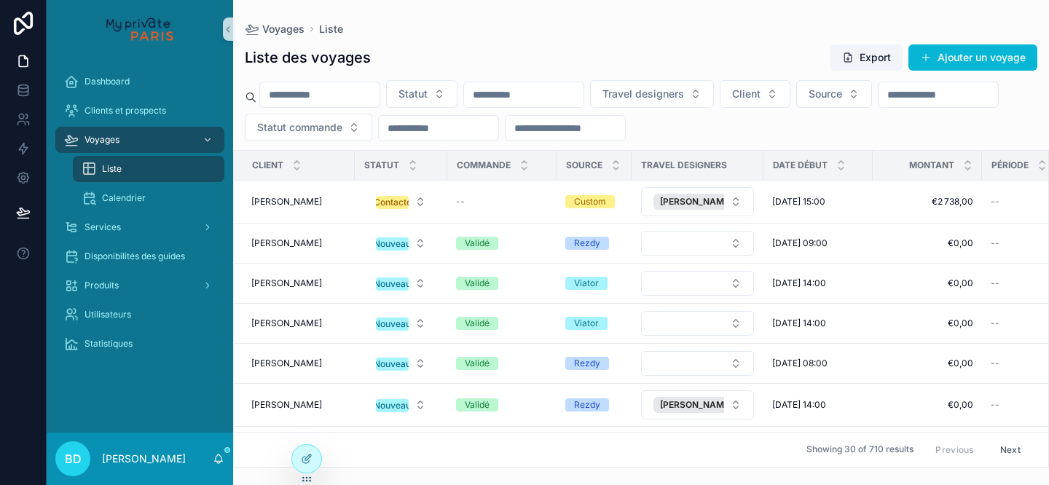
click at [355, 94] on input "scrollable content" at bounding box center [319, 94] width 119 height 20
type input "*****"
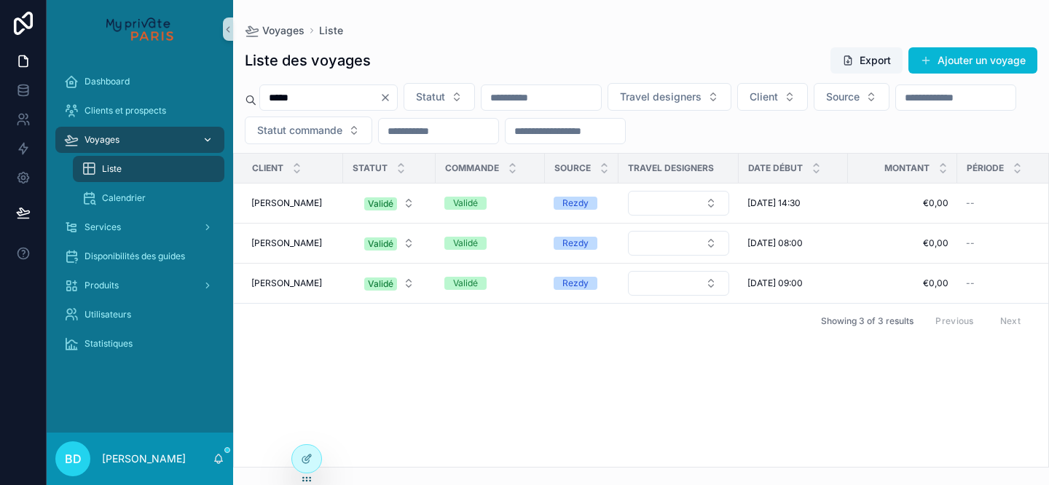
click at [147, 144] on div "Voyages" at bounding box center [139, 139] width 151 height 23
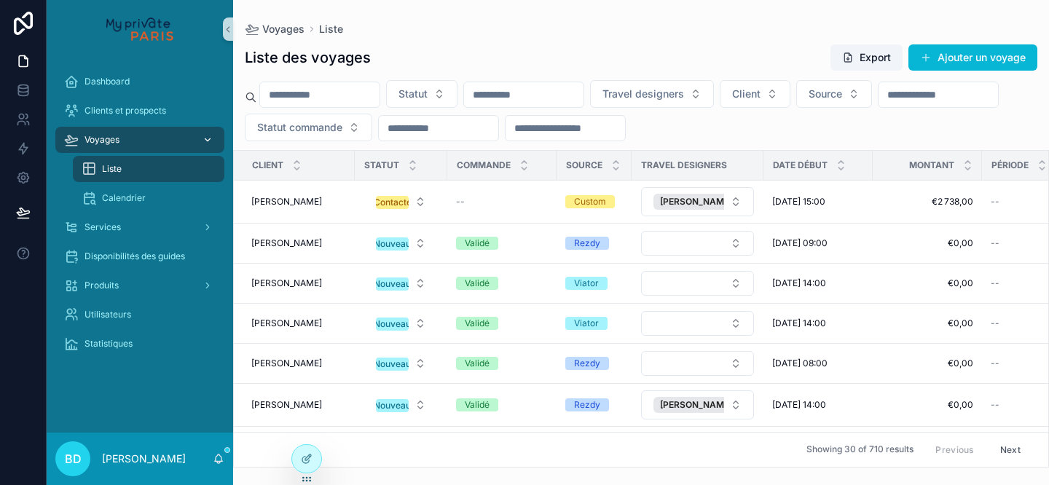
click at [139, 146] on div "Voyages" at bounding box center [139, 139] width 151 height 23
click at [625, 137] on input "scrollable content" at bounding box center [564, 128] width 119 height 20
type input "****"
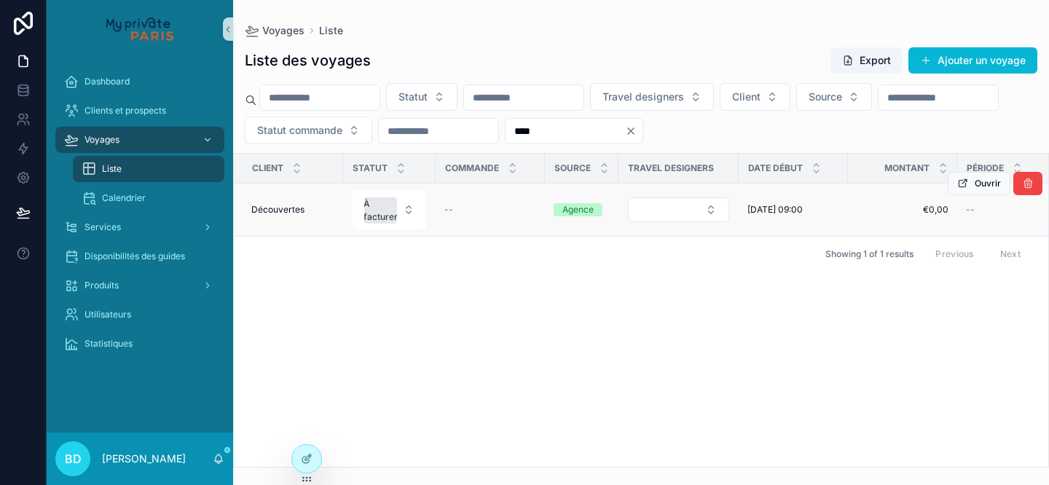
click at [308, 210] on div "Découvertes Découvertes" at bounding box center [292, 210] width 83 height 12
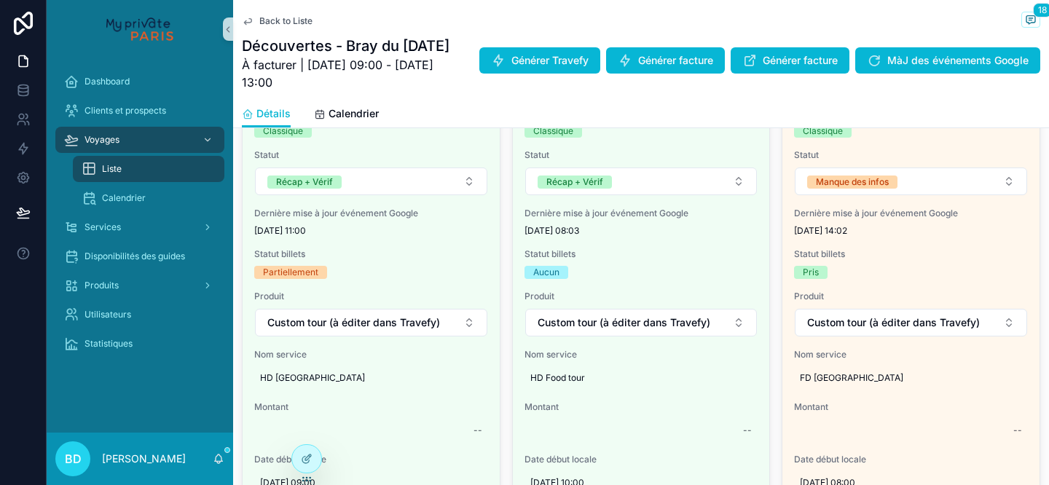
scroll to position [700, 0]
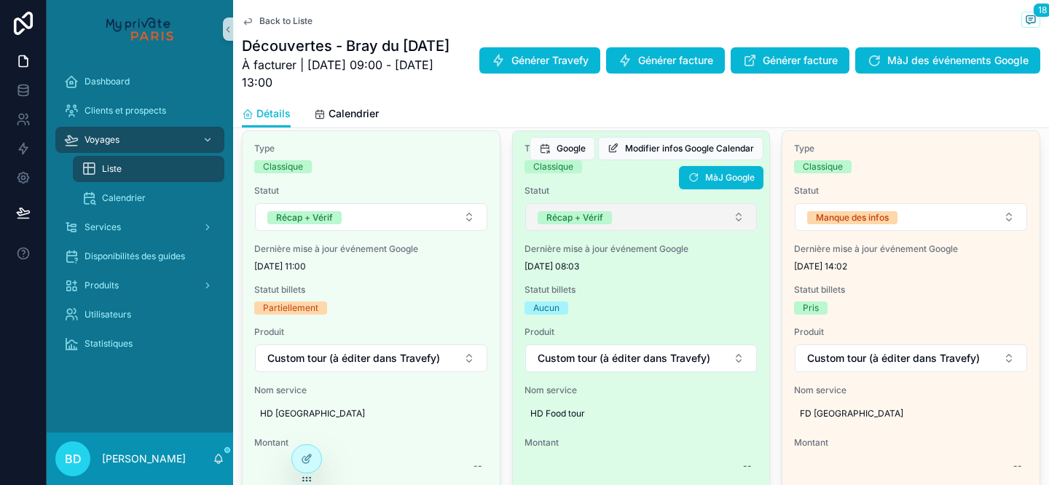
click at [693, 231] on button "Récap + Vérif" at bounding box center [641, 217] width 232 height 28
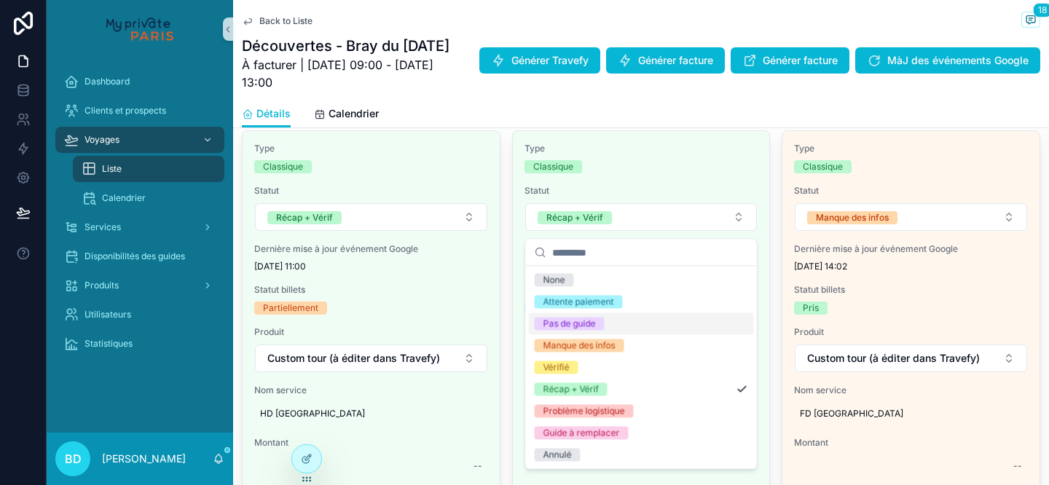
click at [658, 315] on div "Pas de guide" at bounding box center [641, 324] width 225 height 22
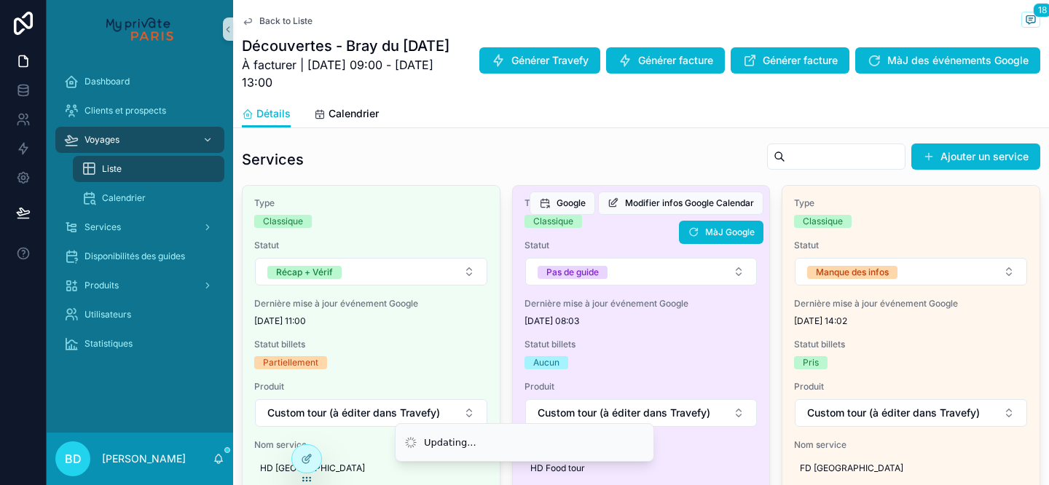
scroll to position [636, 0]
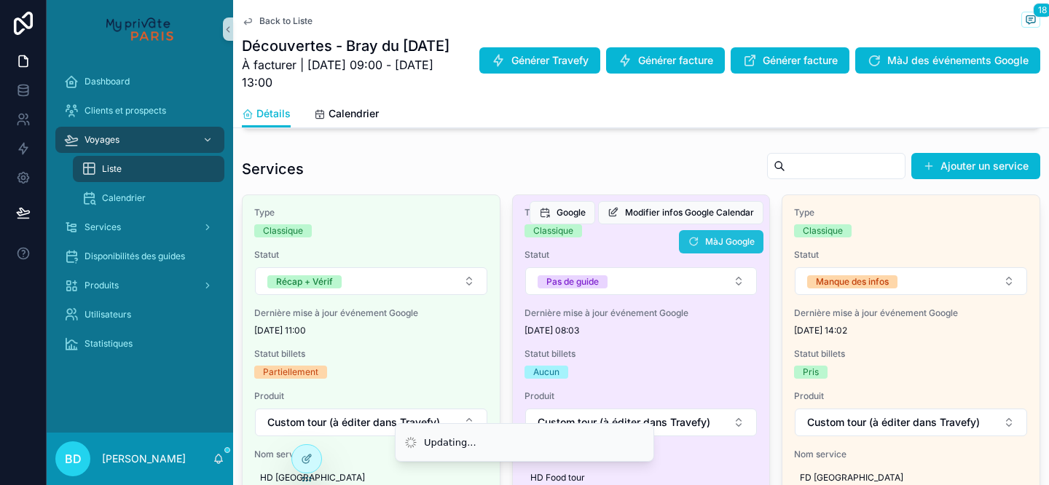
click at [715, 253] on button "MàJ Google" at bounding box center [721, 241] width 84 height 23
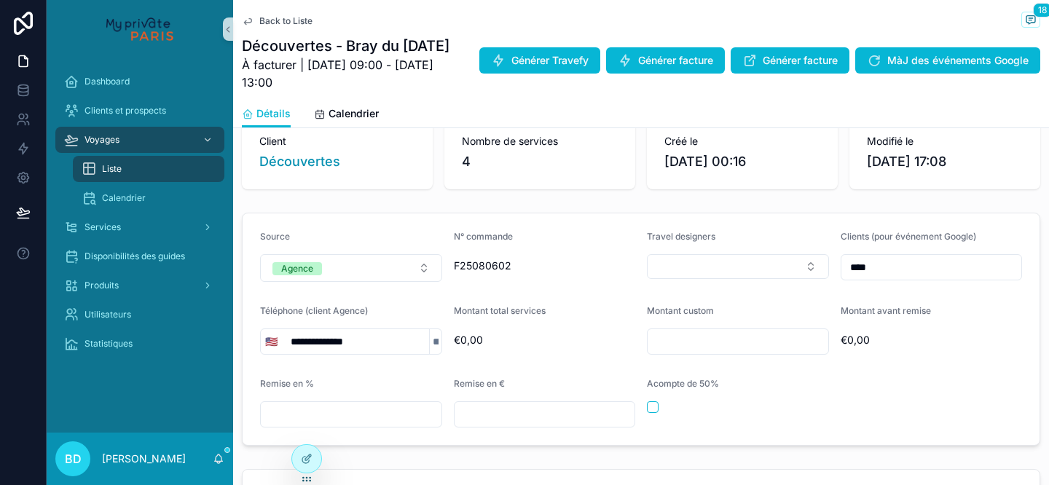
scroll to position [0, 0]
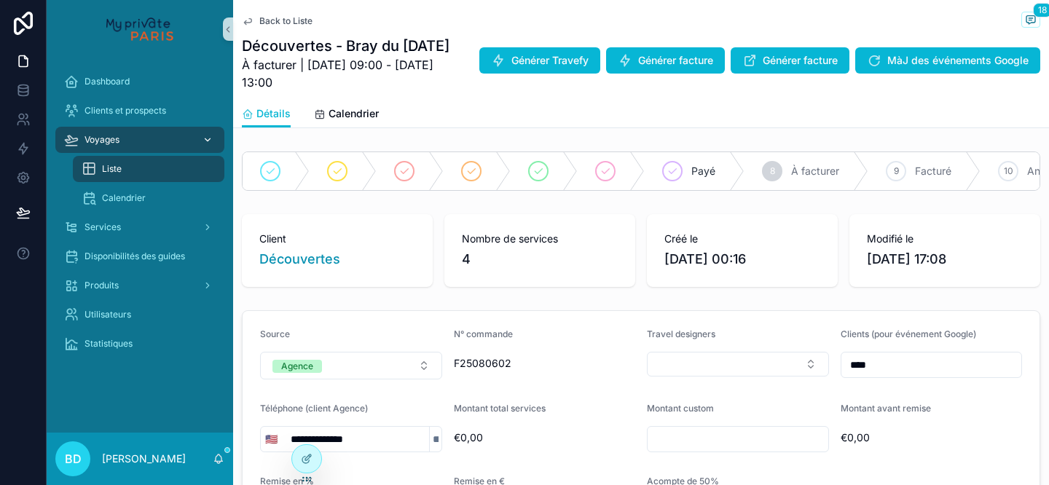
click at [142, 133] on div "Voyages" at bounding box center [139, 139] width 151 height 23
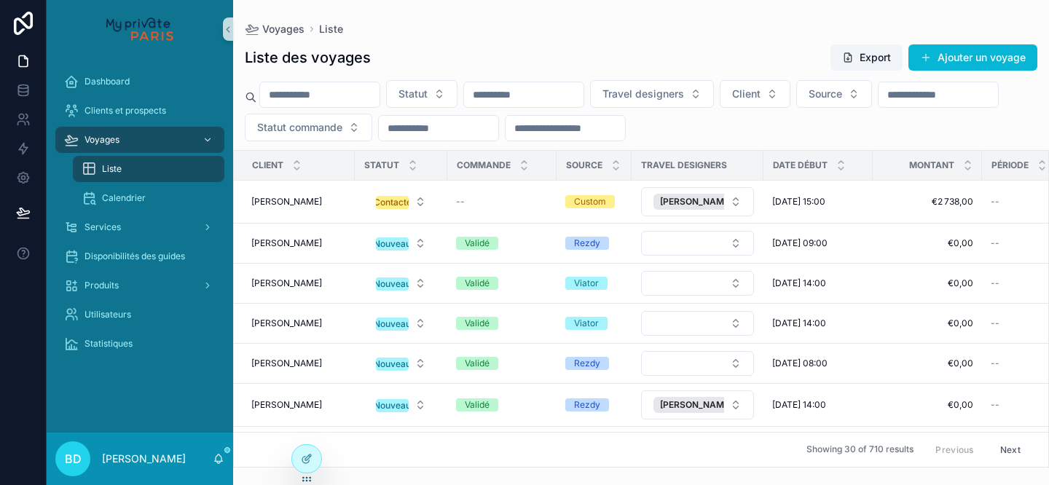
click at [625, 130] on input "scrollable content" at bounding box center [564, 128] width 119 height 20
type input "******"
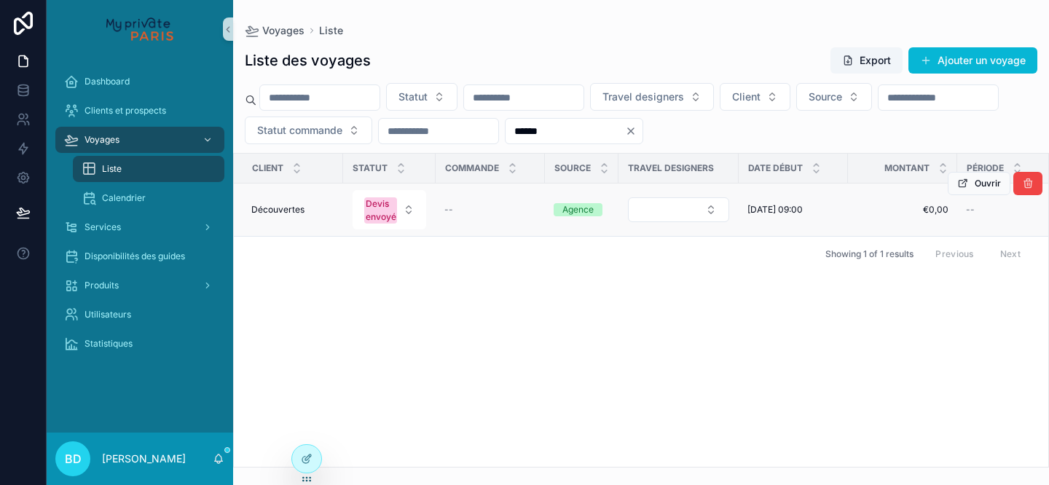
click at [305, 210] on div "Découvertes Découvertes" at bounding box center [292, 210] width 83 height 12
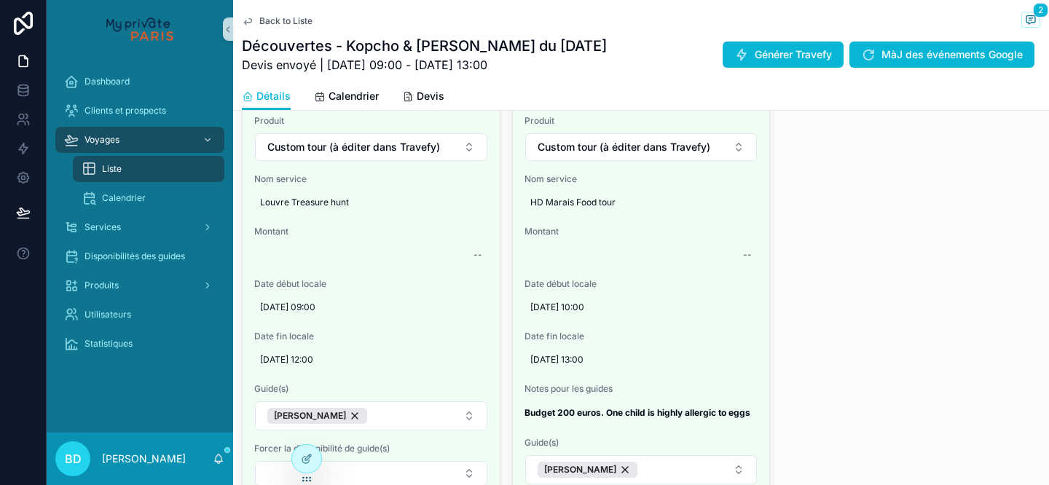
scroll to position [924, 0]
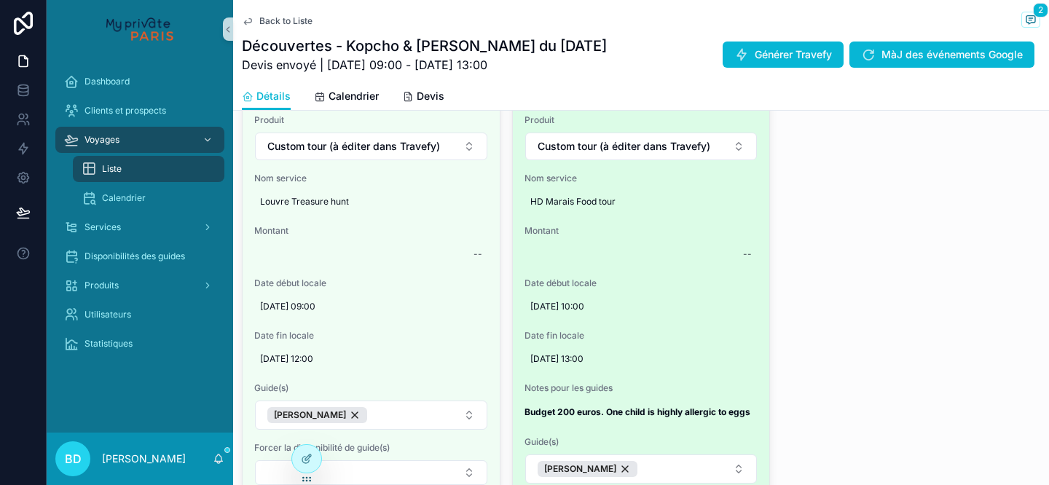
click at [567, 411] on strong "Budget 200 euros. One child is highly allergic to eggs" at bounding box center [637, 411] width 226 height 11
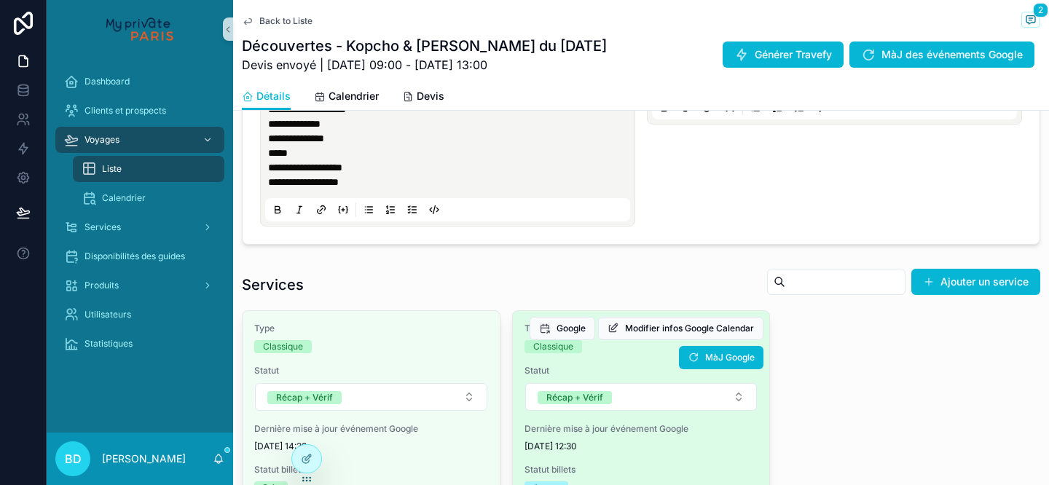
scroll to position [446, 0]
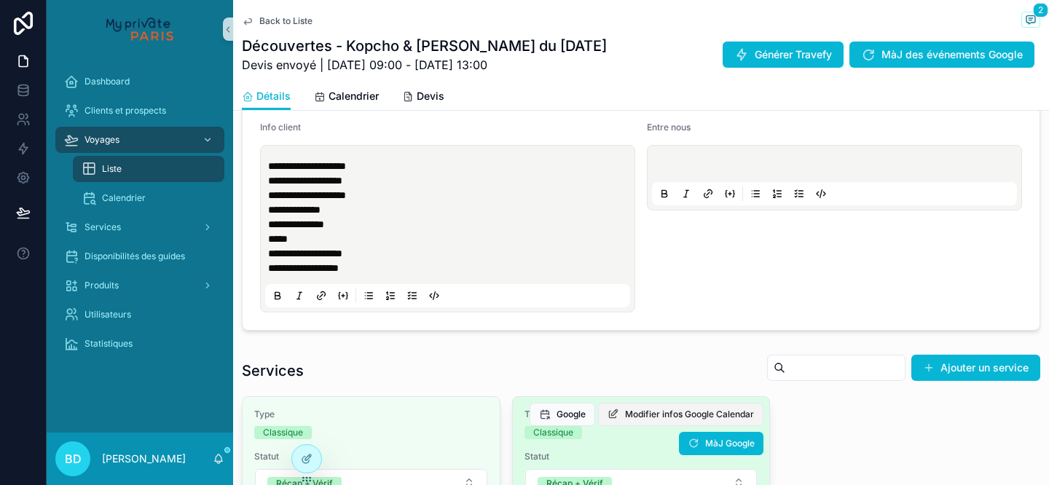
click at [698, 415] on span "Modifier infos Google Calendar" at bounding box center [689, 415] width 129 height 12
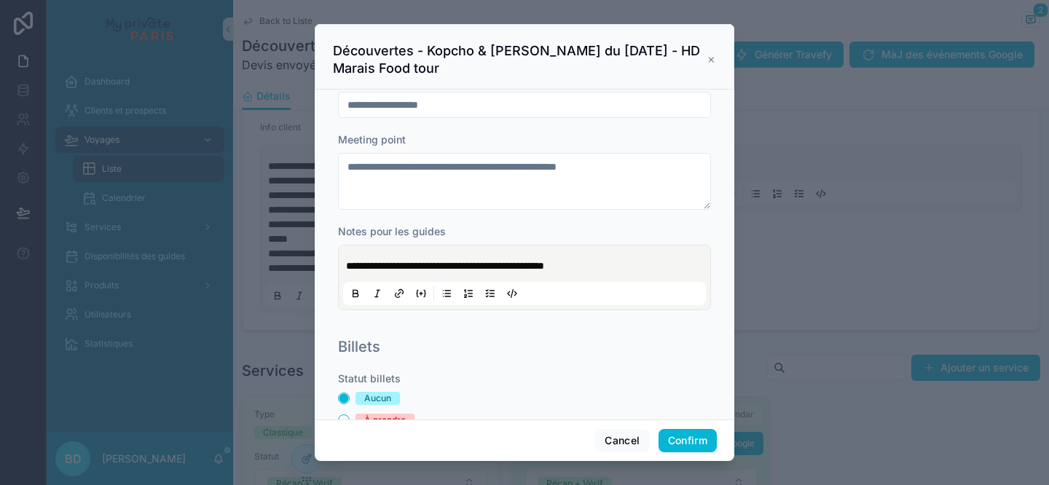
scroll to position [66, 0]
click at [394, 262] on strong "**********" at bounding box center [445, 265] width 198 height 10
click at [678, 439] on button "Confirm" at bounding box center [687, 440] width 58 height 23
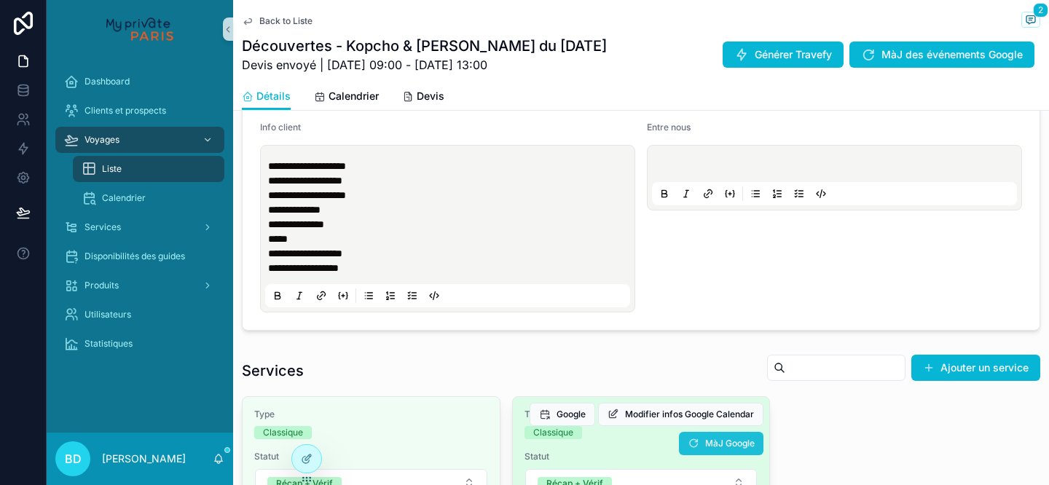
click at [715, 441] on span "MàJ Google" at bounding box center [730, 444] width 50 height 12
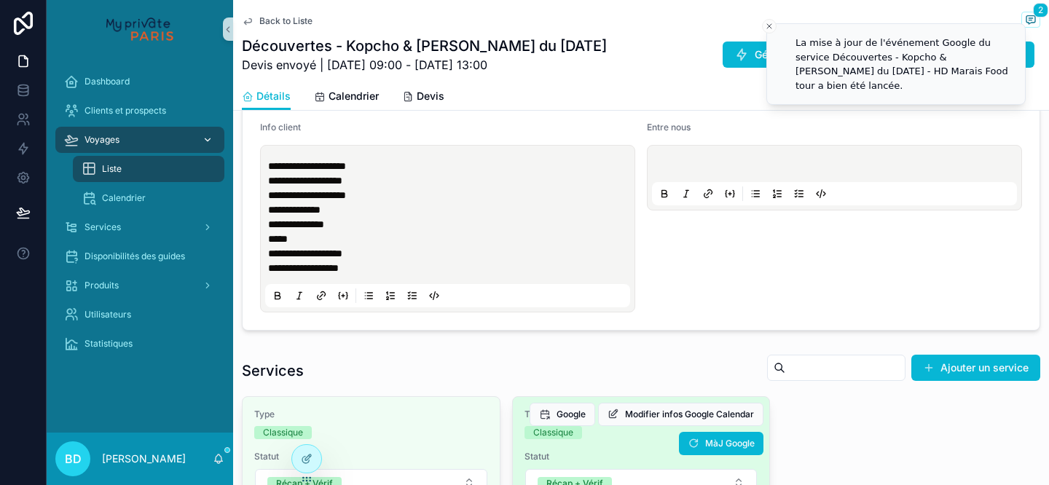
click at [130, 146] on div "Voyages" at bounding box center [139, 139] width 151 height 23
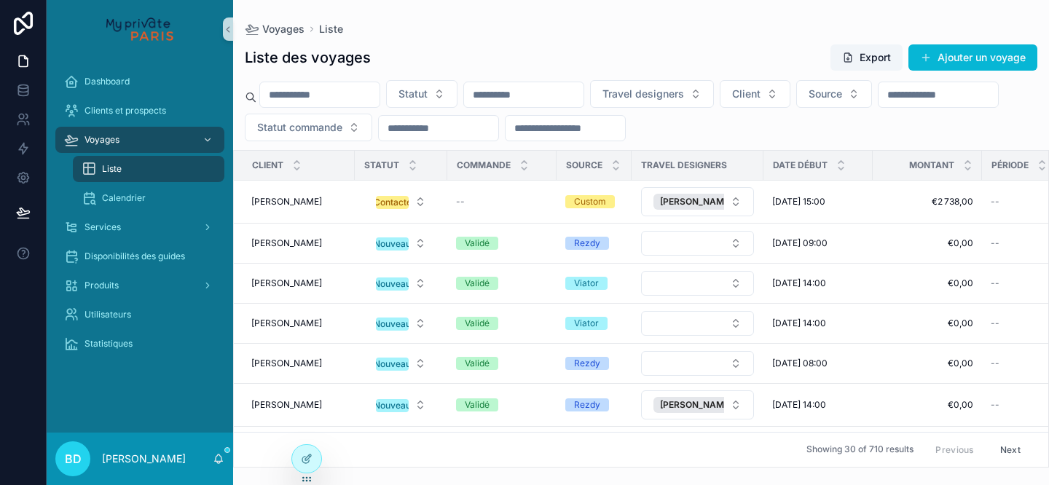
click at [625, 122] on input "scrollable content" at bounding box center [564, 128] width 119 height 20
type input "****"
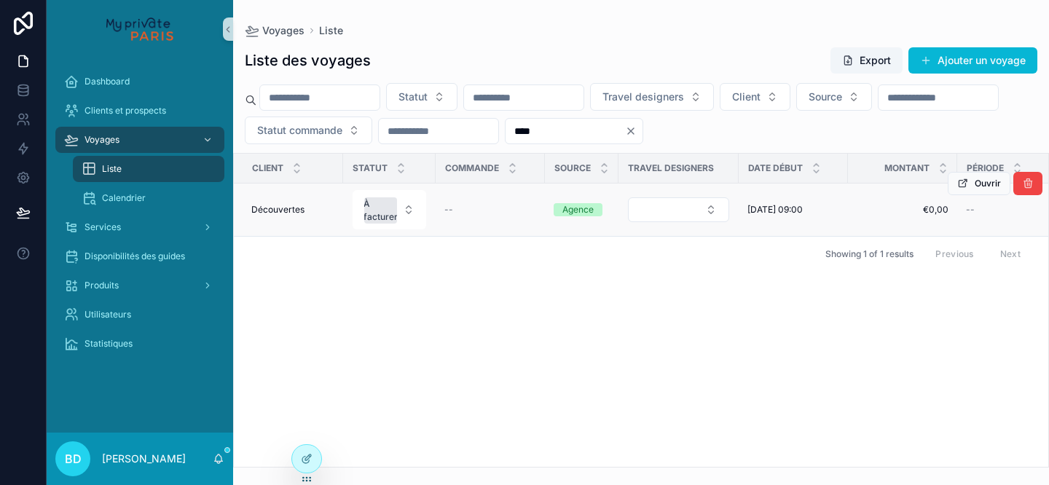
click at [304, 207] on div "Découvertes Découvertes" at bounding box center [292, 210] width 83 height 12
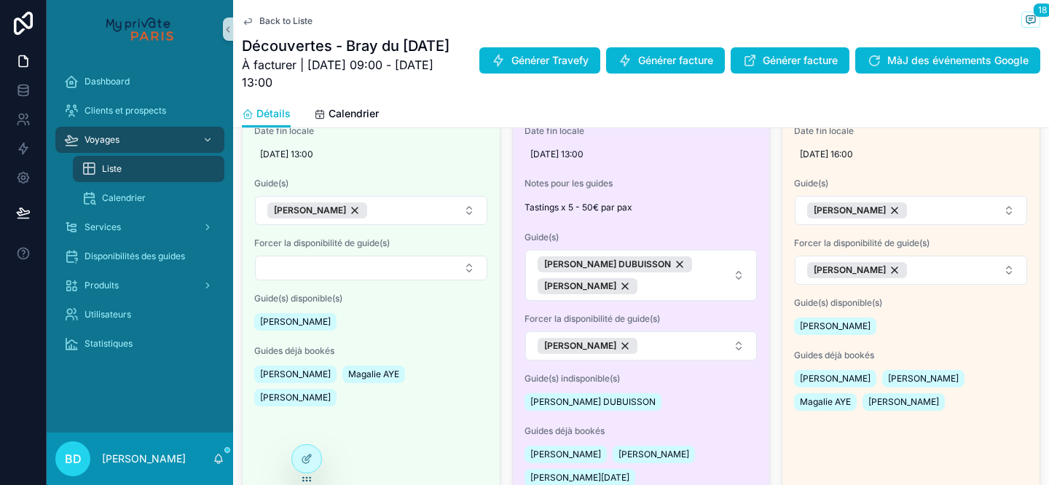
scroll to position [1115, 0]
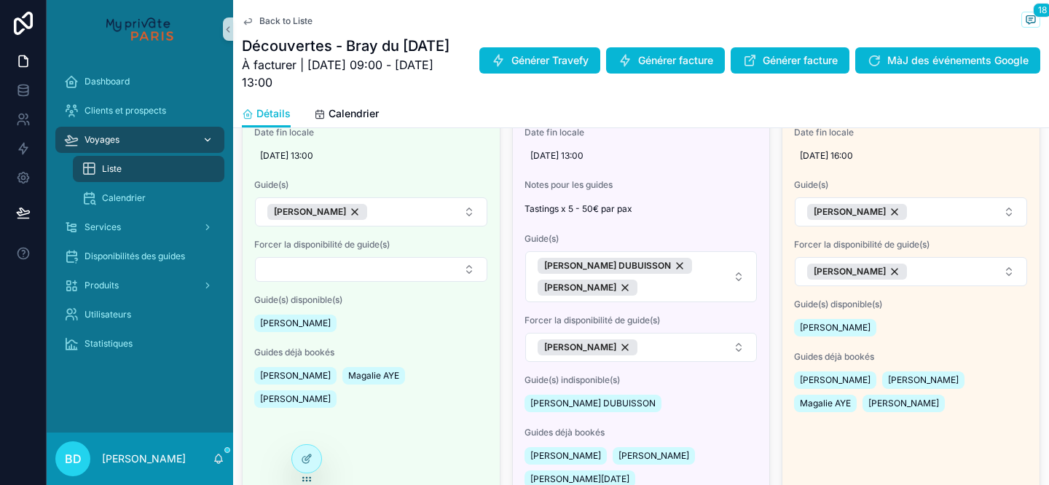
click at [162, 138] on div "Voyages" at bounding box center [139, 139] width 151 height 23
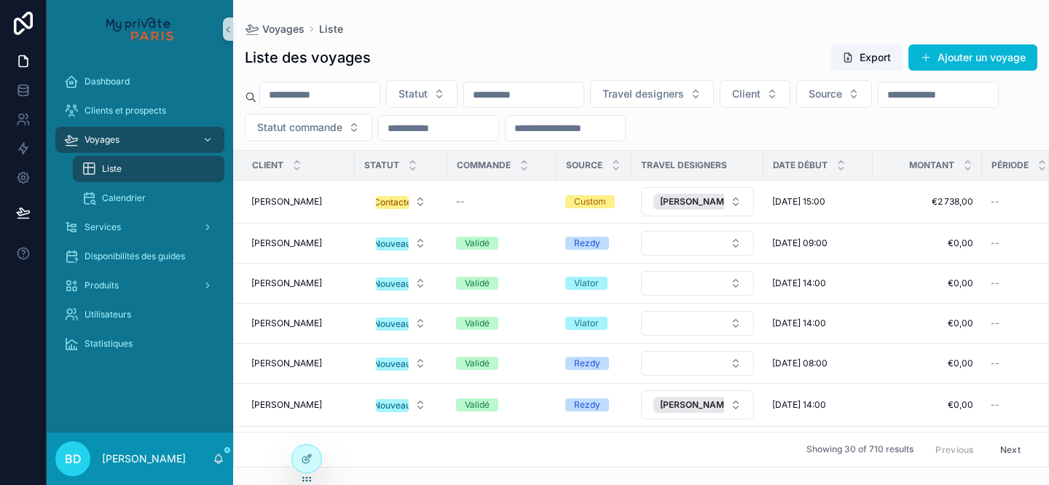
click at [625, 134] on input "scrollable content" at bounding box center [564, 128] width 119 height 20
type input "******"
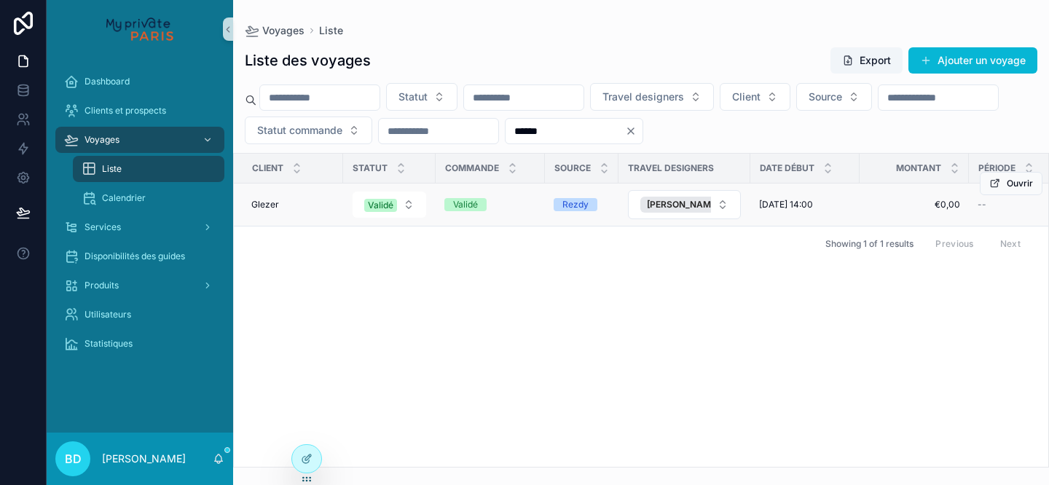
click at [292, 199] on div "Glezer Glezer" at bounding box center [292, 205] width 83 height 12
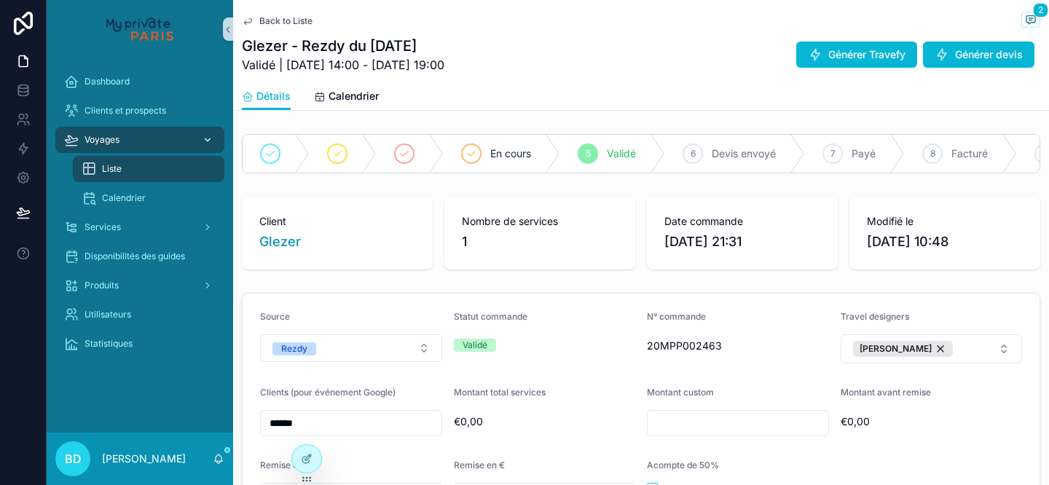
click at [174, 140] on div "Voyages" at bounding box center [139, 139] width 151 height 23
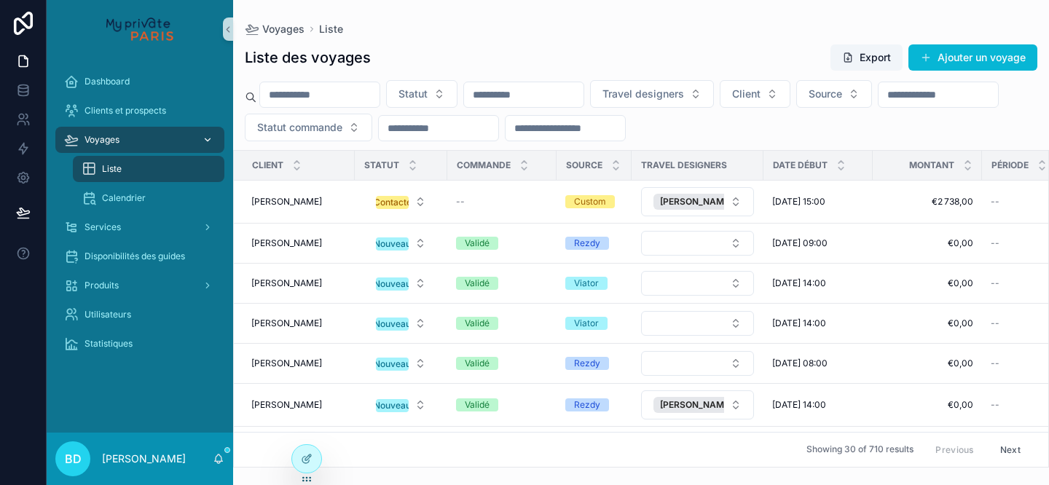
click at [148, 138] on div "Voyages" at bounding box center [139, 139] width 151 height 23
click at [328, 98] on input "scrollable content" at bounding box center [319, 94] width 119 height 20
paste input "*****"
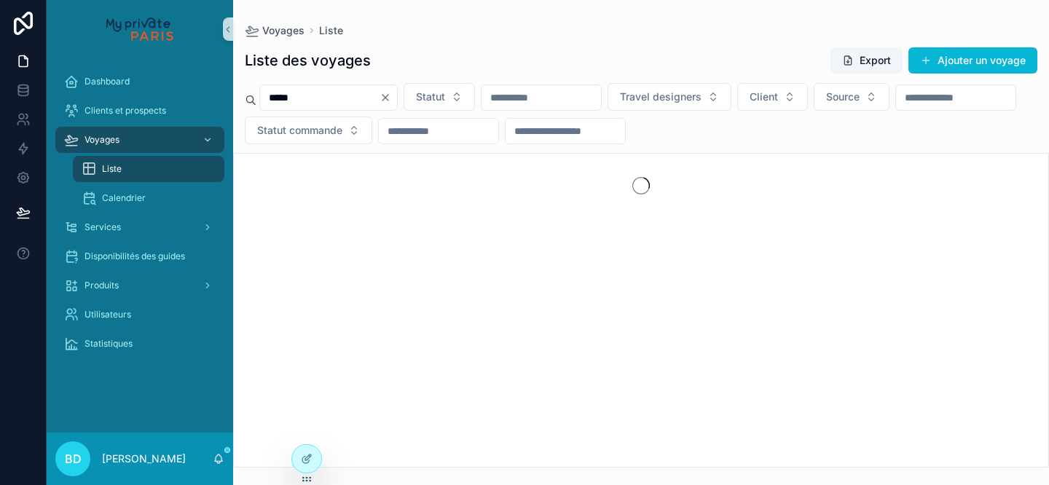
type input "*****"
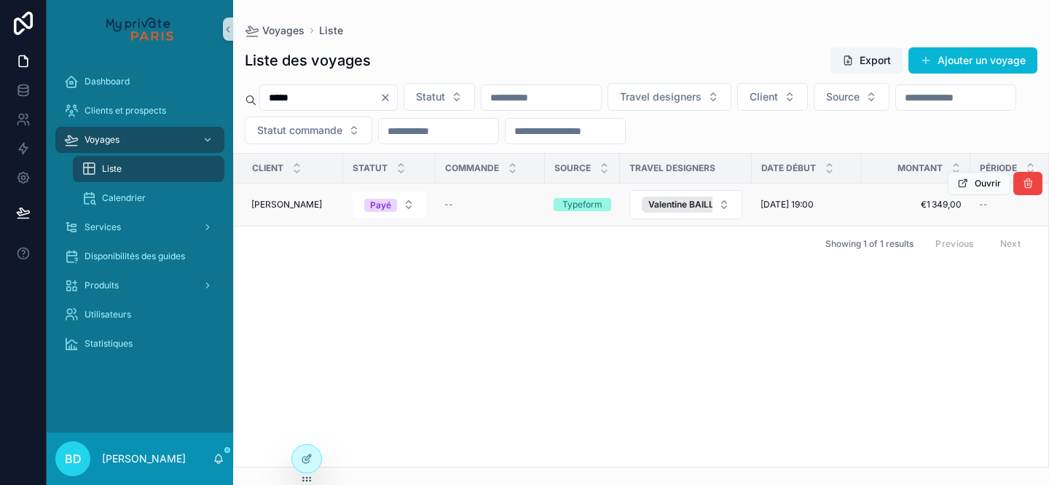
click at [315, 201] on div "Nancy Karpf Nancy Karpf" at bounding box center [292, 205] width 83 height 12
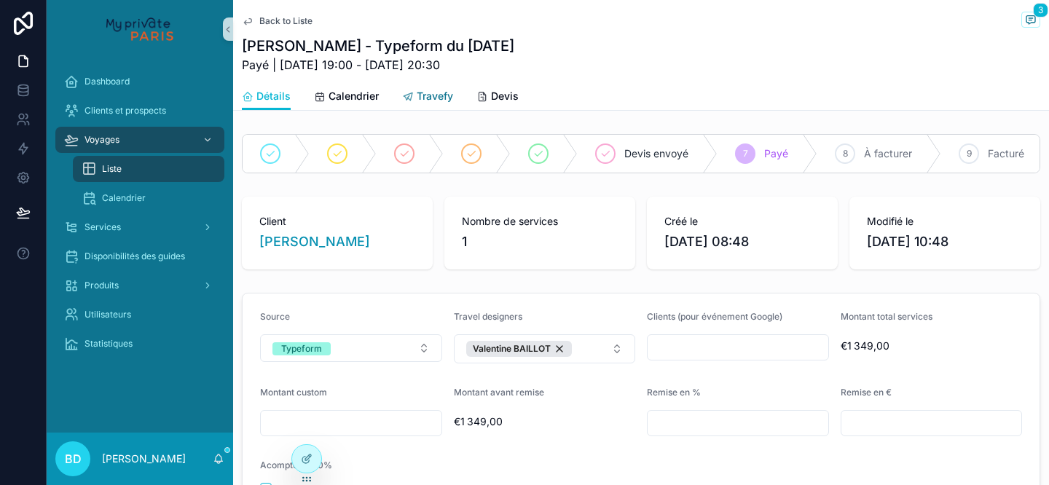
click at [433, 91] on span "Travefy" at bounding box center [435, 96] width 36 height 15
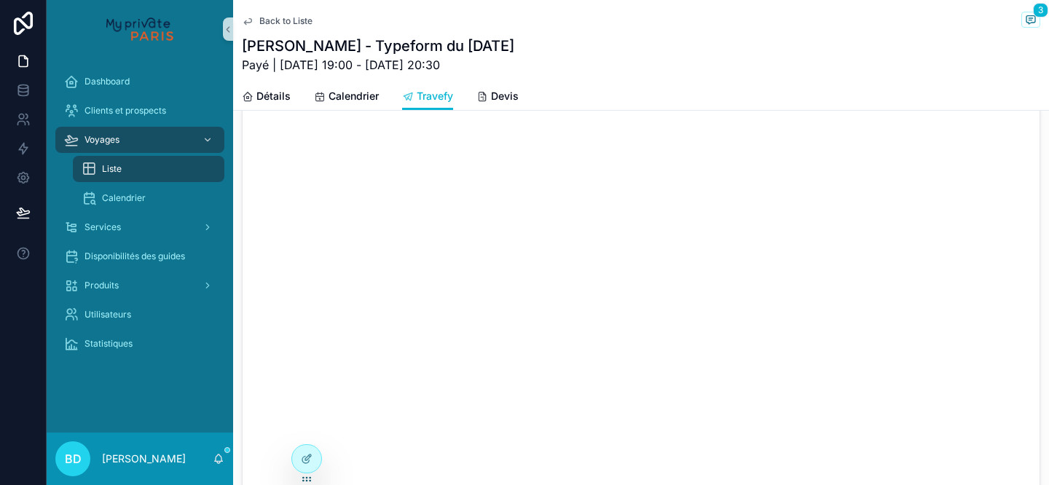
scroll to position [107, 0]
click at [127, 137] on div "Voyages" at bounding box center [139, 139] width 151 height 23
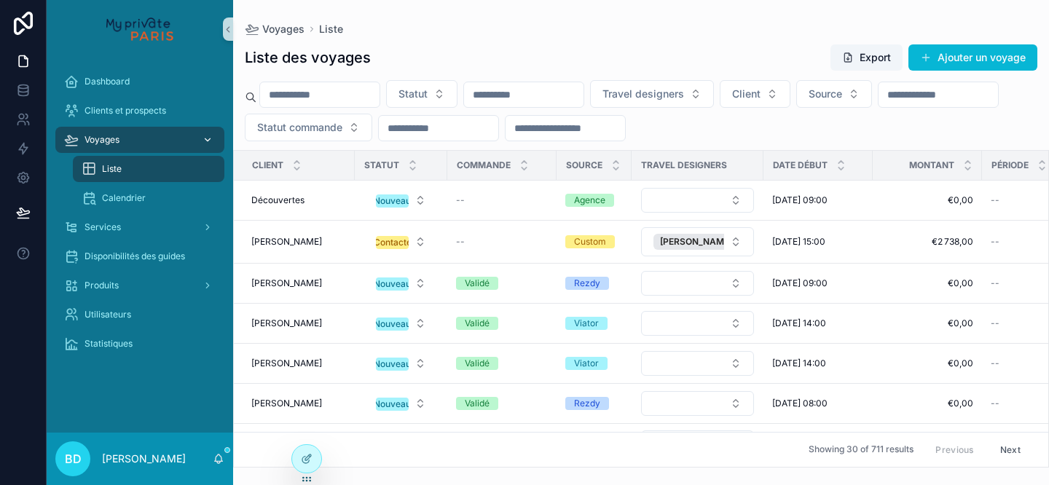
click at [130, 136] on div "Voyages" at bounding box center [139, 139] width 151 height 23
